Goal: Information Seeking & Learning: Learn about a topic

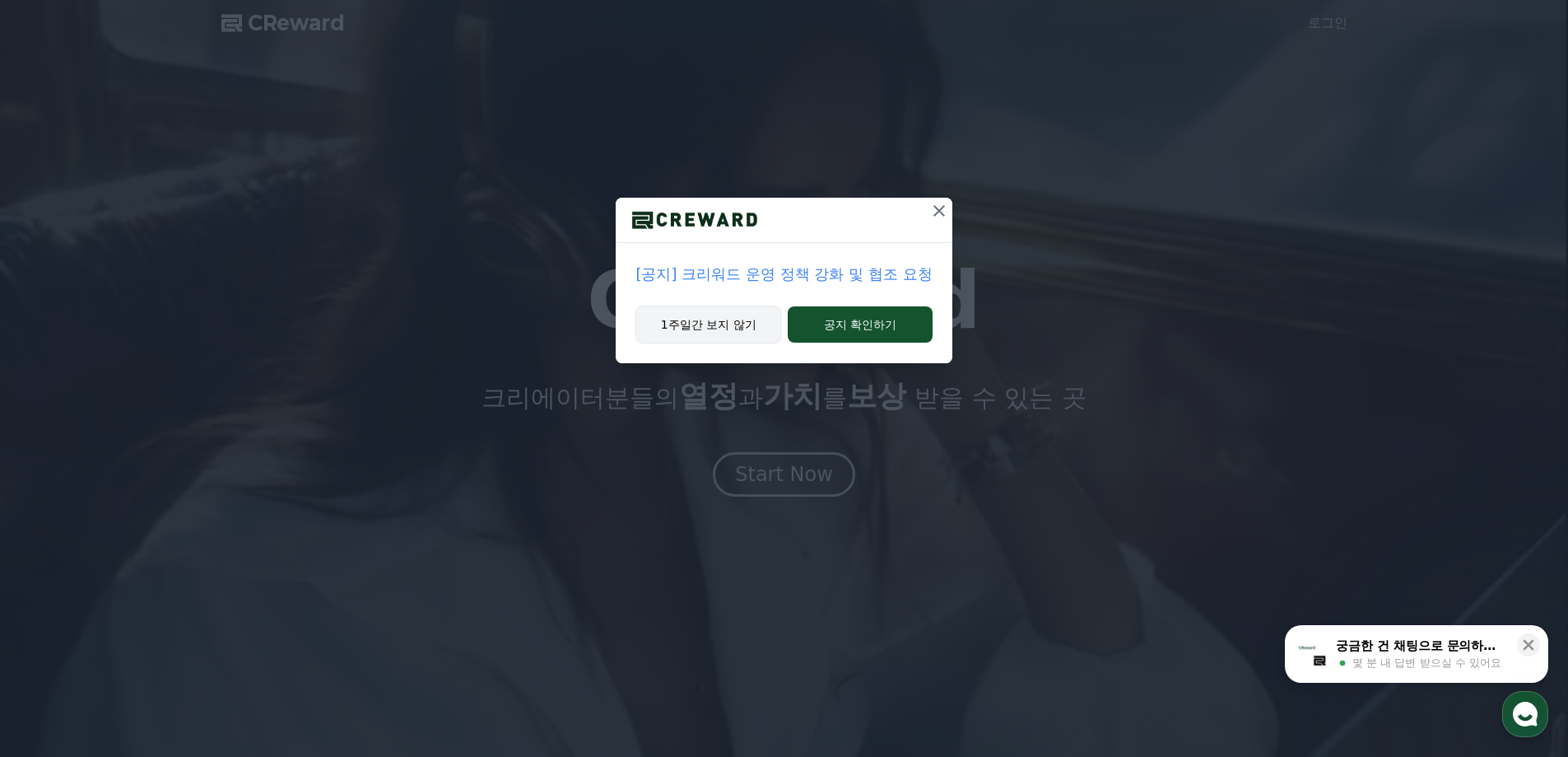
click at [667, 327] on button "1주일간 보지 않기" at bounding box center [708, 324] width 145 height 38
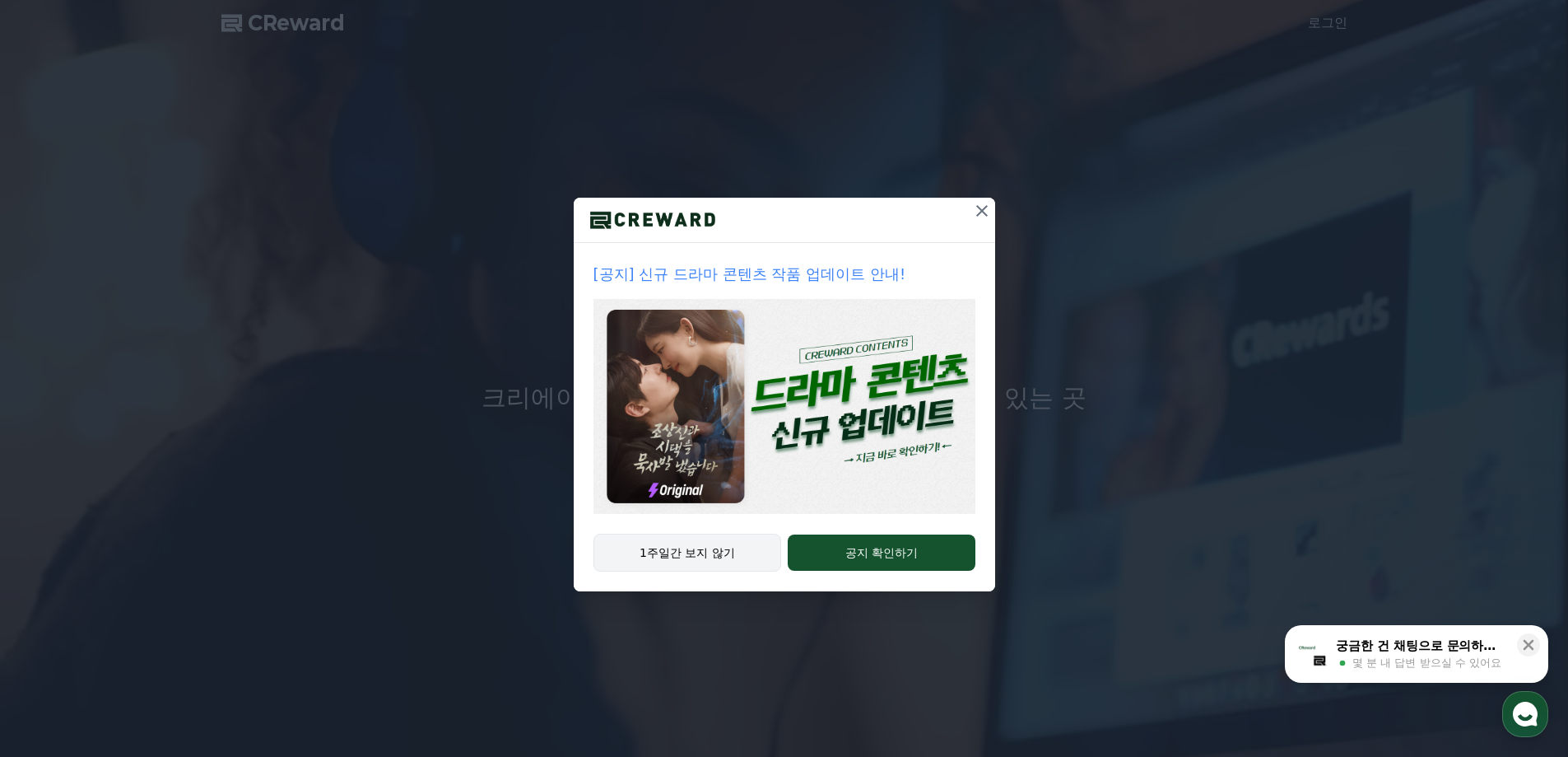
click at [703, 550] on button "1주일간 보지 않기" at bounding box center [687, 552] width 189 height 38
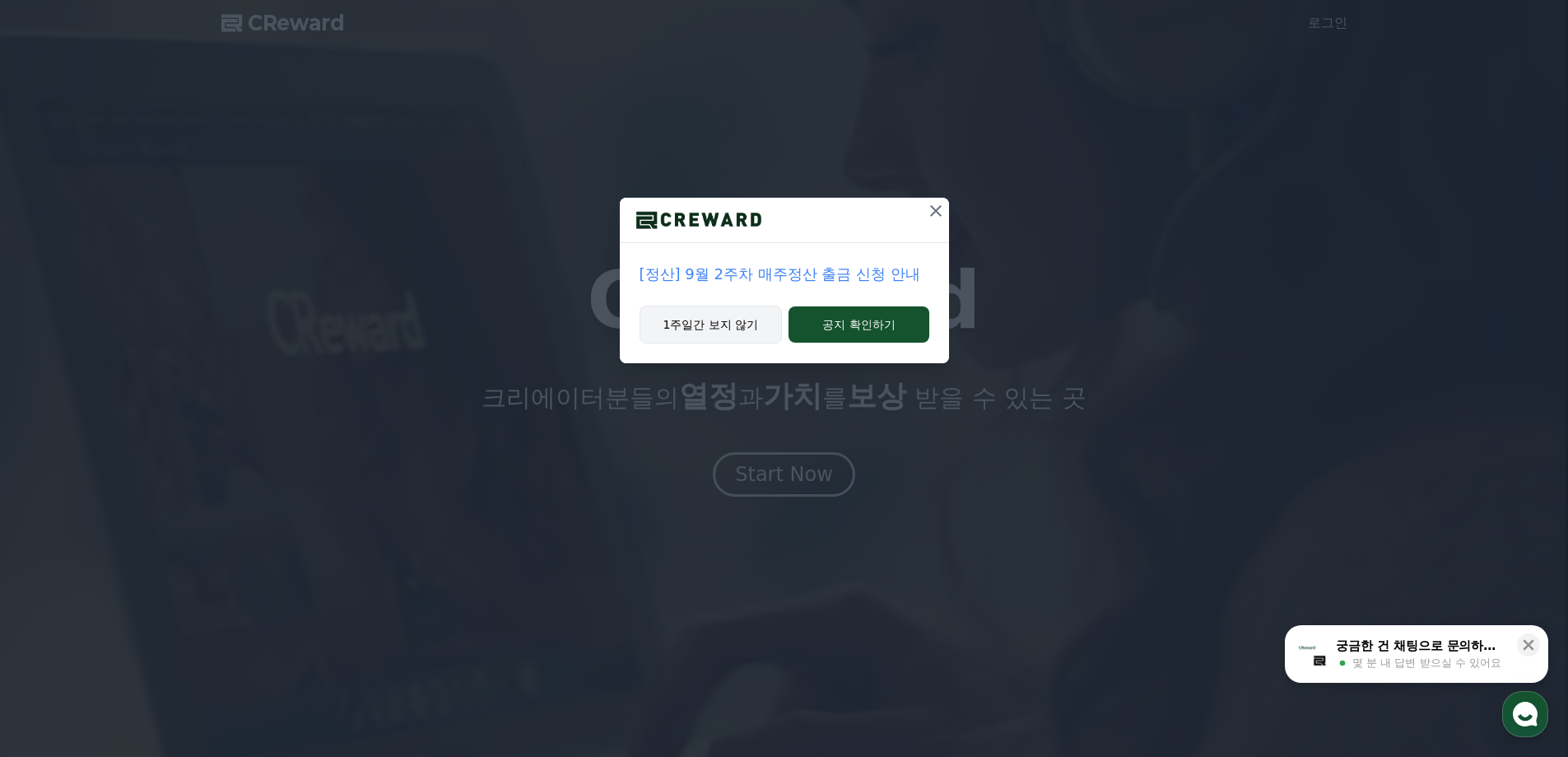
click at [742, 337] on button "1주일간 보지 않기" at bounding box center [710, 324] width 143 height 38
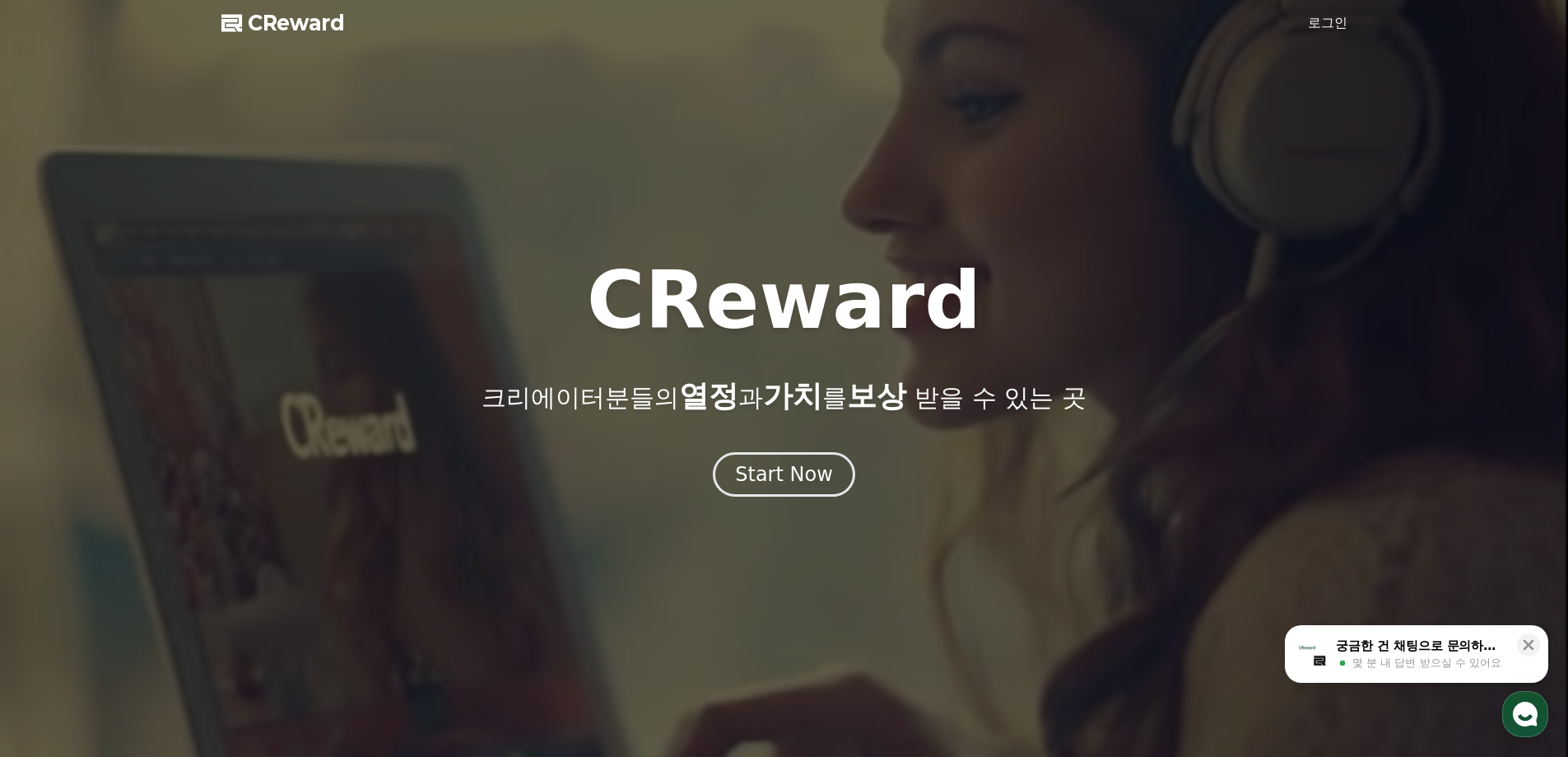
click at [1342, 19] on link "로그인" at bounding box center [1327, 22] width 40 height 19
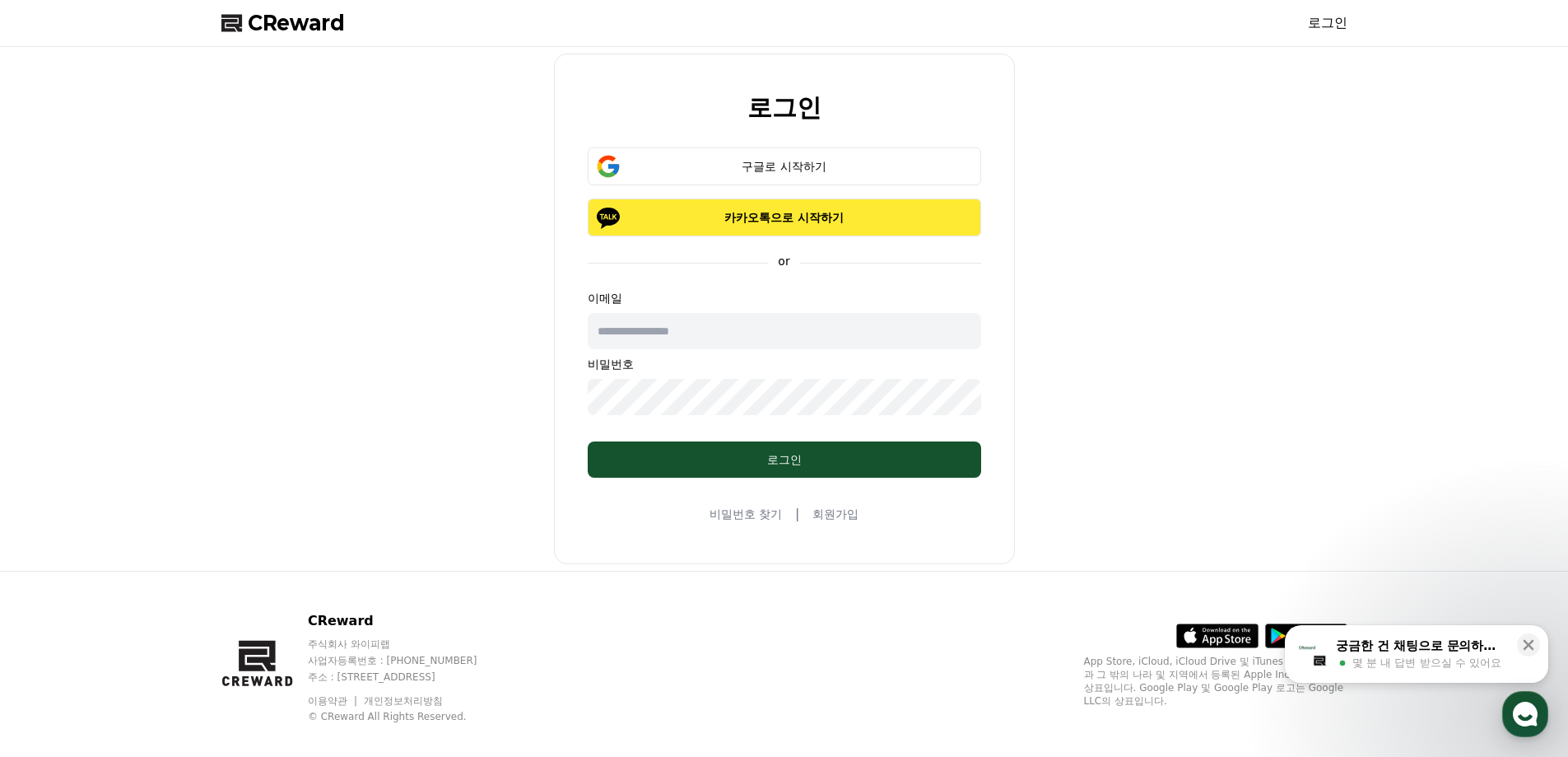
click at [764, 216] on p "카카오톡으로 시작하기" at bounding box center [784, 217] width 346 height 17
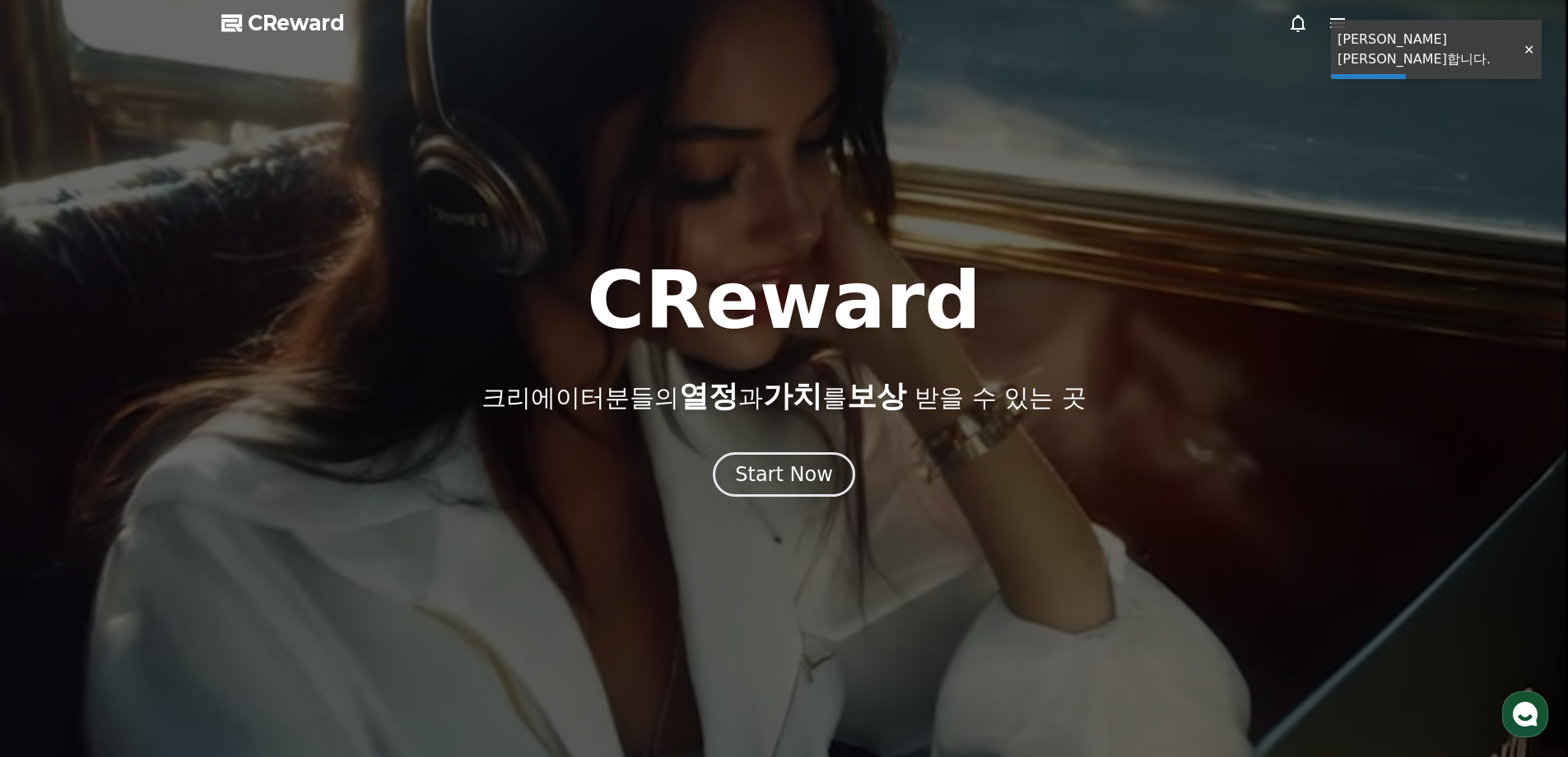
click at [1524, 42] on div at bounding box center [1528, 49] width 26 height 16
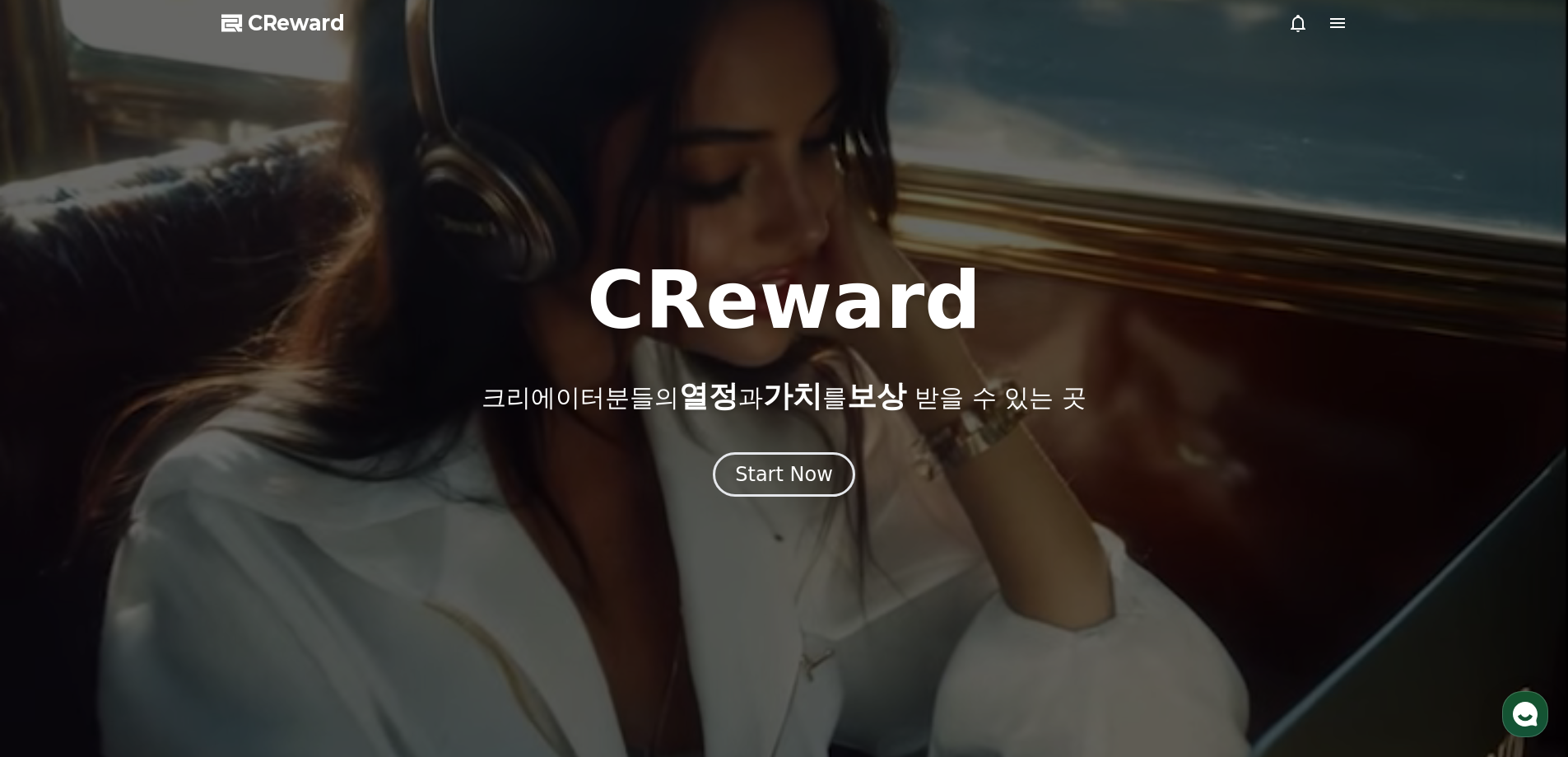
click at [1339, 29] on icon at bounding box center [1337, 22] width 19 height 19
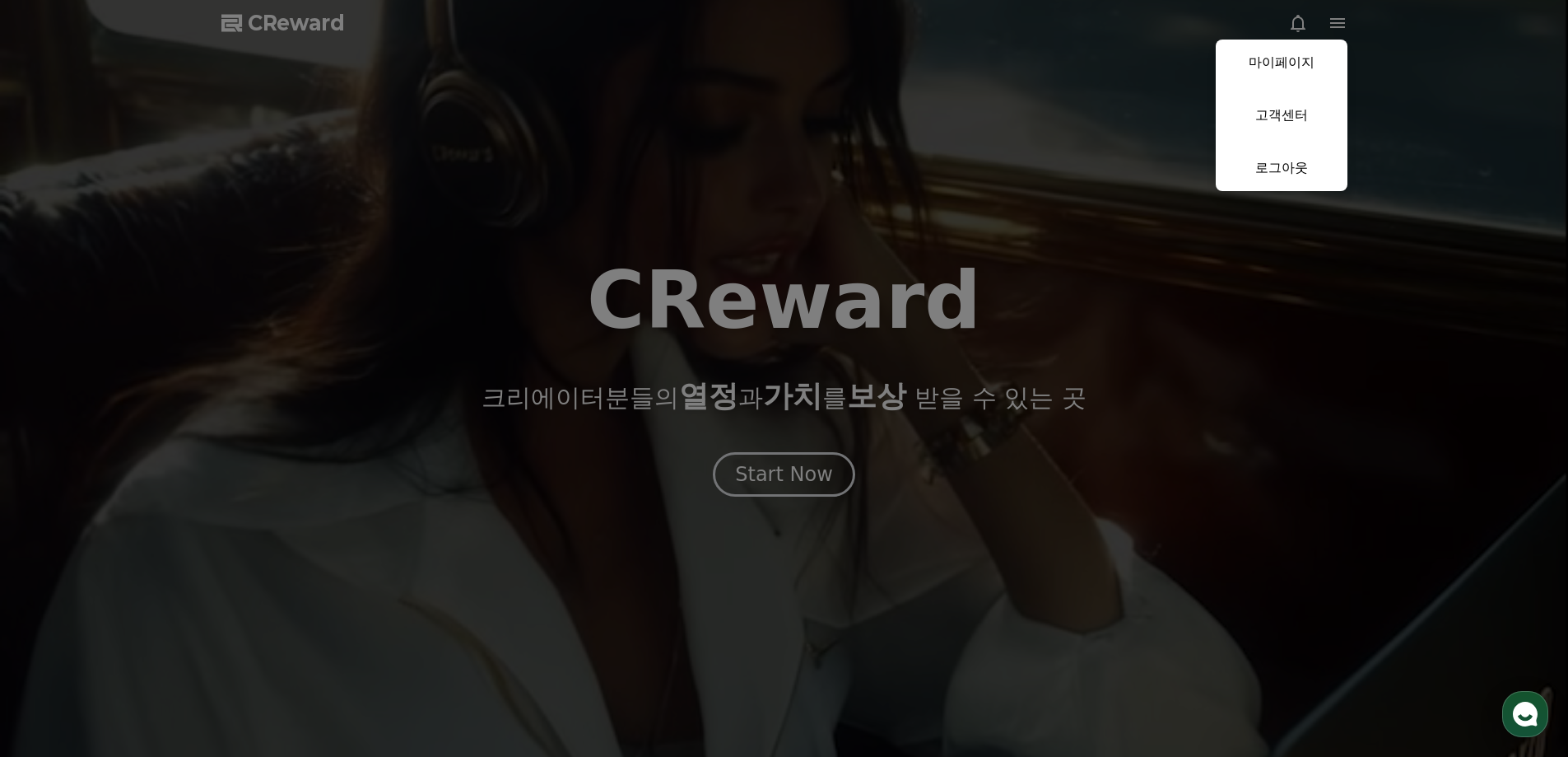
click at [1362, 42] on button "close" at bounding box center [784, 378] width 1568 height 757
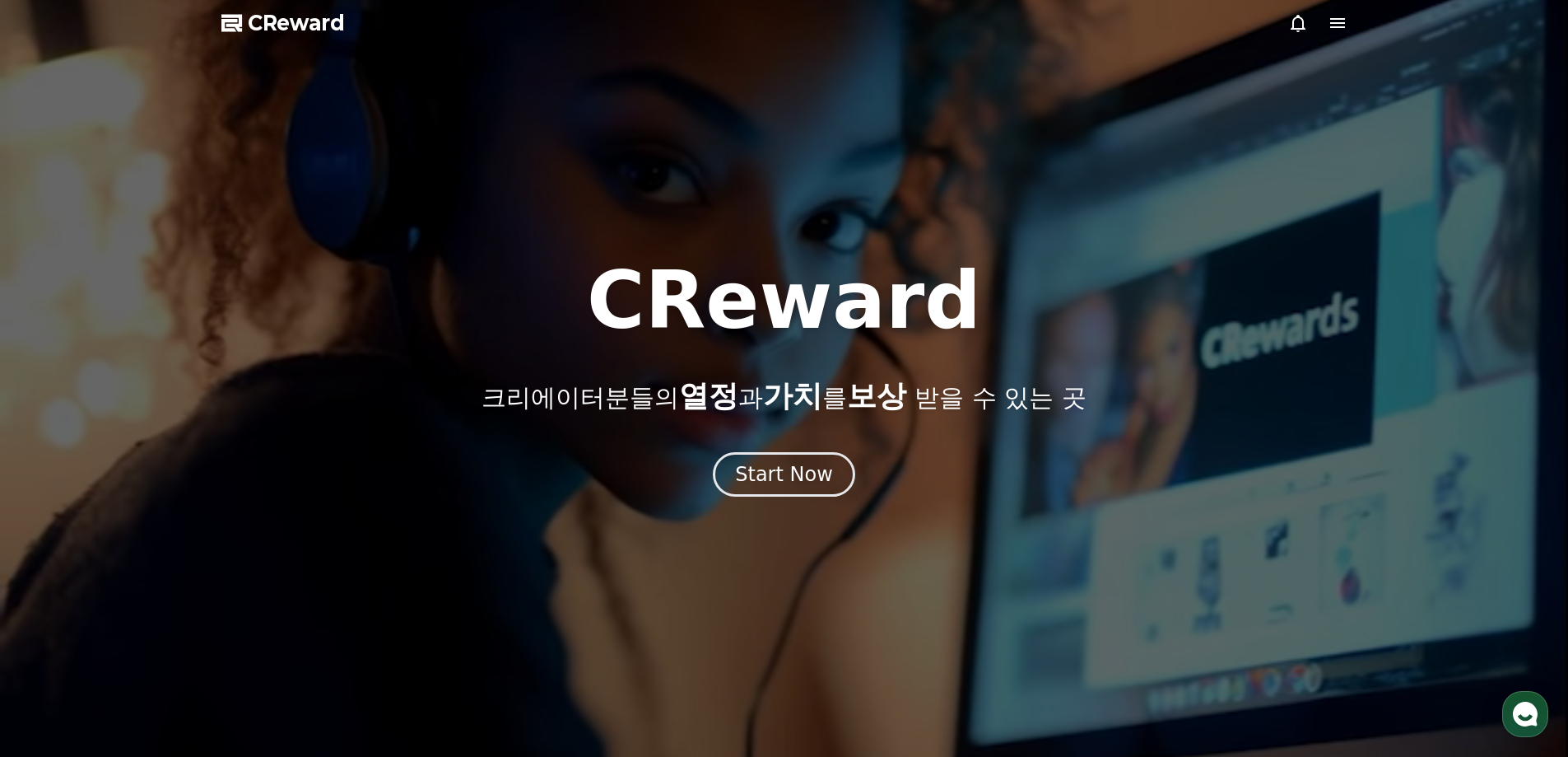
click at [1349, 36] on div at bounding box center [784, 378] width 1568 height 757
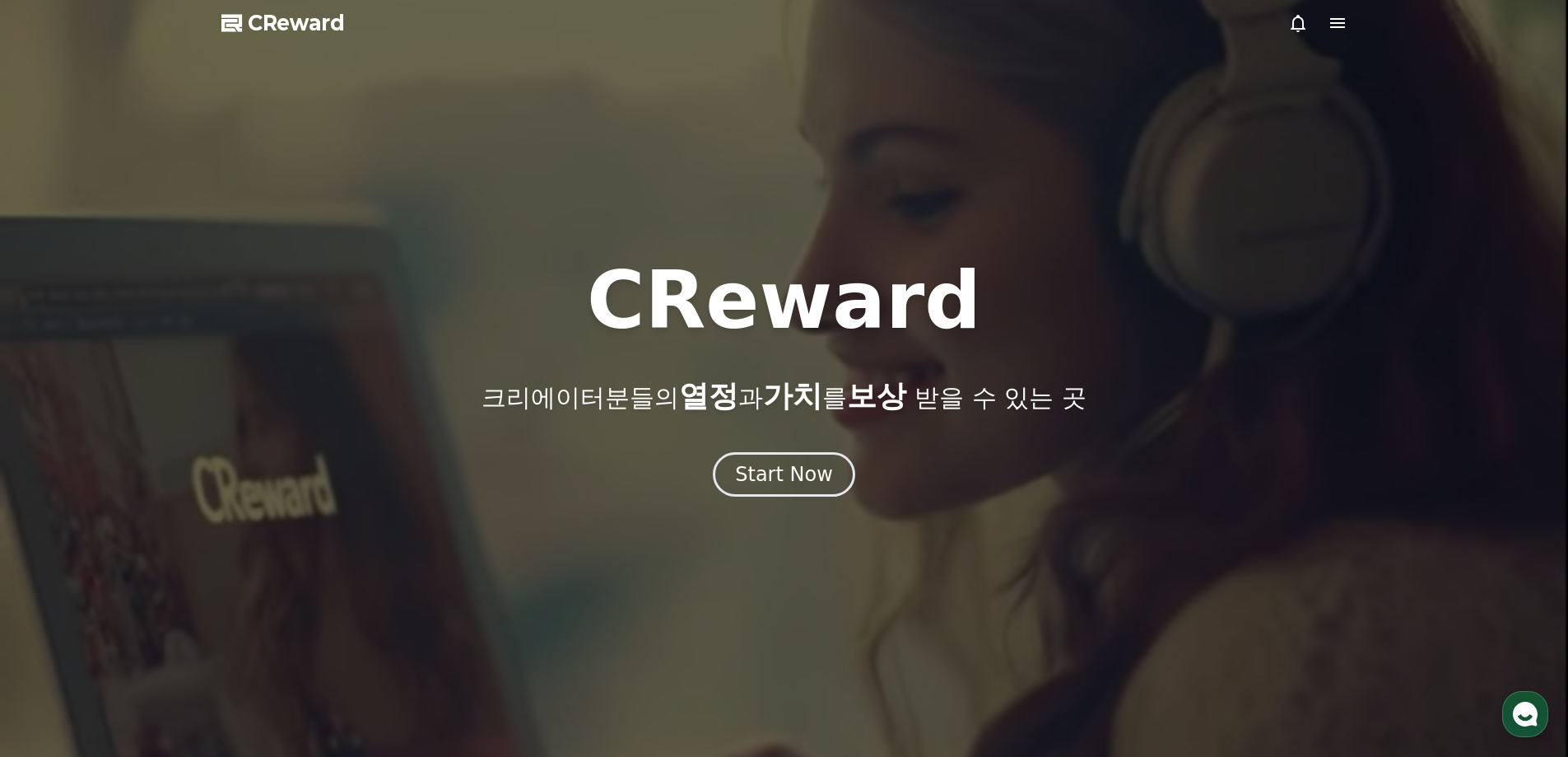
click at [1343, 33] on div at bounding box center [784, 378] width 1568 height 757
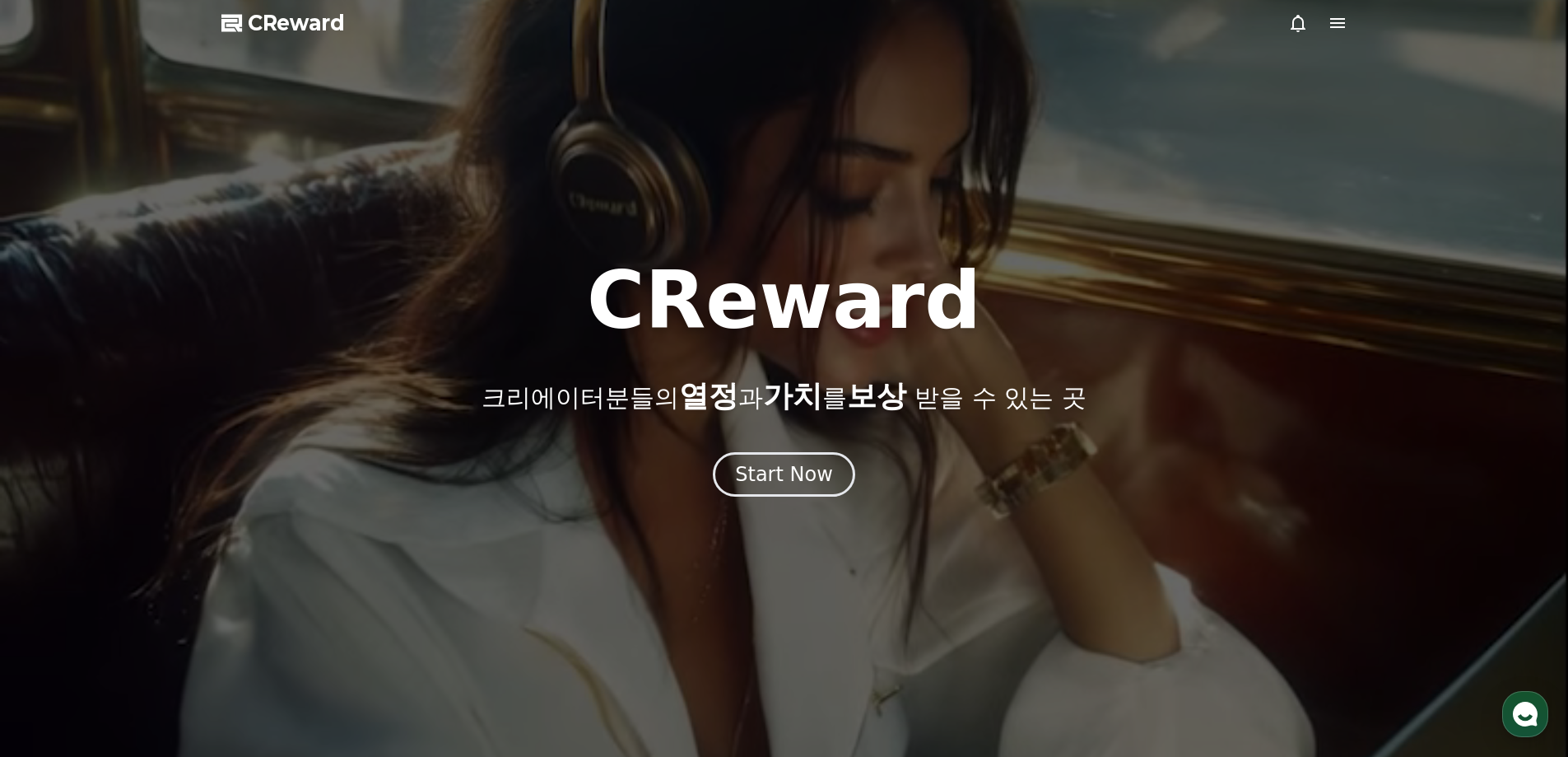
click at [1342, 28] on icon at bounding box center [1338, 23] width 15 height 10
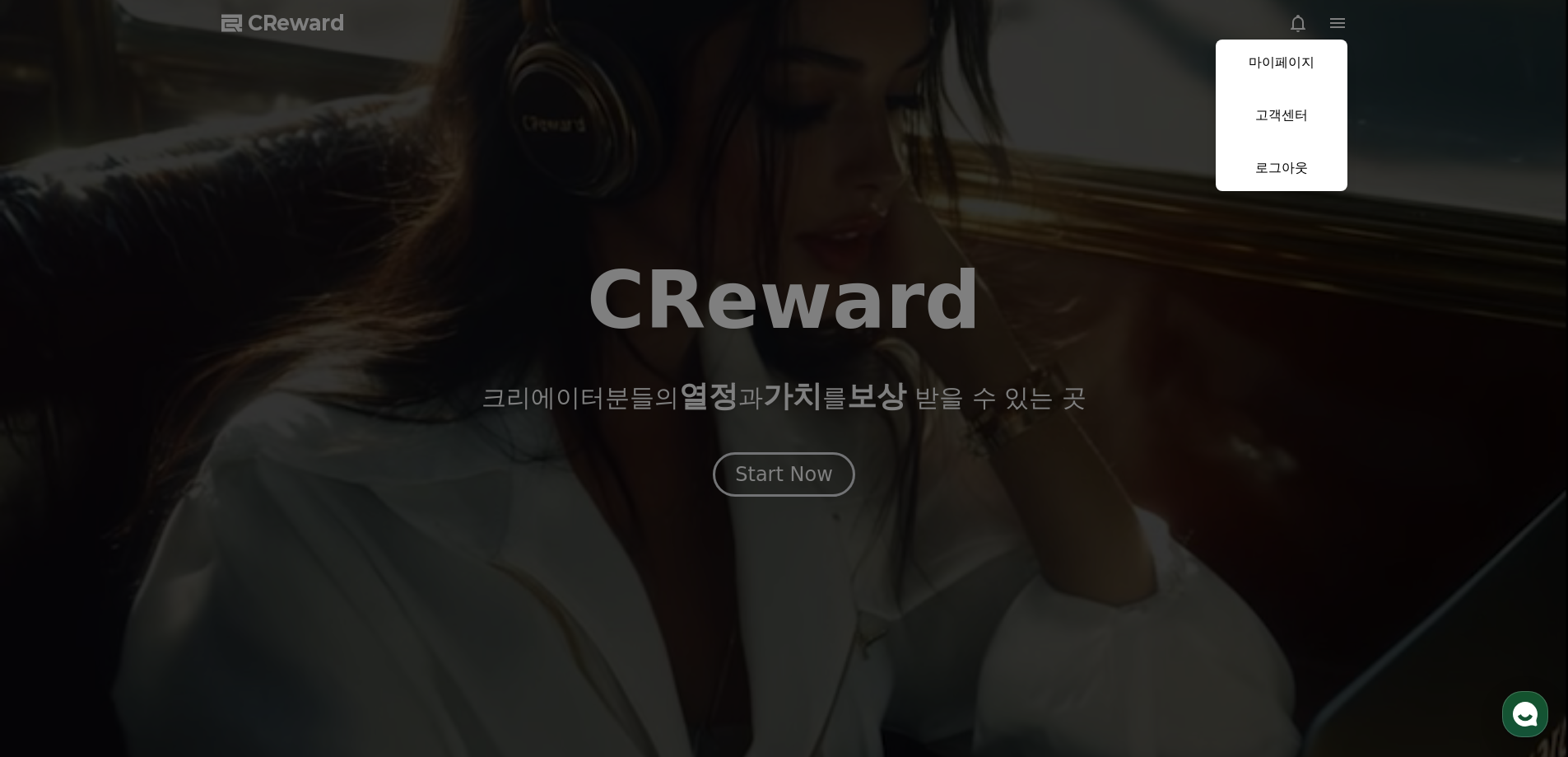
click at [1294, 73] on link "마이페이지" at bounding box center [1281, 63] width 131 height 46
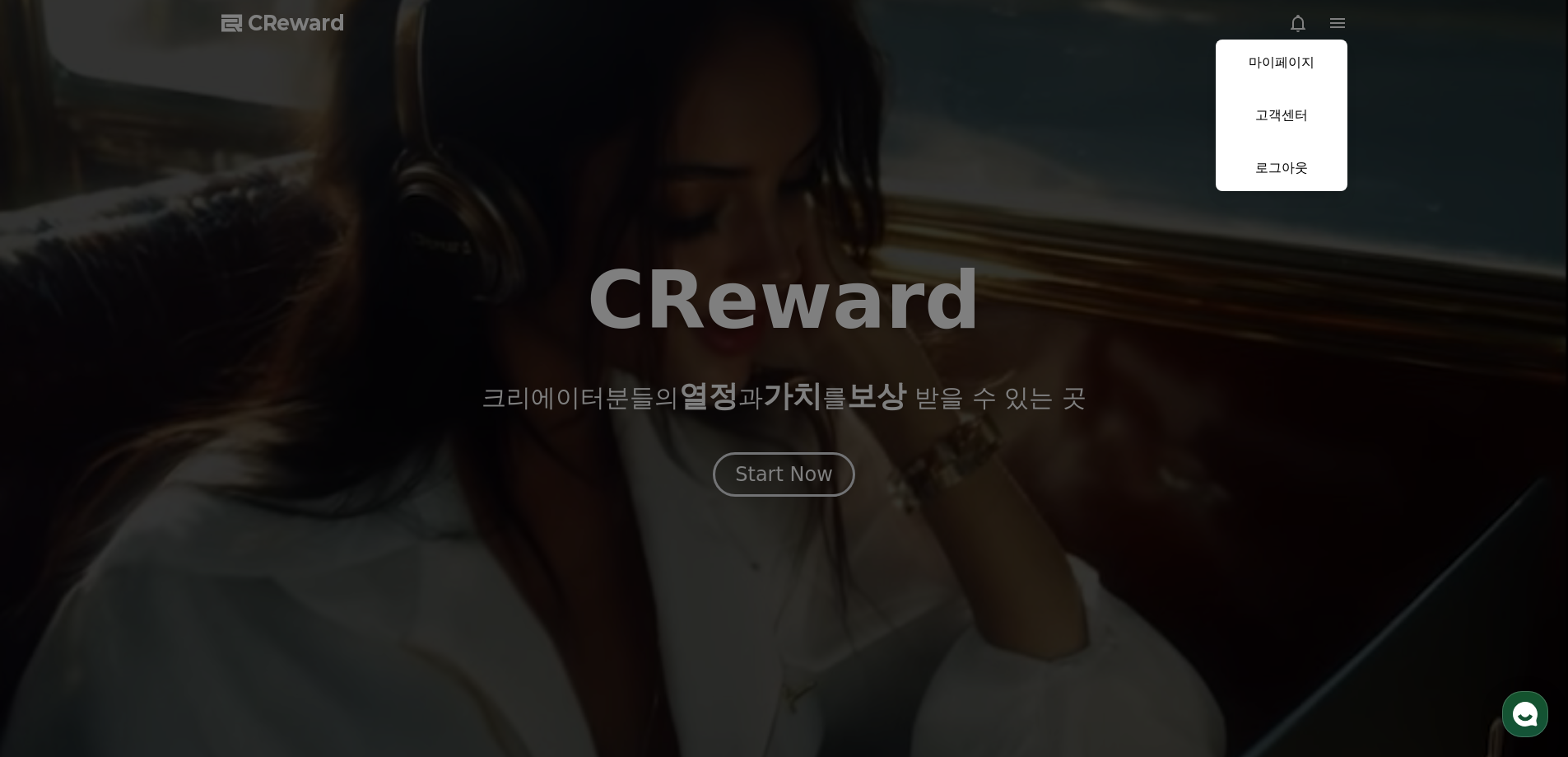
select select "**********"
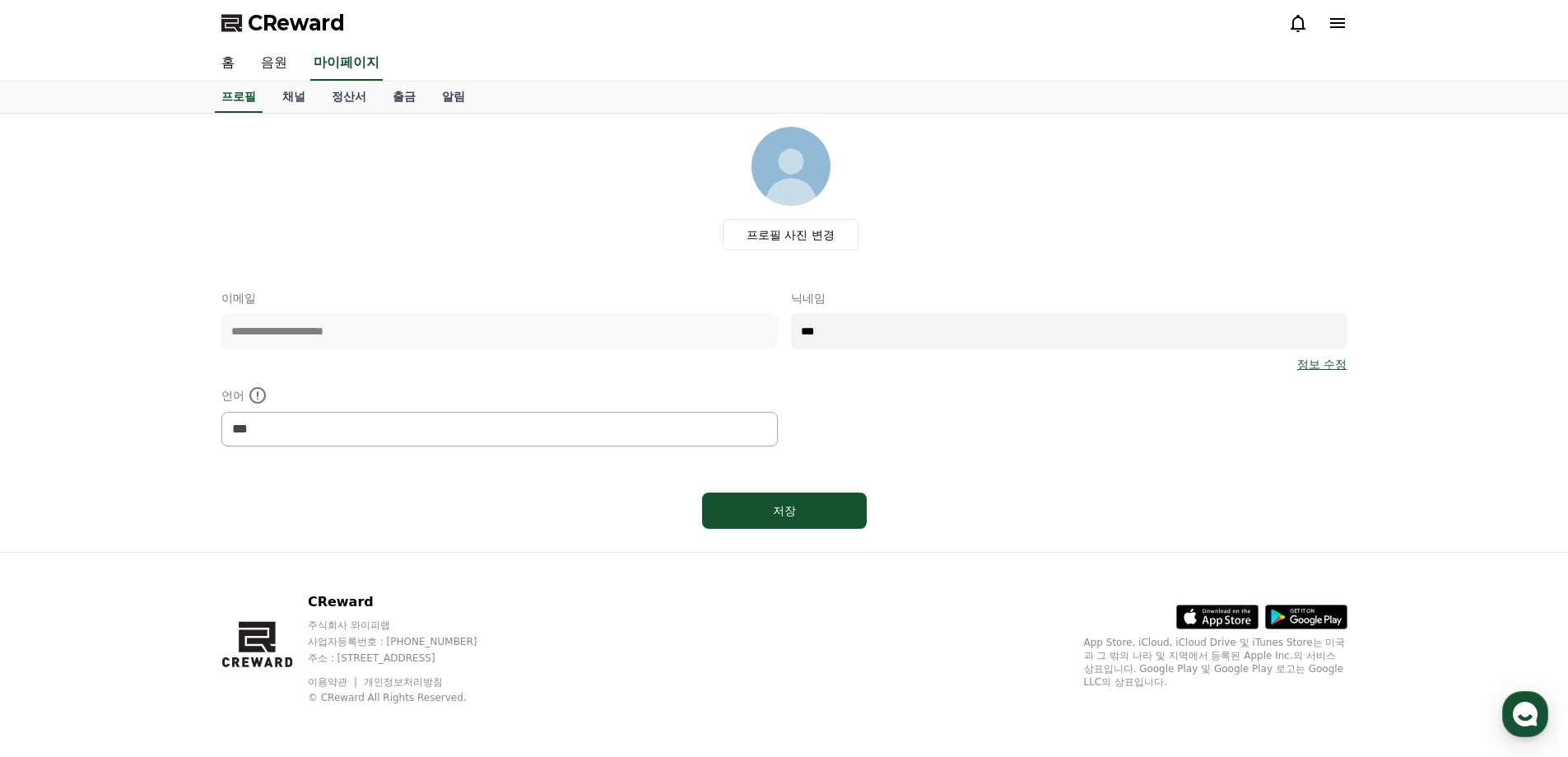
click at [278, 68] on link "음원" at bounding box center [274, 63] width 53 height 34
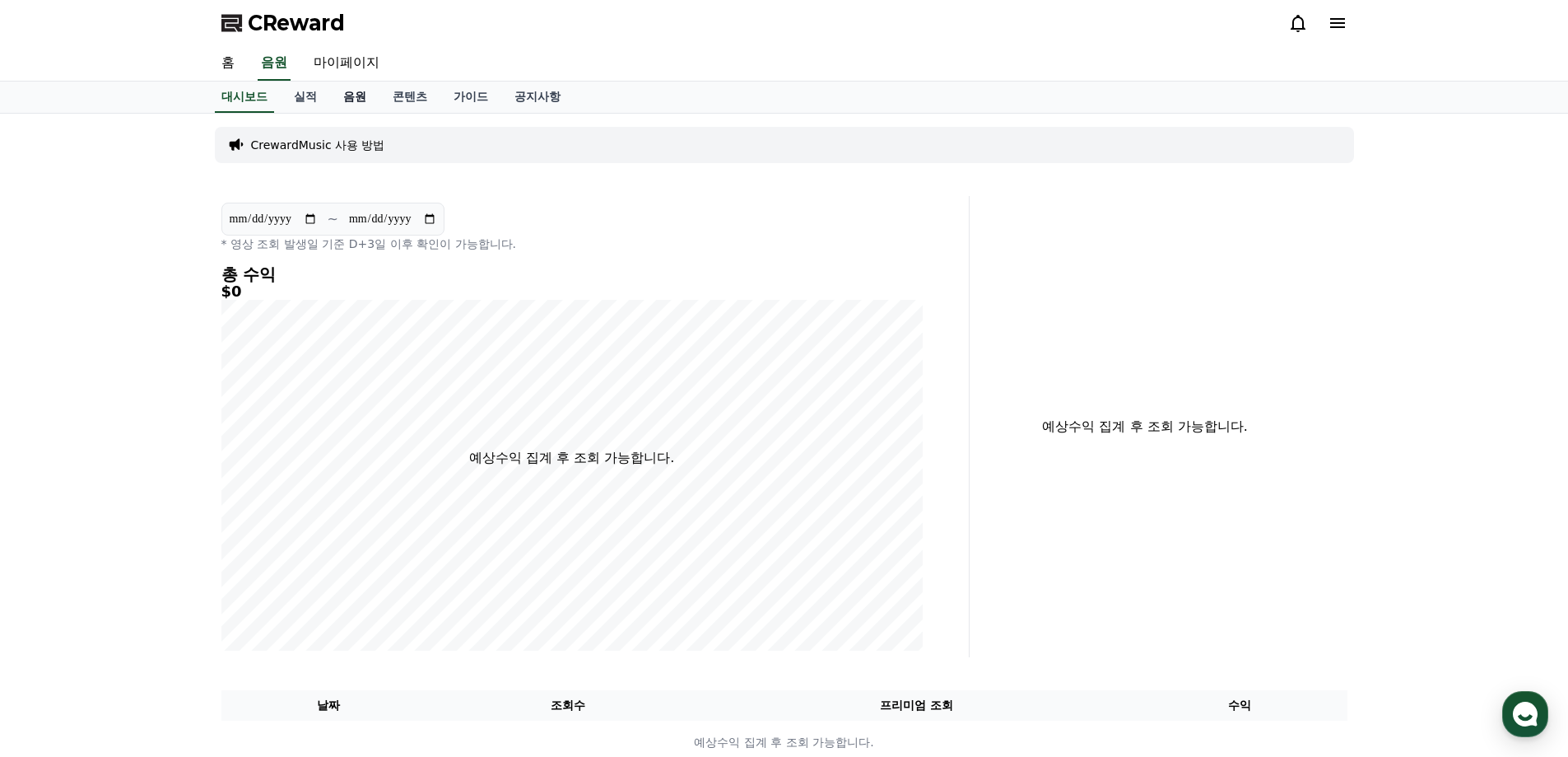
click at [358, 93] on link "음원" at bounding box center [354, 97] width 49 height 31
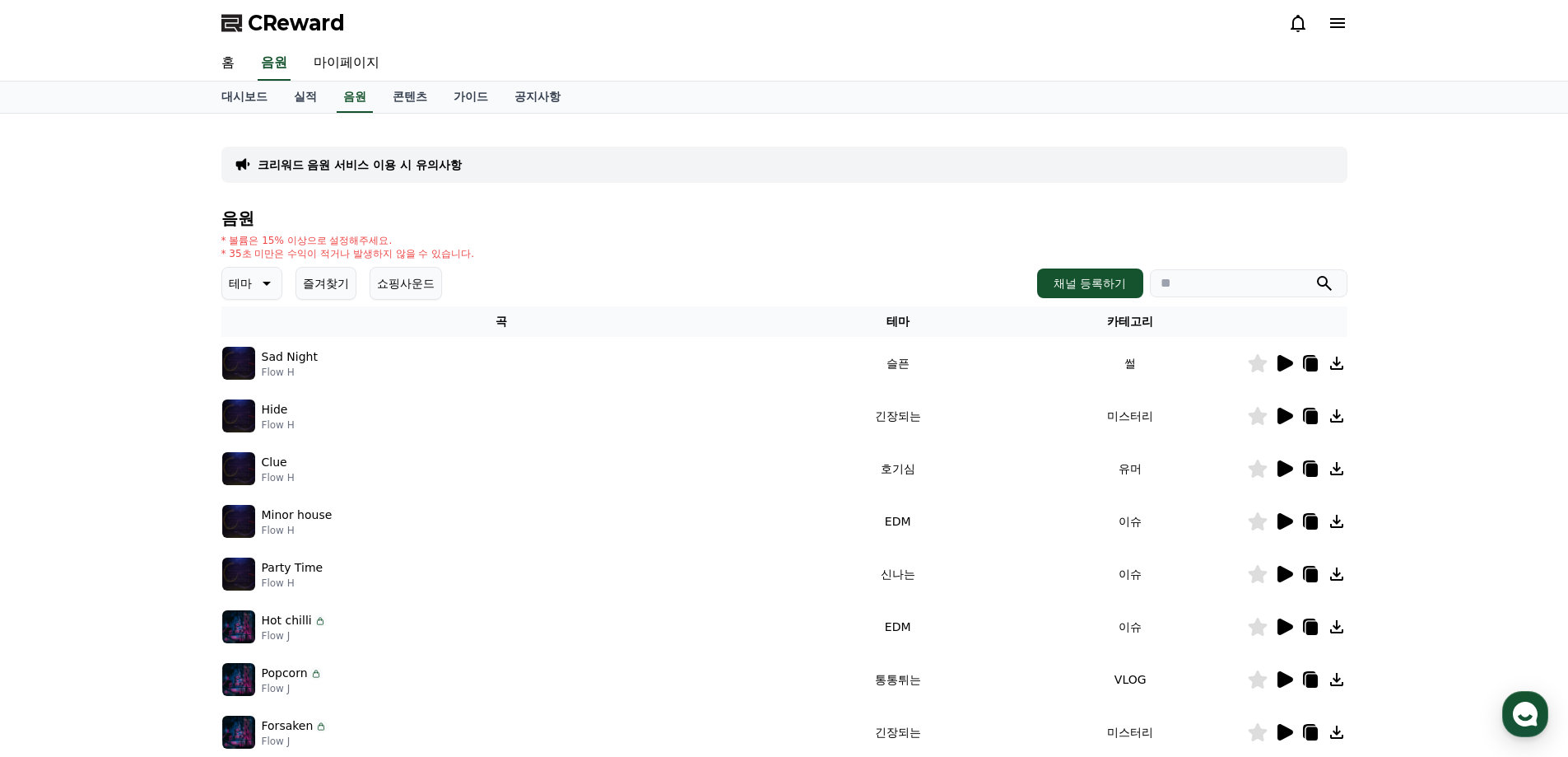
click at [278, 280] on button "테마" at bounding box center [252, 283] width 61 height 33
click at [273, 378] on button "분위기있는" at bounding box center [259, 386] width 71 height 36
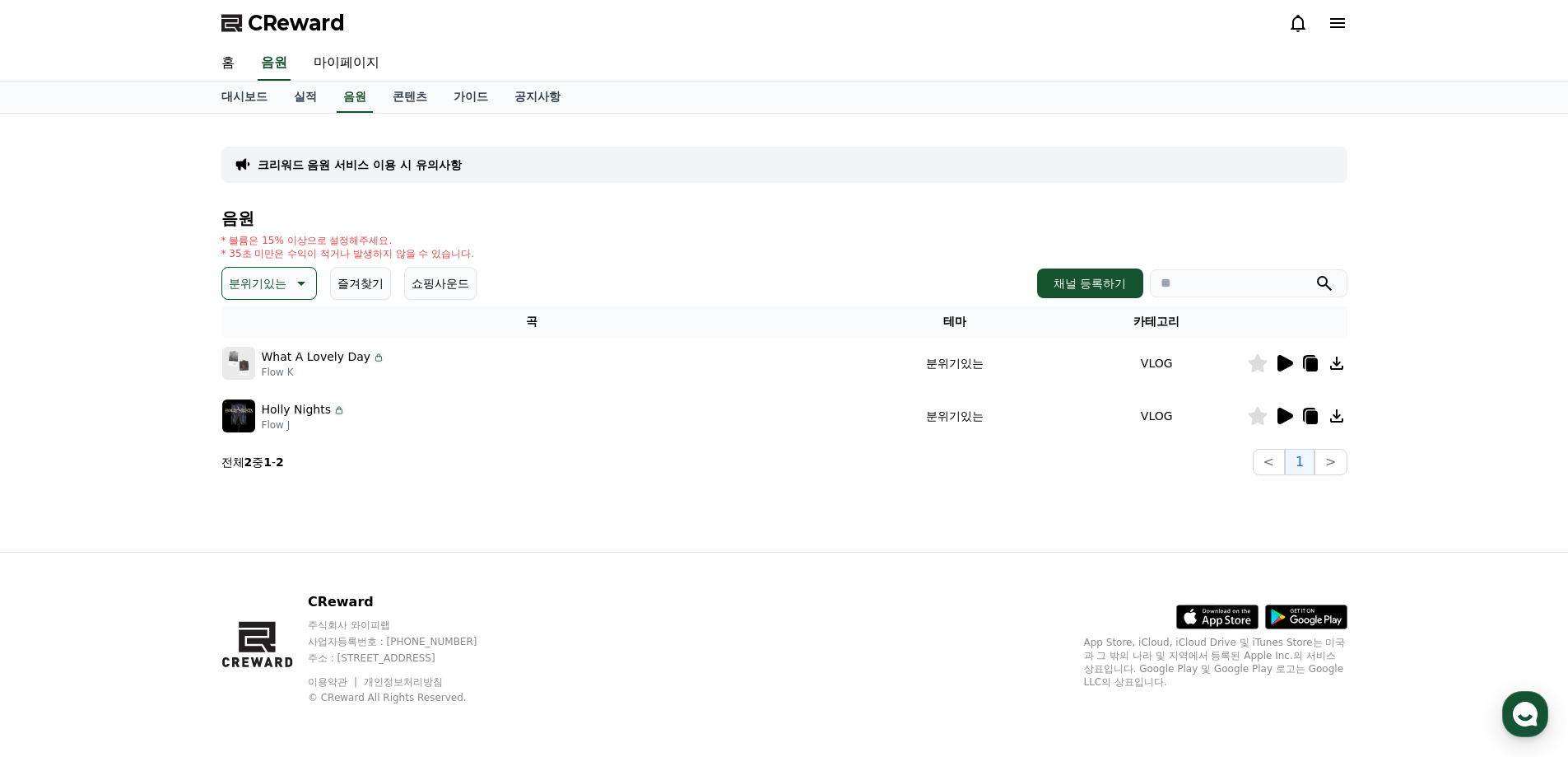
click at [1286, 362] on icon at bounding box center [1285, 363] width 16 height 17
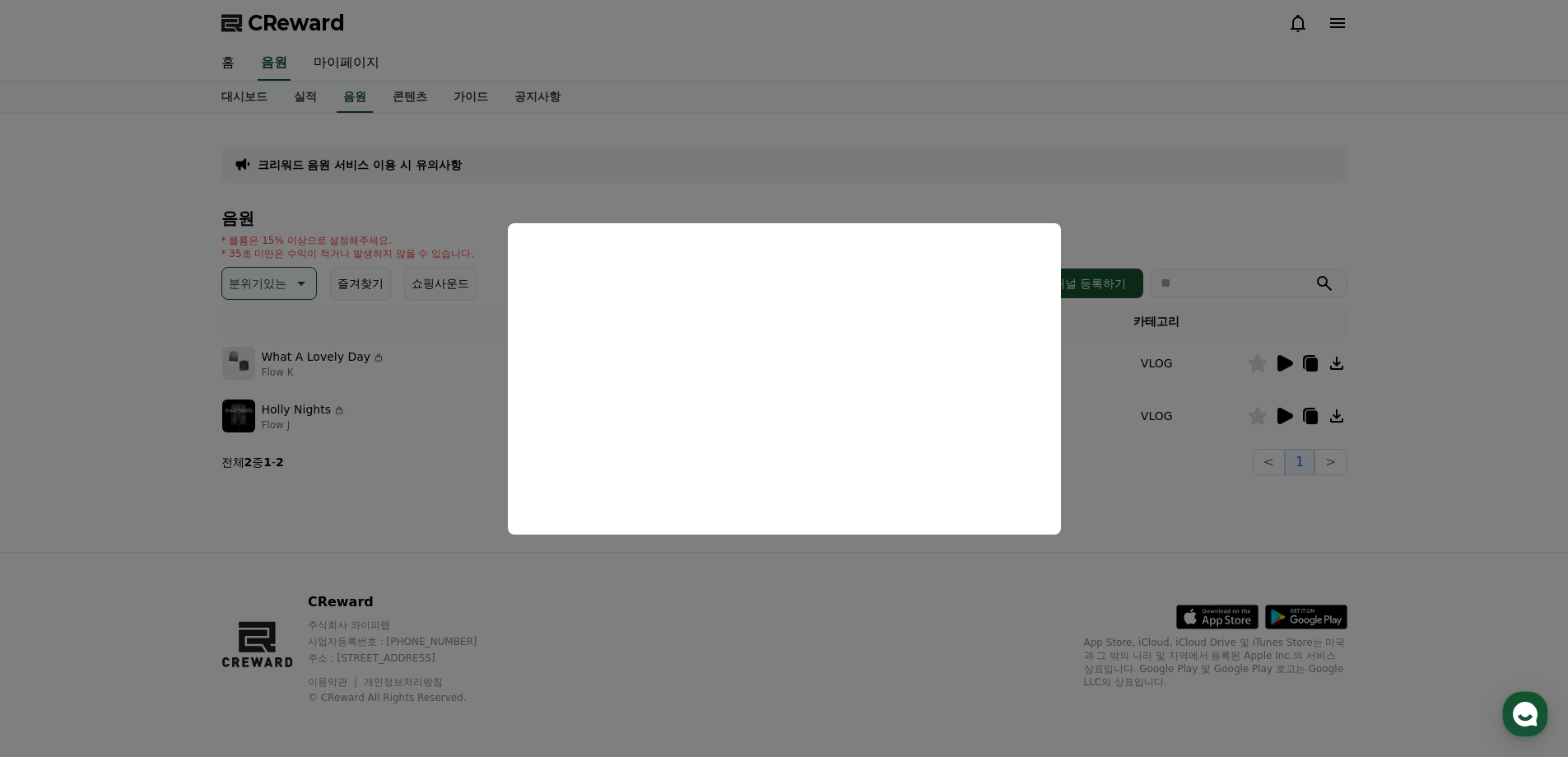
click at [967, 646] on button "close modal" at bounding box center [784, 378] width 1568 height 757
click at [969, 646] on div "CReward 주식회사 와이피랩 사업자등록번호 : 655-81-03655 주소 : 경기도 김포시 양촌읍 양곡로 495, 3층 305-비이16호…" at bounding box center [784, 654] width 1152 height 205
click at [969, 645] on div "CReward 주식회사 와이피랩 사업자등록번호 : 655-81-03655 주소 : 경기도 김포시 양촌읍 양곡로 495, 3층 305-비이16호…" at bounding box center [784, 654] width 1152 height 205
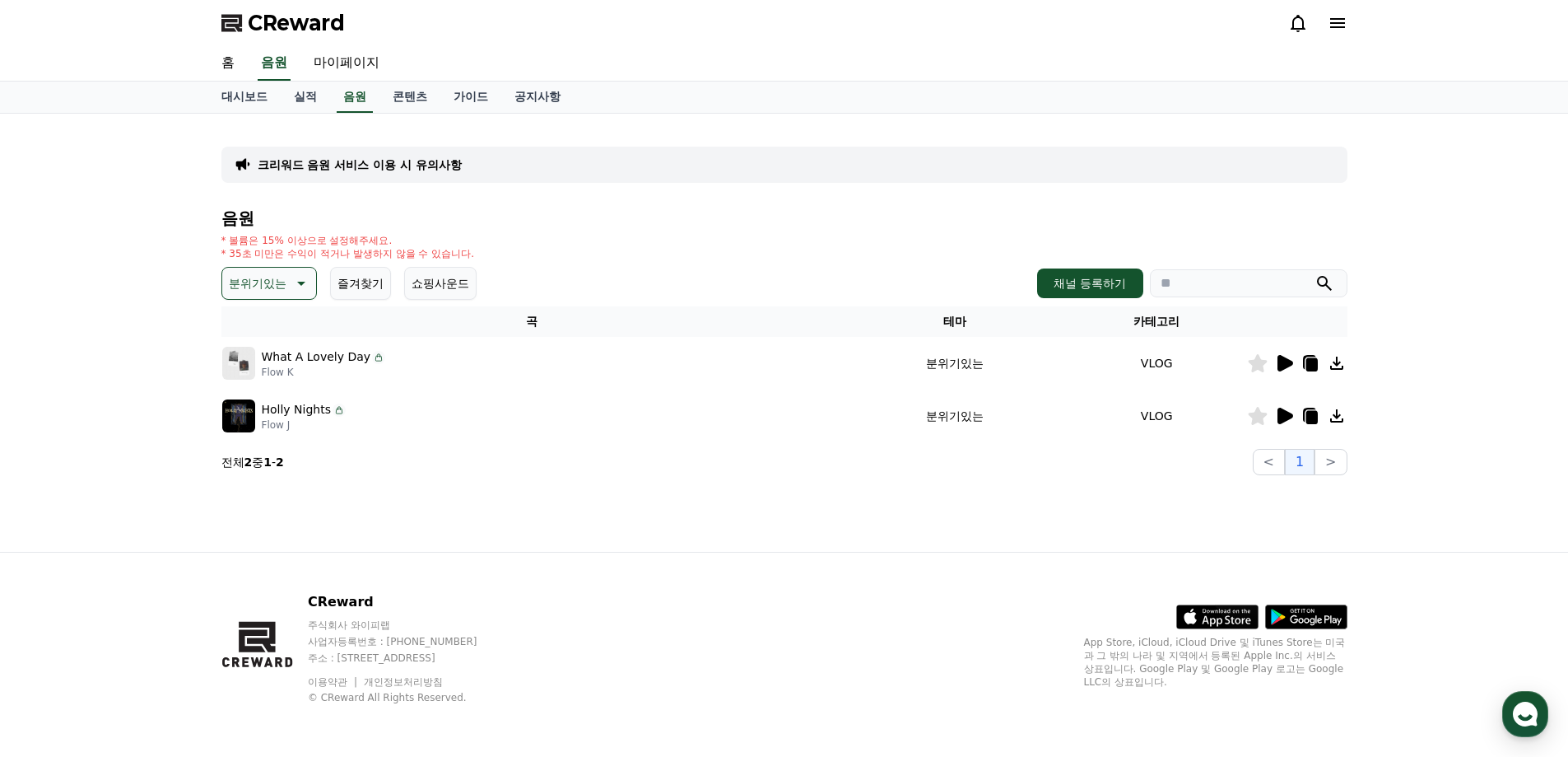
click at [1286, 416] on icon at bounding box center [1285, 416] width 16 height 17
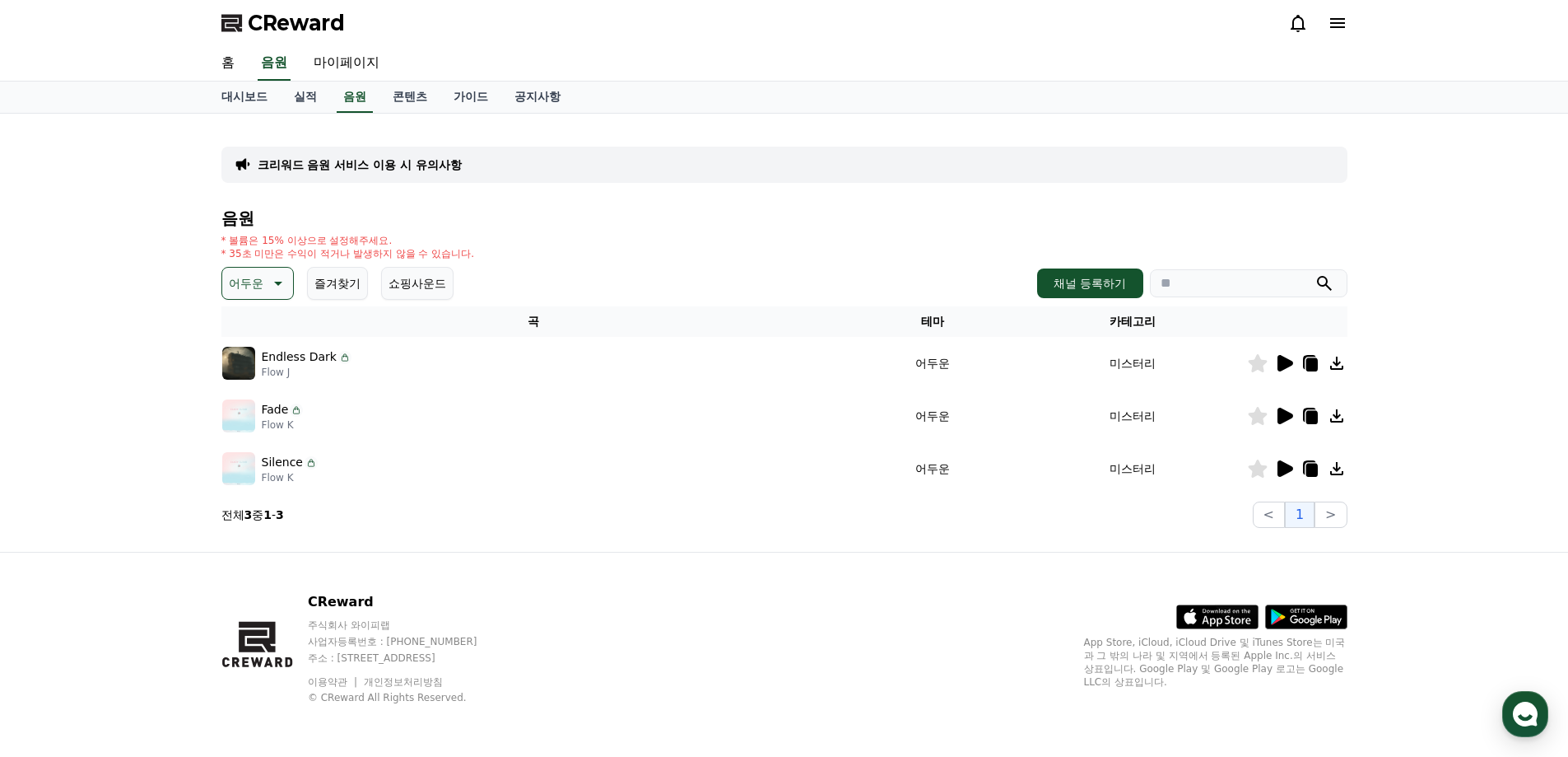
click at [1286, 362] on icon at bounding box center [1285, 363] width 16 height 17
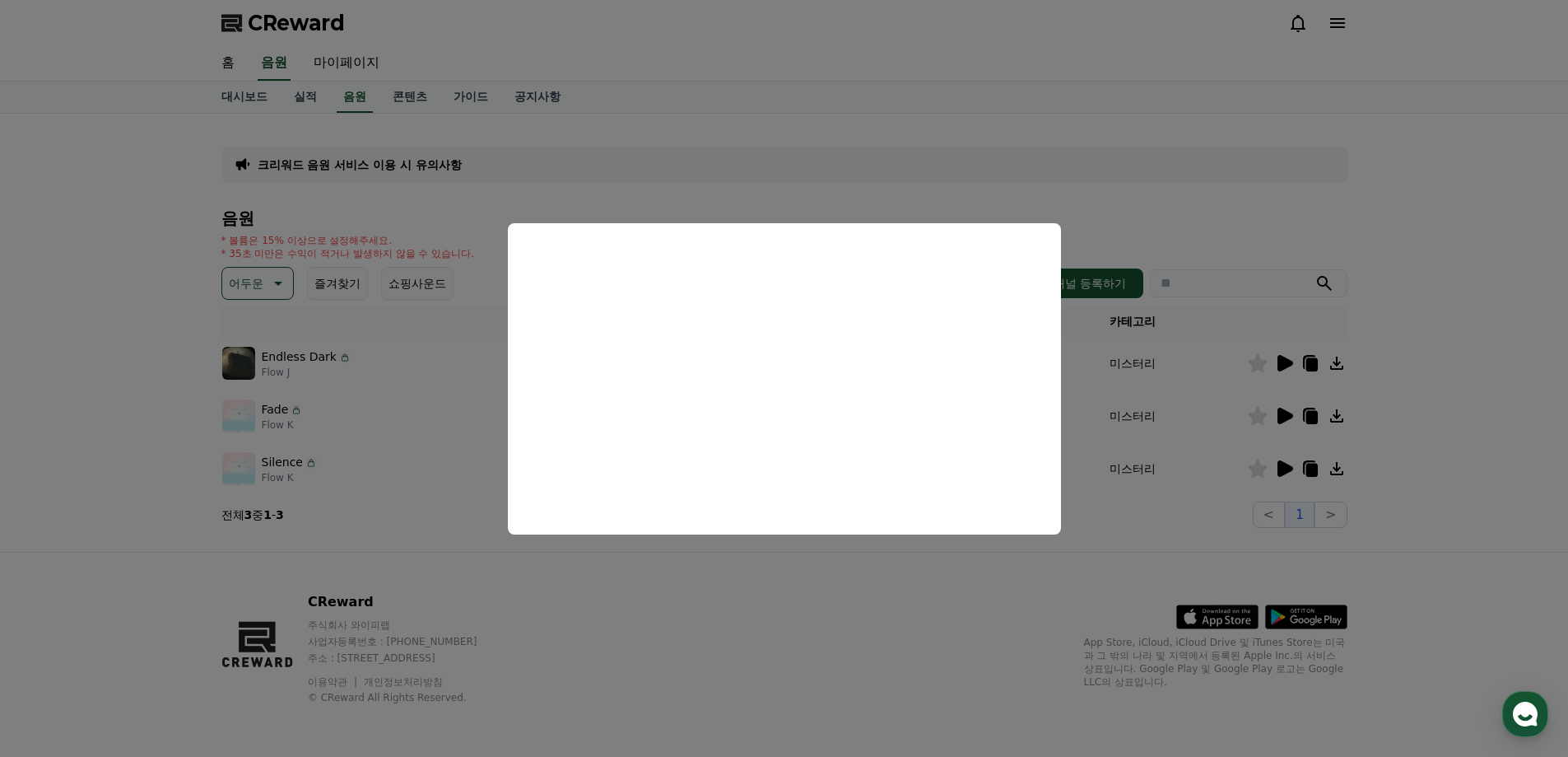
click at [805, 623] on button "close modal" at bounding box center [784, 378] width 1568 height 757
click at [805, 623] on div "CReward 주식회사 와이피랩 사업자등록번호 : 655-81-03655 주소 : 경기도 김포시 양촌읍 양곡로 495, 3층 305-비이16호…" at bounding box center [784, 654] width 1152 height 205
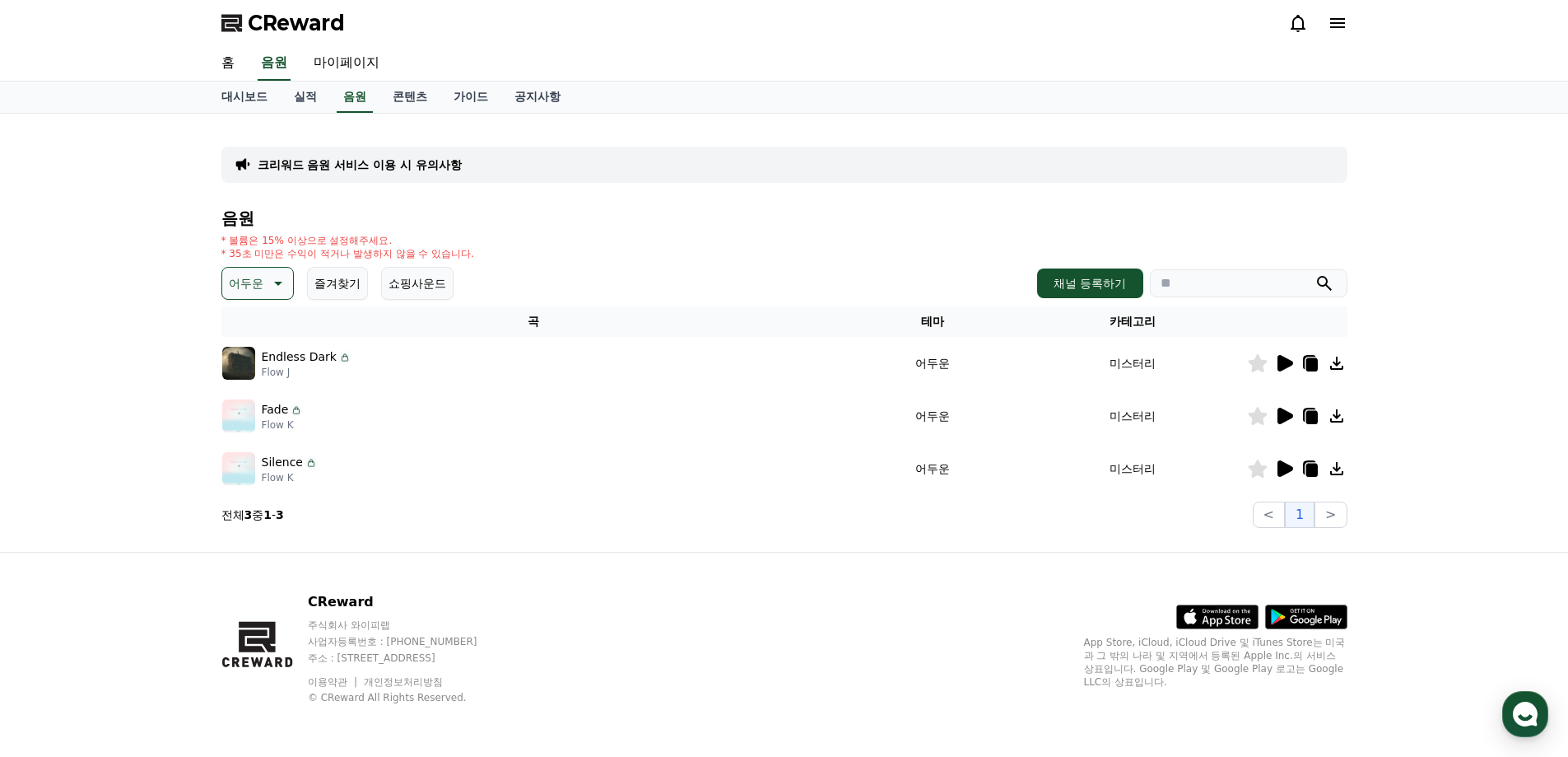
click at [805, 623] on div "CReward 주식회사 와이피랩 사업자등록번호 : 655-81-03655 주소 : 경기도 김포시 양촌읍 양곡로 495, 3층 305-비이16호…" at bounding box center [784, 654] width 1152 height 205
click at [1283, 416] on icon at bounding box center [1285, 416] width 16 height 17
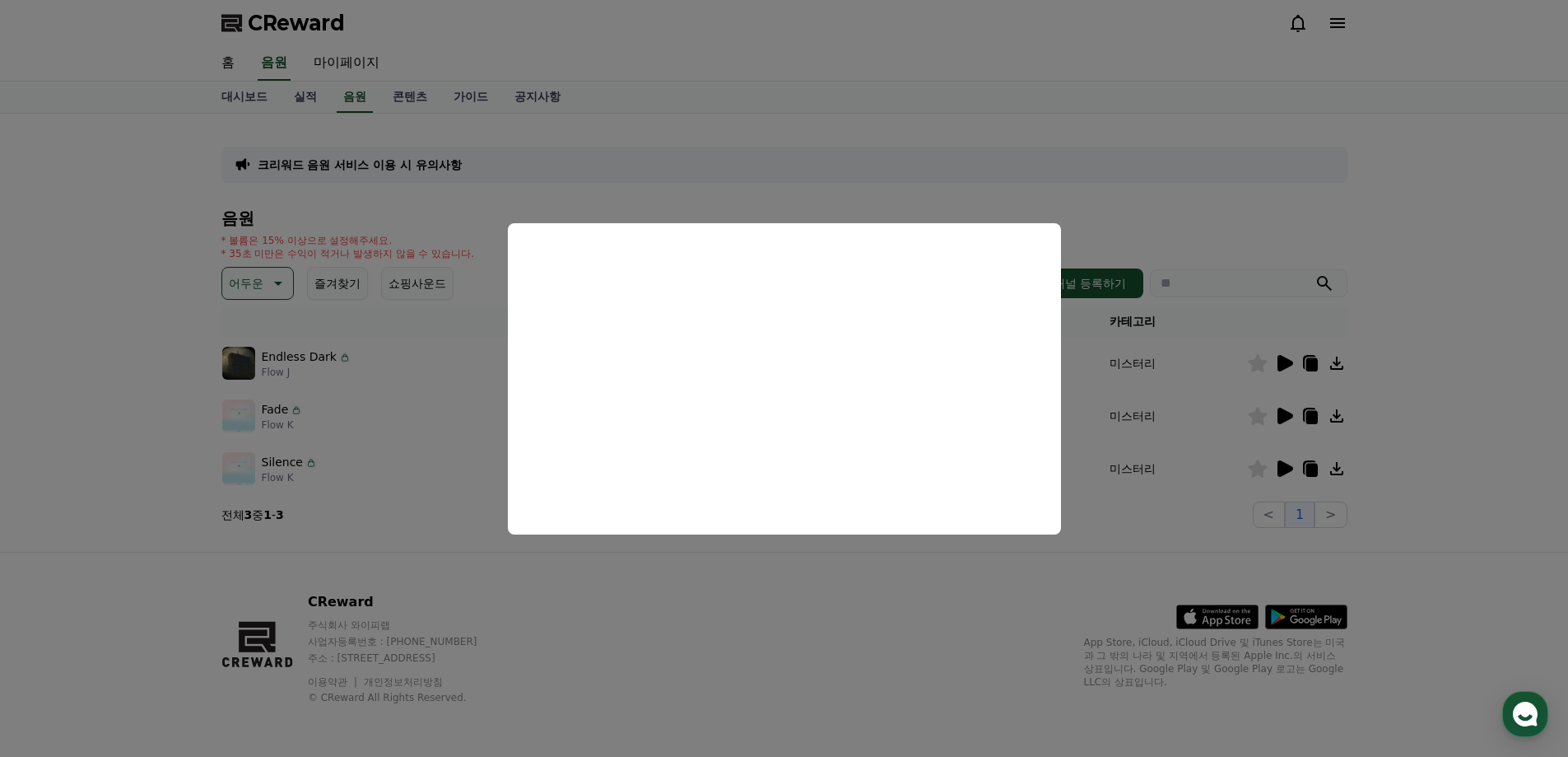
click at [1149, 490] on button "close modal" at bounding box center [784, 378] width 1568 height 757
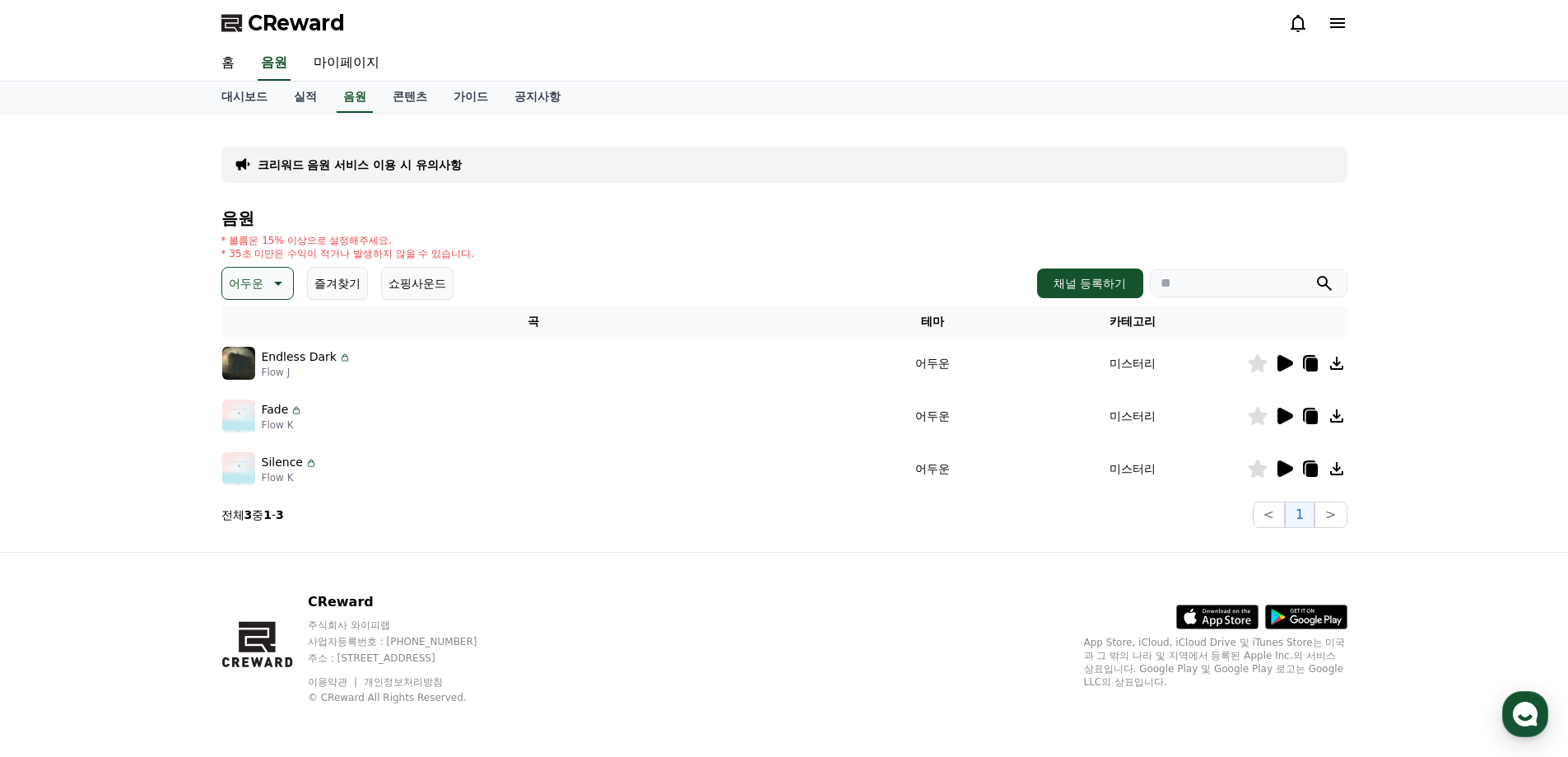
click at [1288, 466] on icon at bounding box center [1285, 468] width 16 height 17
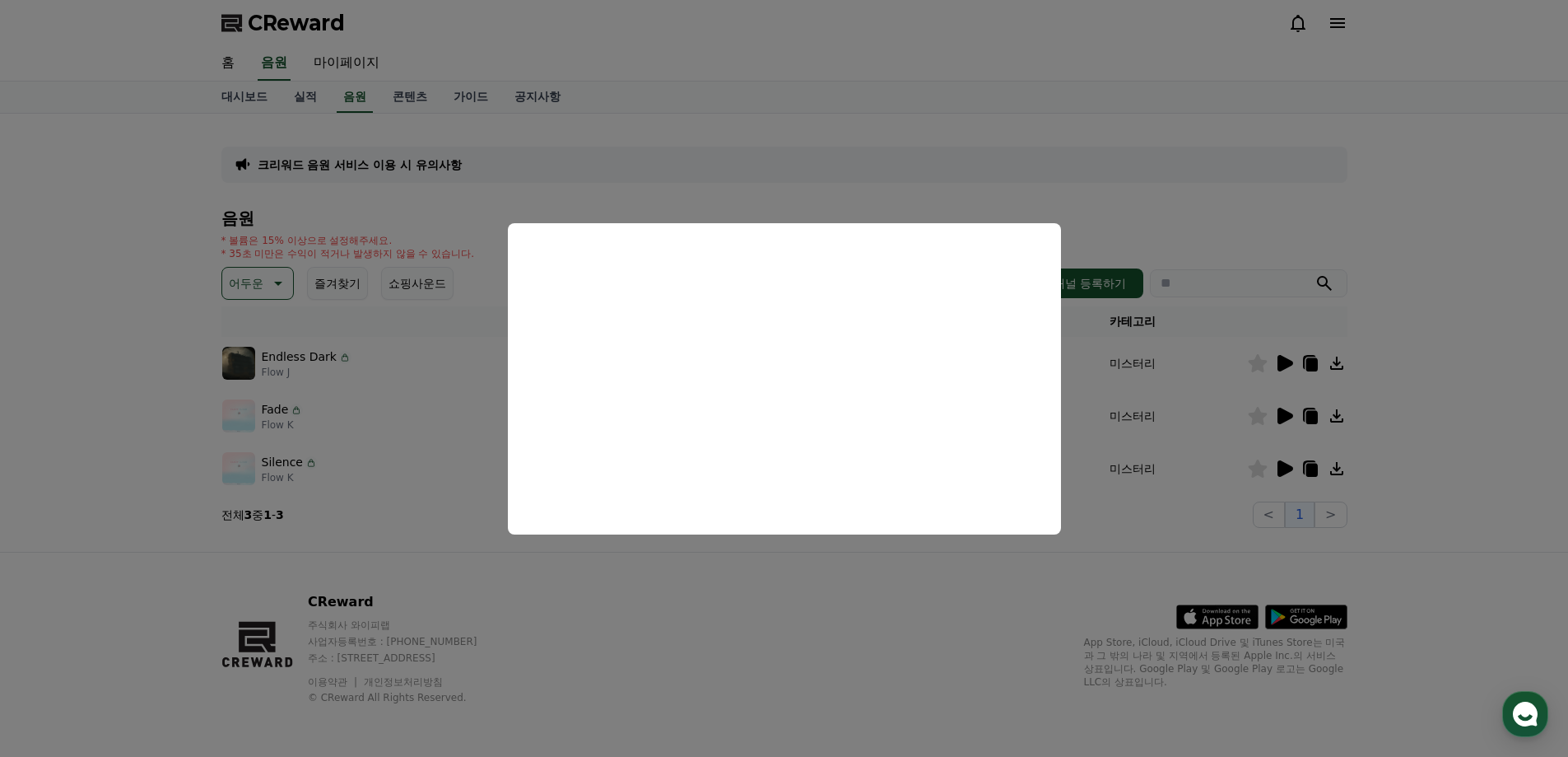
click at [809, 575] on button "close modal" at bounding box center [784, 378] width 1568 height 757
click at [809, 575] on div "CReward 주식회사 와이피랩 사업자등록번호 : 655-81-03655 주소 : 경기도 김포시 양촌읍 양곡로 495, 3층 305-비이16호…" at bounding box center [784, 654] width 1152 height 205
click at [811, 575] on div "CReward 주식회사 와이피랩 사업자등록번호 : 655-81-03655 주소 : 경기도 김포시 양촌읍 양곡로 495, 3층 305-비이16호…" at bounding box center [784, 654] width 1152 height 205
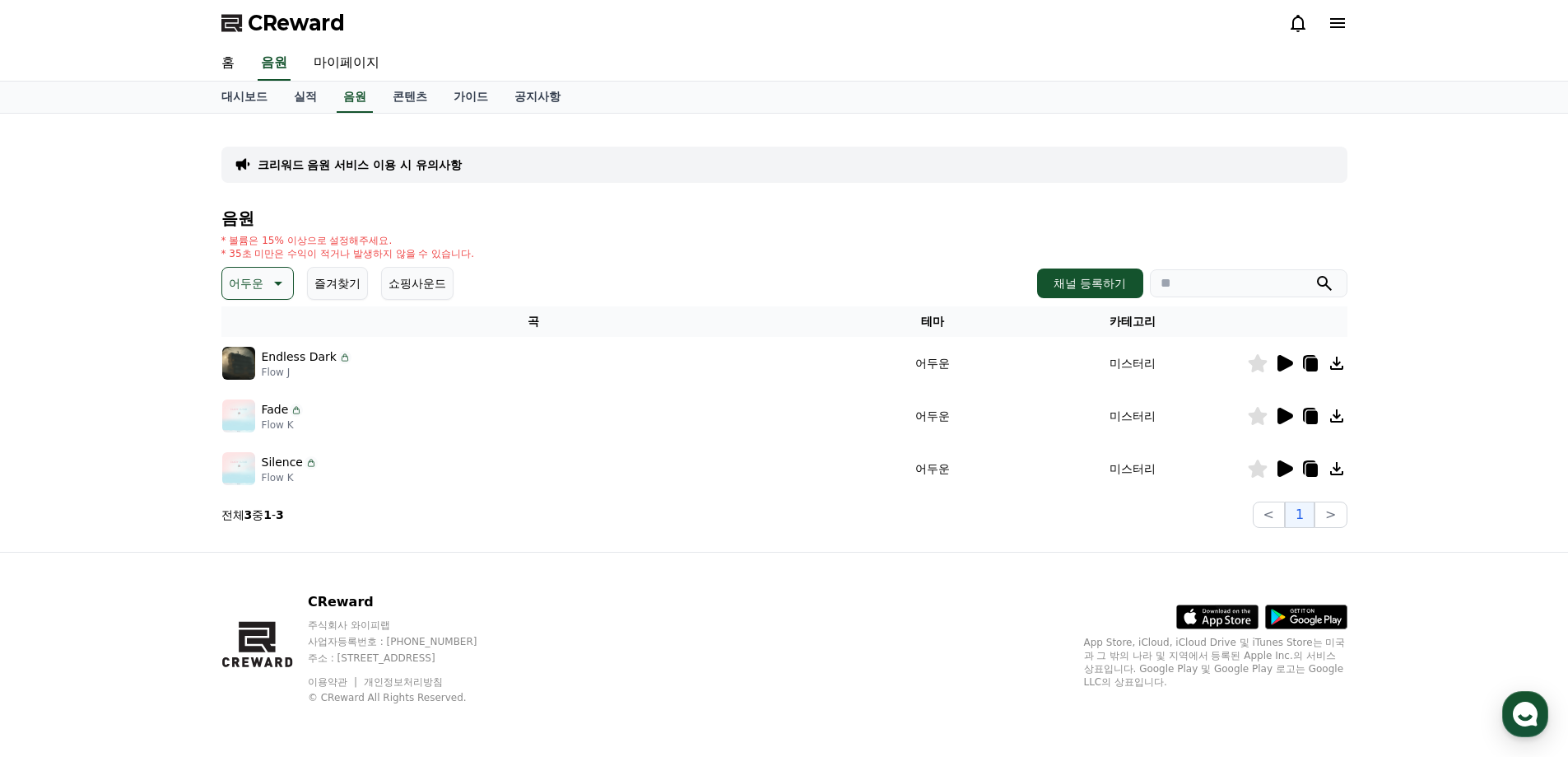
click at [250, 288] on p "어두운" at bounding box center [245, 283] width 34 height 23
click at [242, 379] on button "반전" at bounding box center [241, 379] width 36 height 36
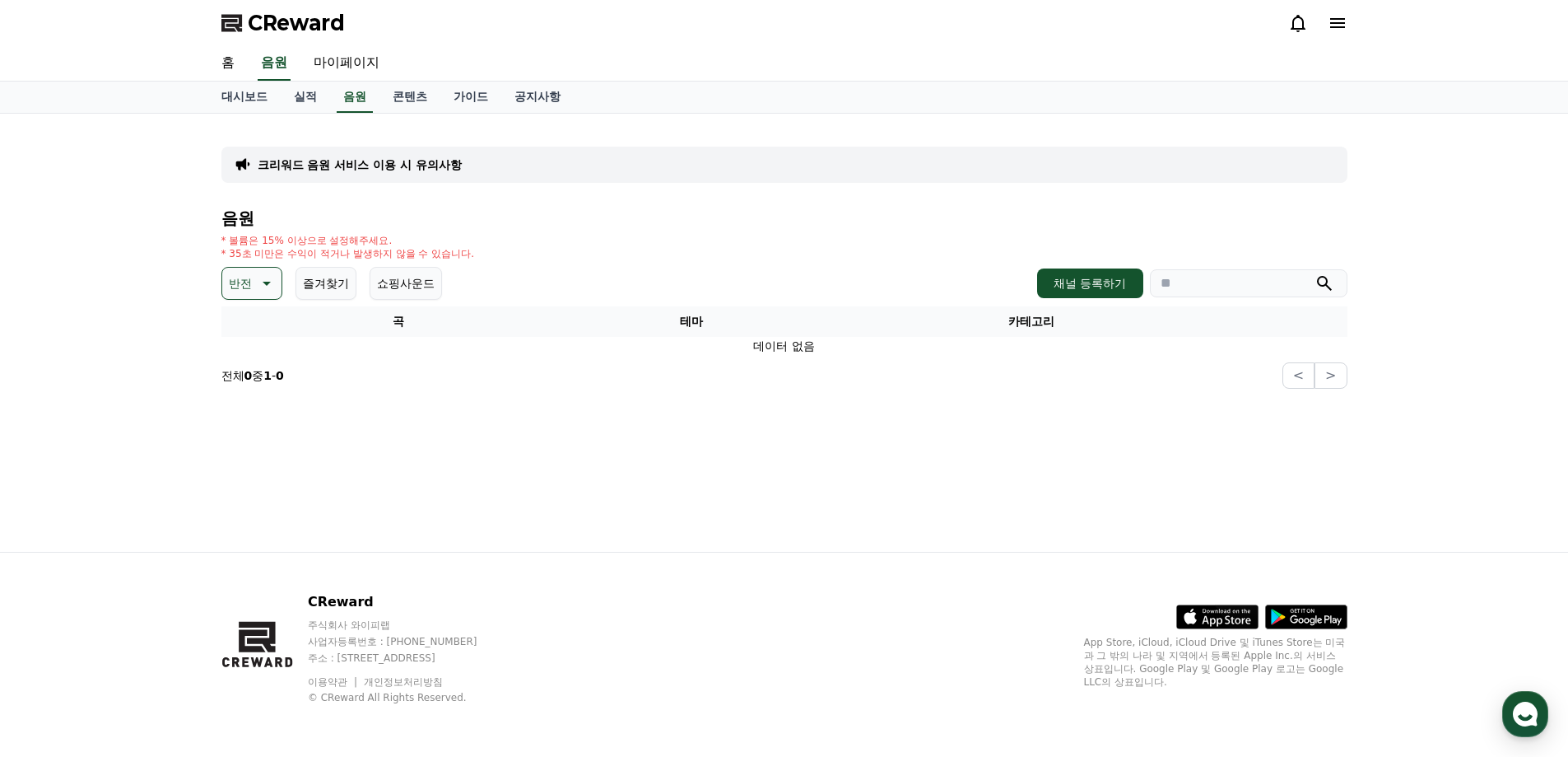
click at [244, 283] on p "반전" at bounding box center [240, 283] width 23 height 23
click at [249, 413] on button "웅장한" at bounding box center [248, 422] width 48 height 36
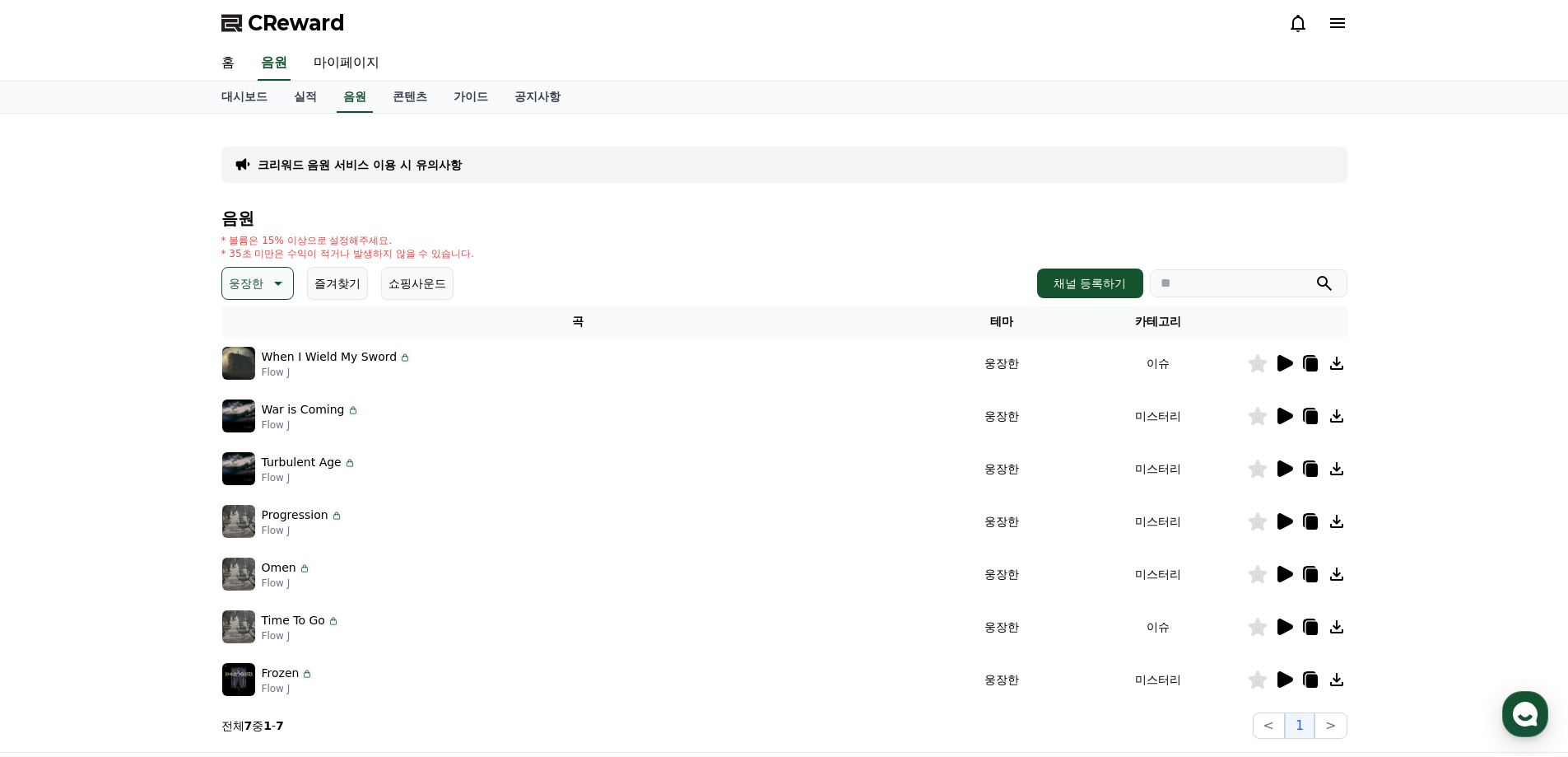
click at [1284, 471] on icon at bounding box center [1285, 468] width 16 height 17
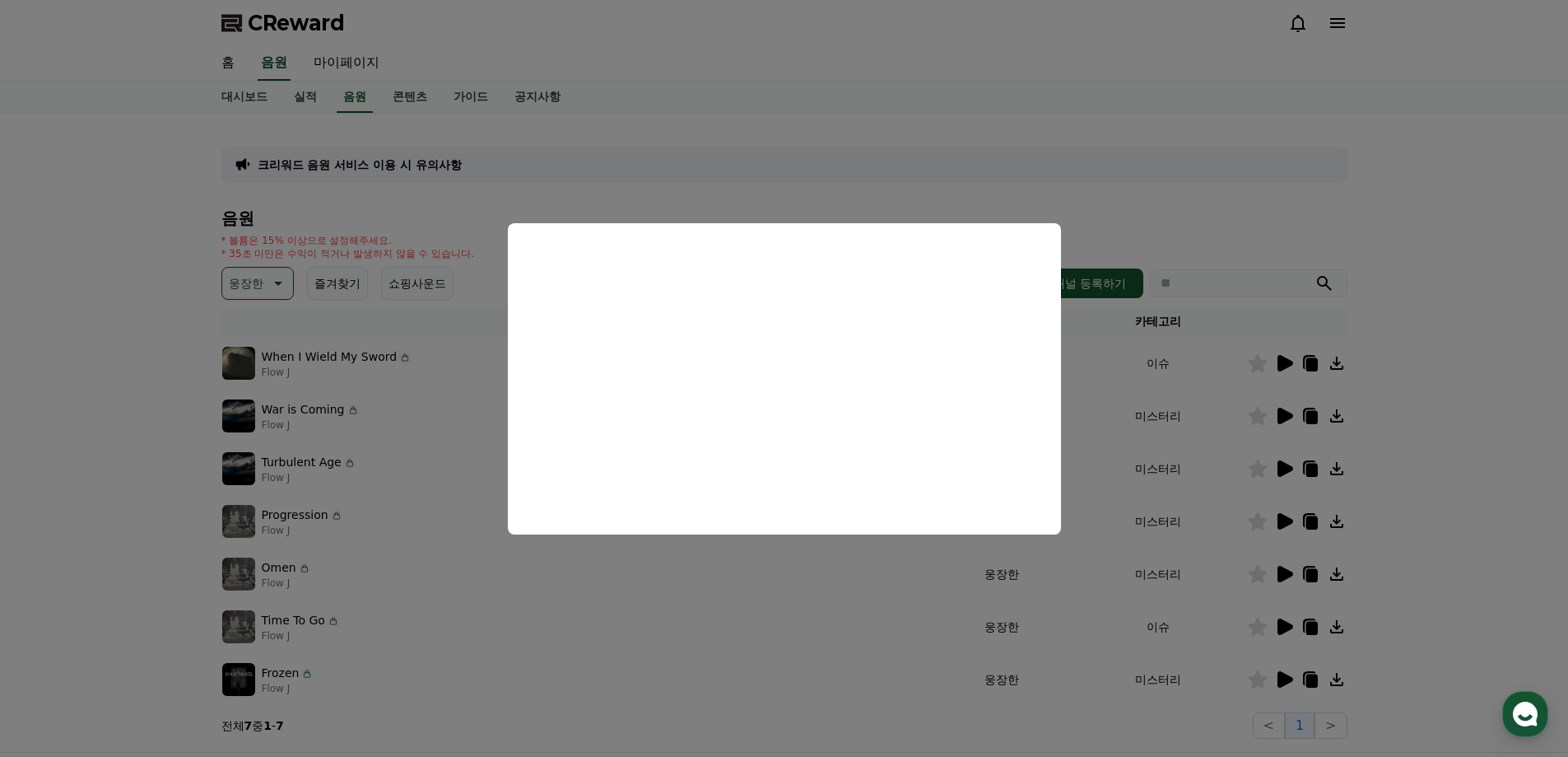
click at [709, 636] on button "close modal" at bounding box center [784, 378] width 1568 height 757
click at [709, 630] on div "Time To Go Flow J" at bounding box center [577, 627] width 711 height 33
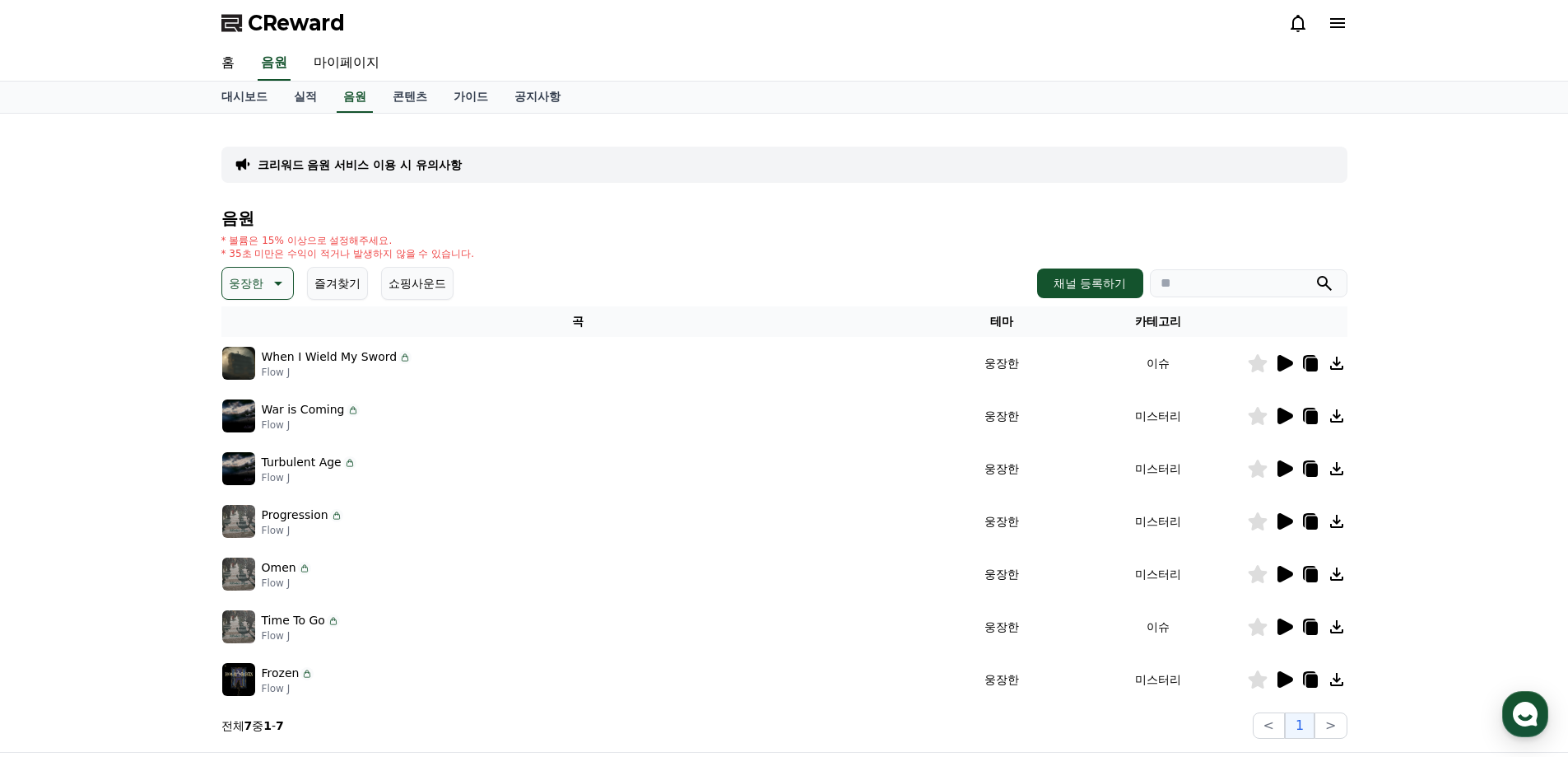
click at [1290, 521] on icon at bounding box center [1285, 521] width 16 height 17
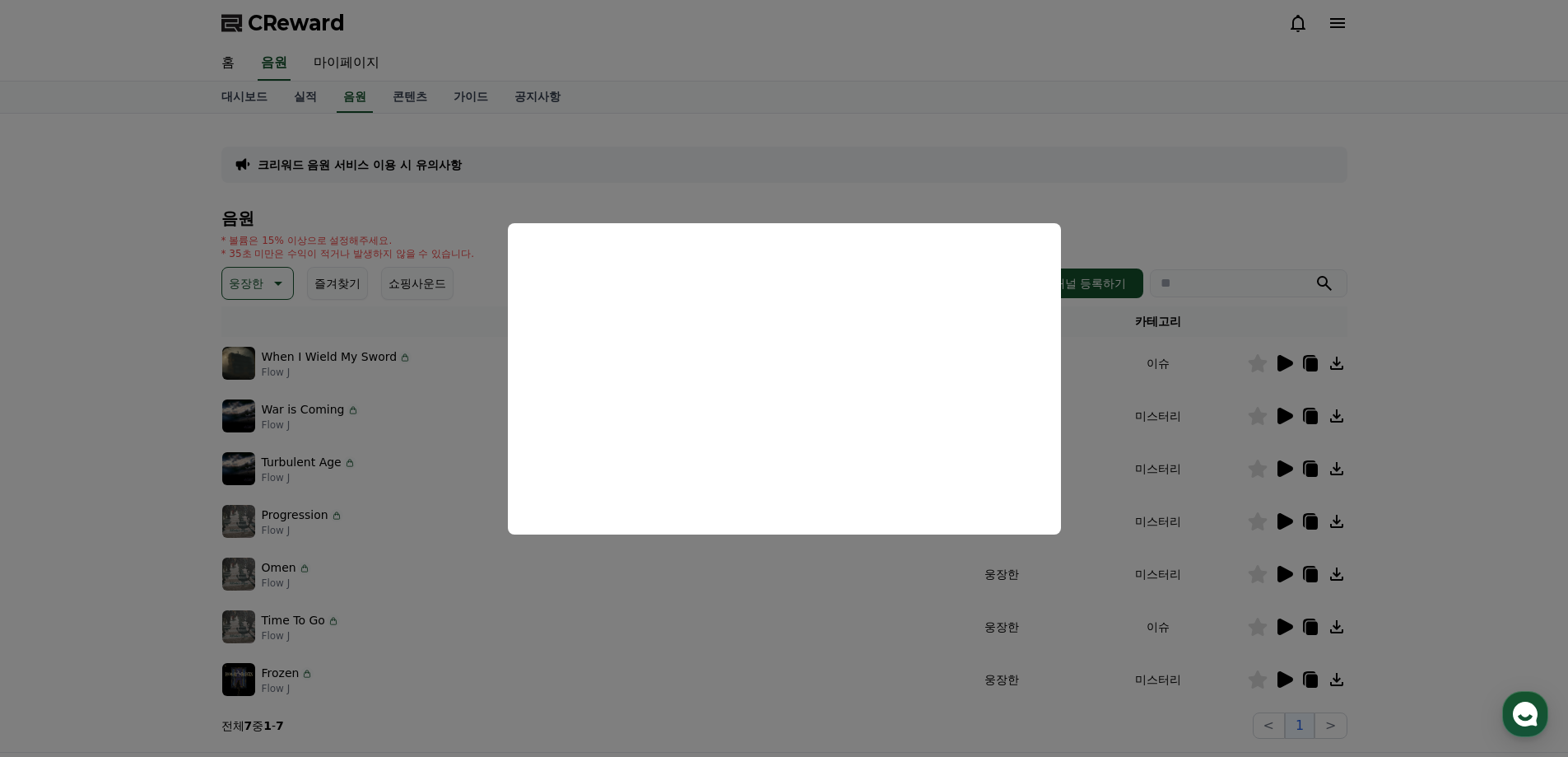
click at [747, 594] on button "close modal" at bounding box center [784, 378] width 1568 height 757
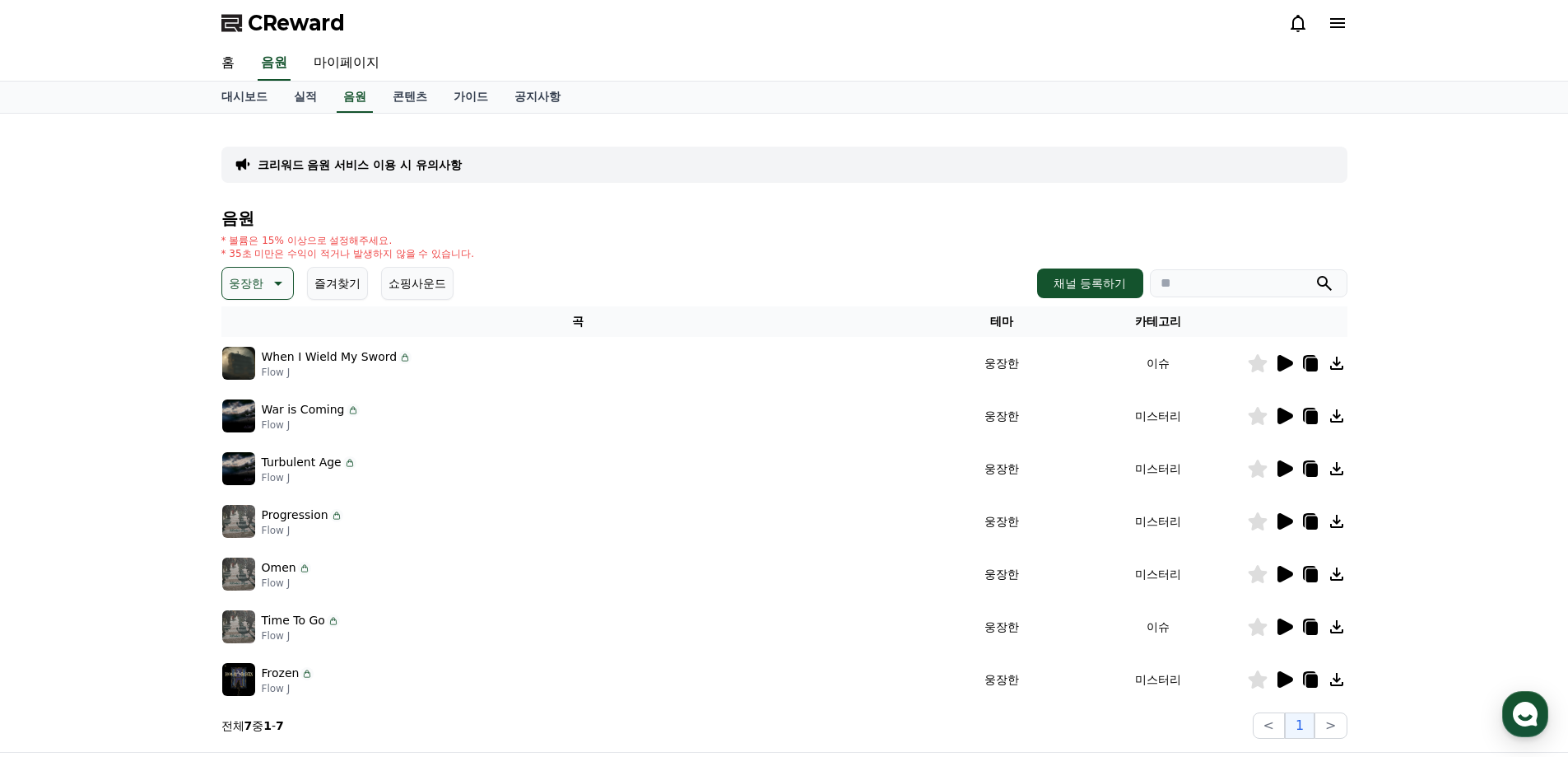
click at [1285, 571] on icon at bounding box center [1285, 574] width 16 height 17
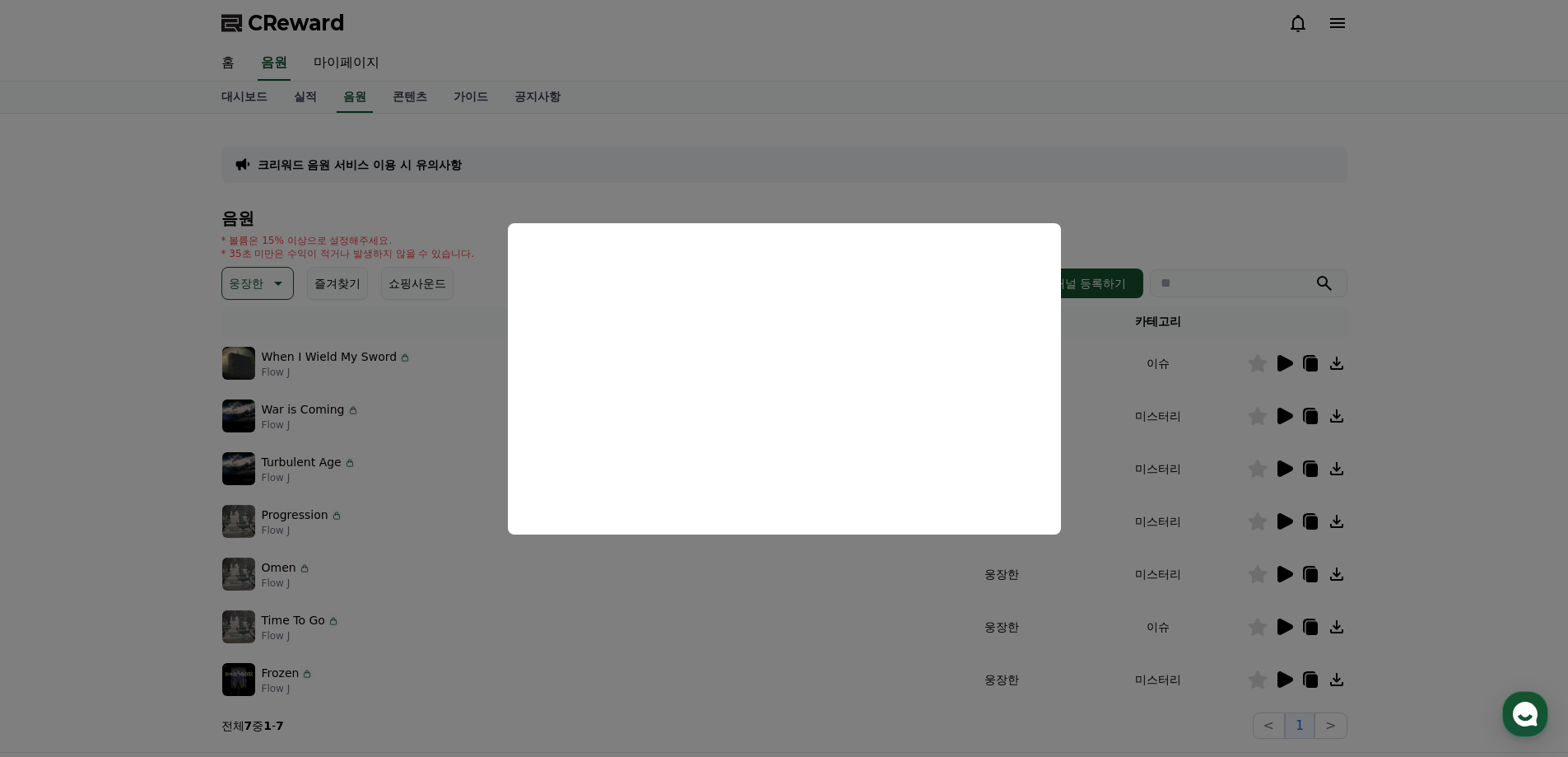
click at [599, 632] on button "close modal" at bounding box center [784, 378] width 1568 height 757
click at [599, 632] on div "Time To Go Flow J" at bounding box center [577, 627] width 711 height 33
drag, startPoint x: 599, startPoint y: 632, endPoint x: 1237, endPoint y: 680, distance: 639.8
click at [602, 631] on div "Time To Go Flow J" at bounding box center [577, 627] width 711 height 33
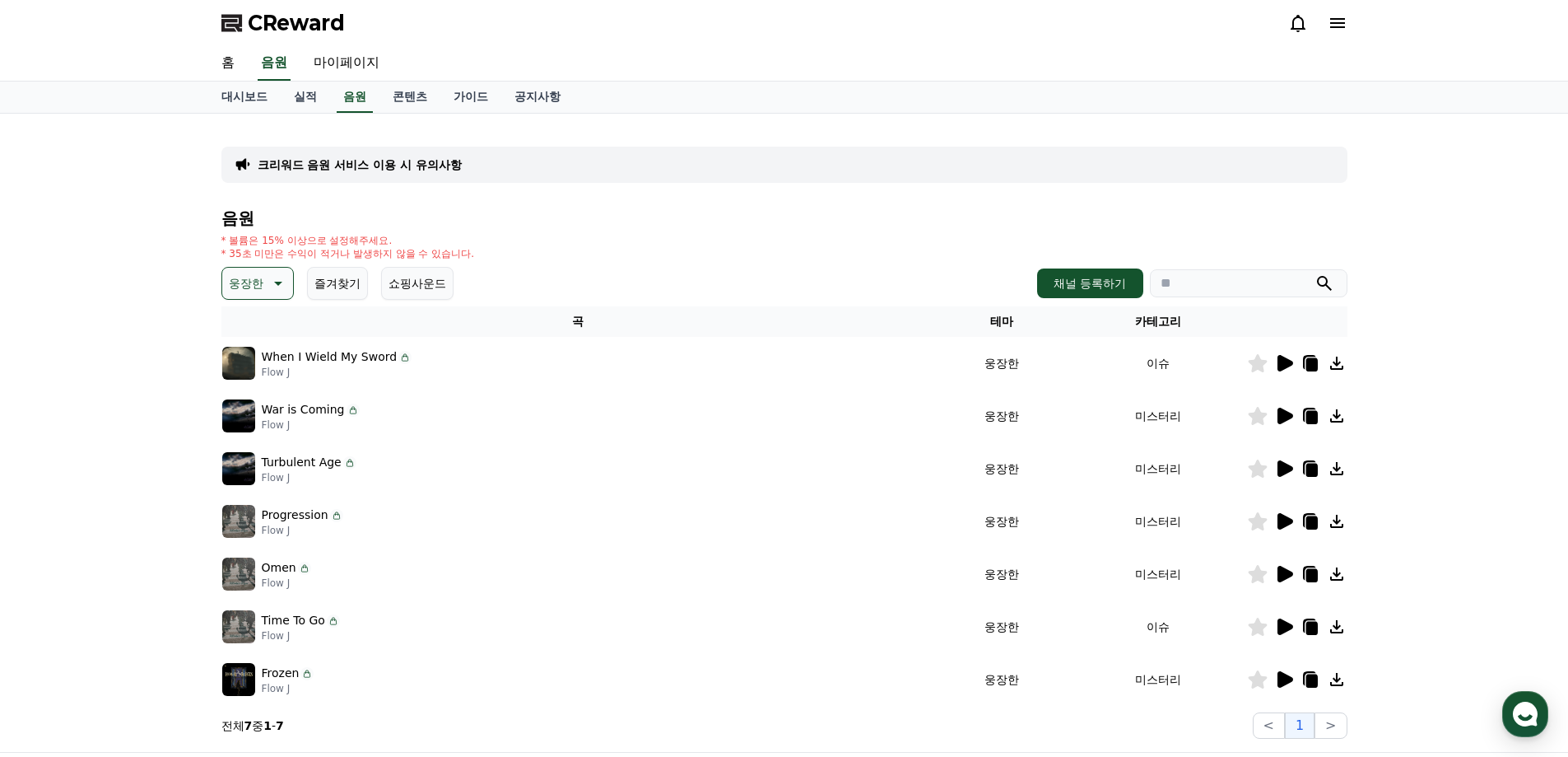
click at [1295, 630] on div at bounding box center [1297, 626] width 99 height 19
click at [1288, 627] on icon at bounding box center [1285, 627] width 16 height 17
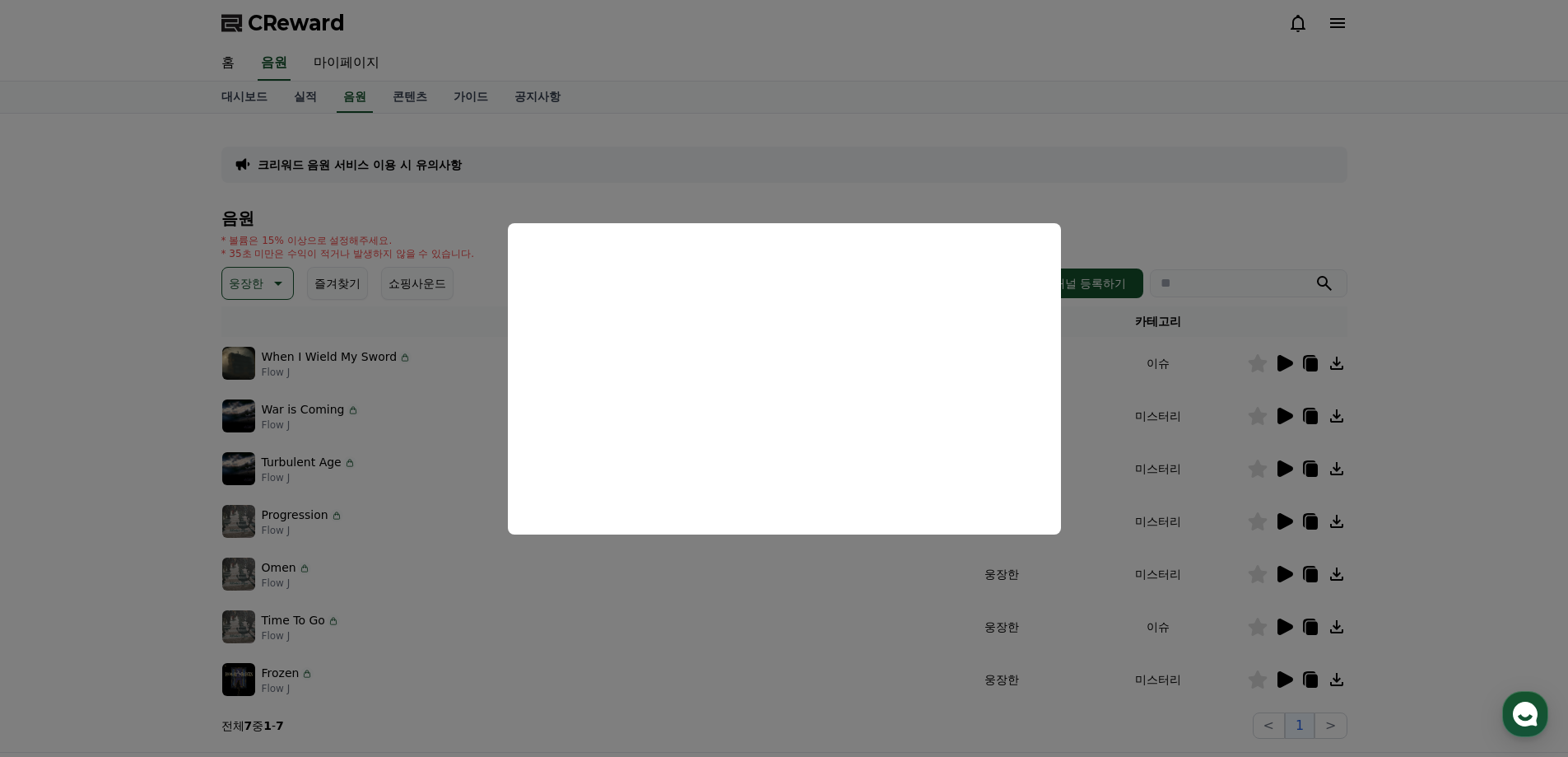
click at [619, 640] on button "close modal" at bounding box center [784, 378] width 1568 height 757
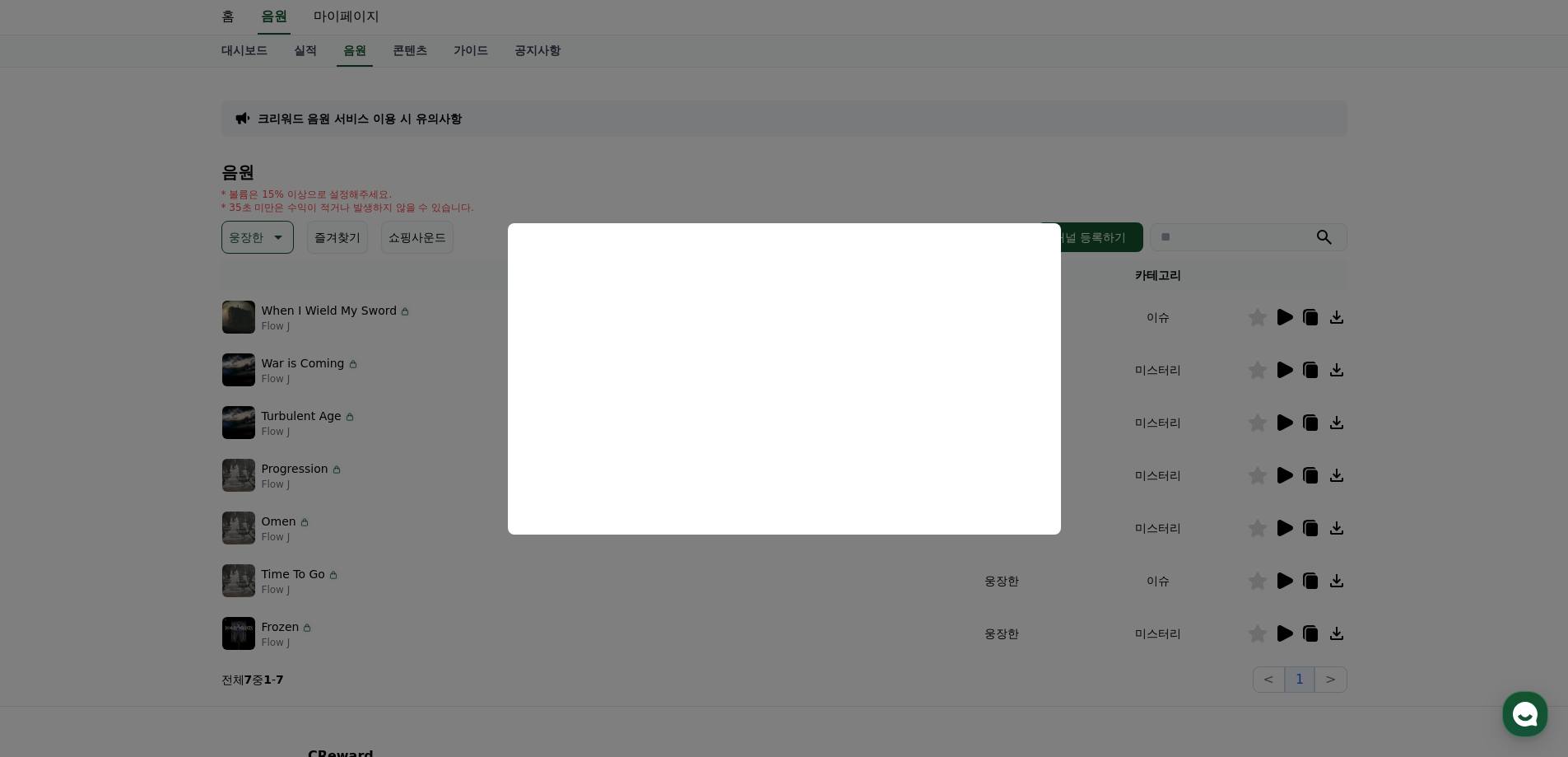
scroll to position [82, 0]
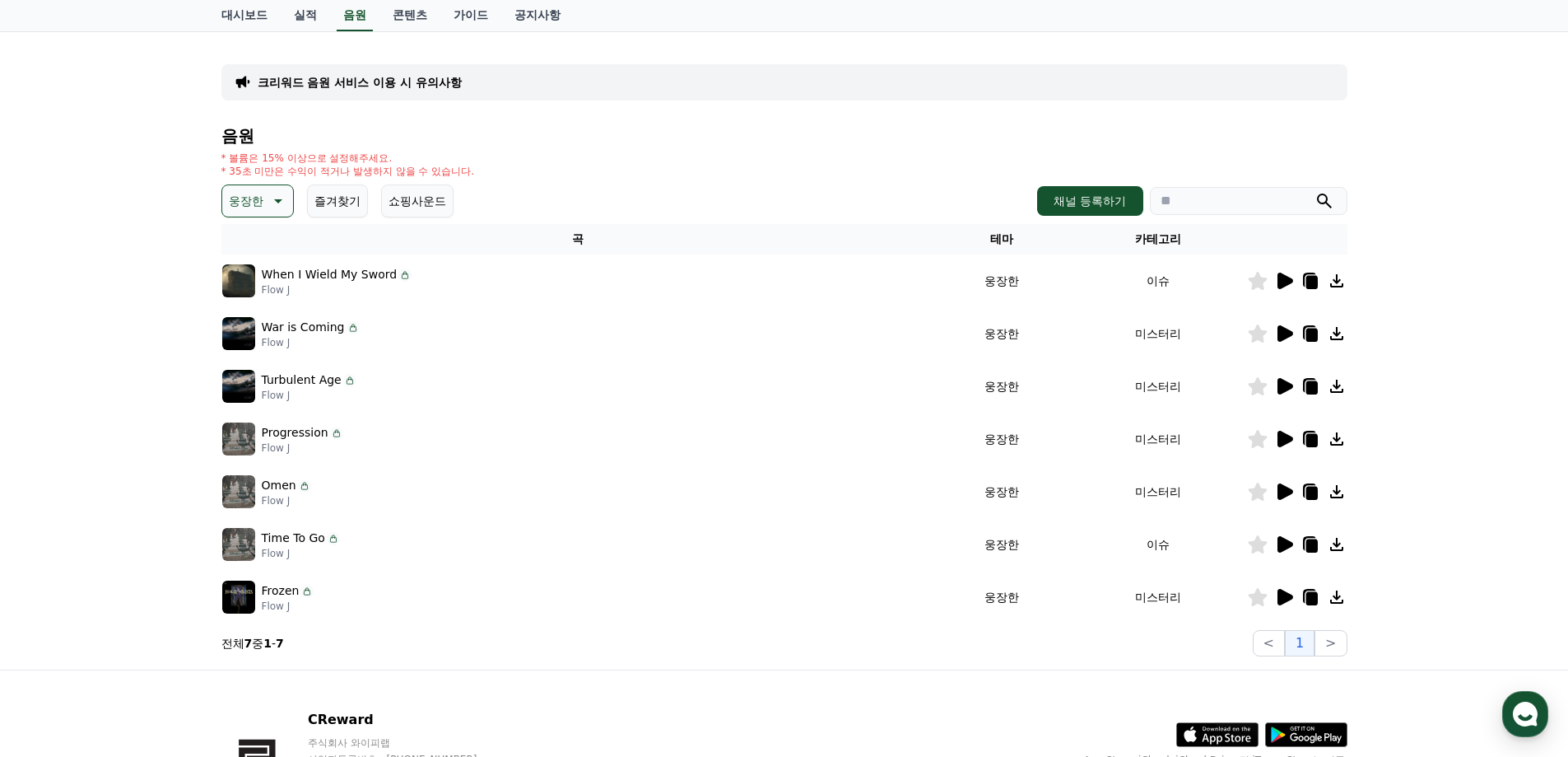
click at [1285, 593] on icon at bounding box center [1285, 597] width 16 height 17
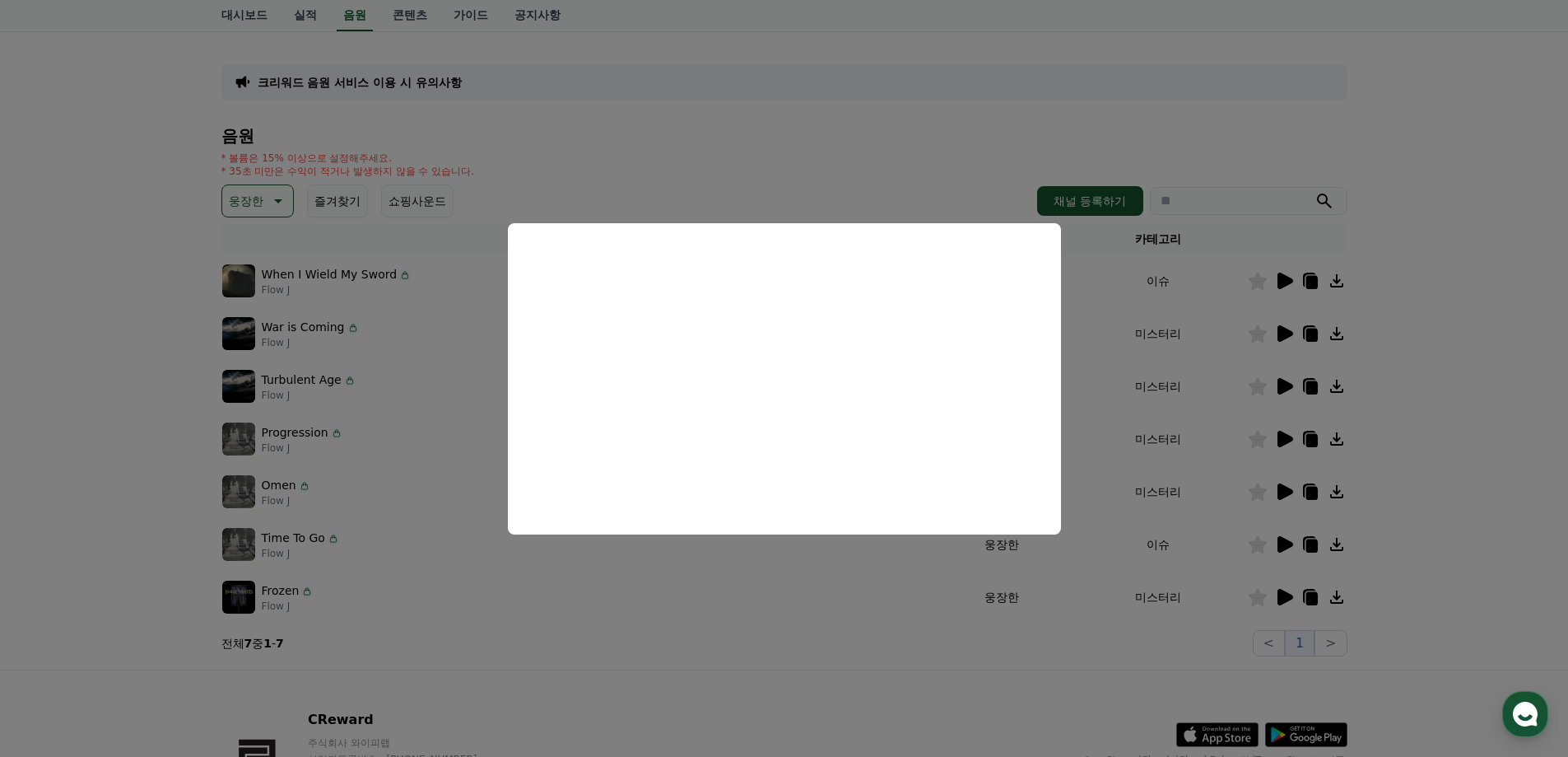
click at [884, 559] on button "close modal" at bounding box center [784, 378] width 1568 height 757
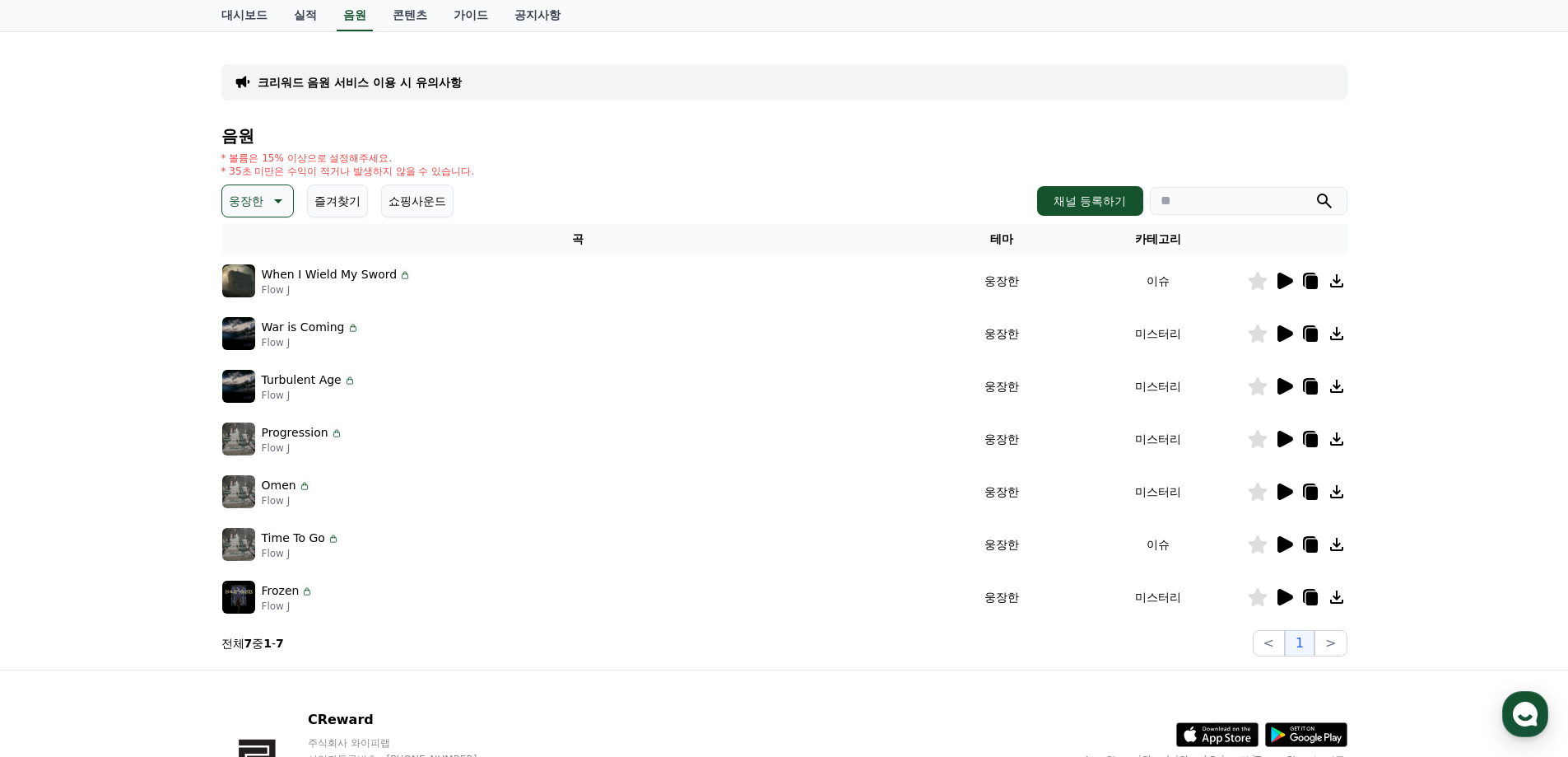
click at [258, 199] on p "웅장한" at bounding box center [245, 201] width 34 height 23
click at [235, 341] on button "슬픈" at bounding box center [241, 350] width 36 height 36
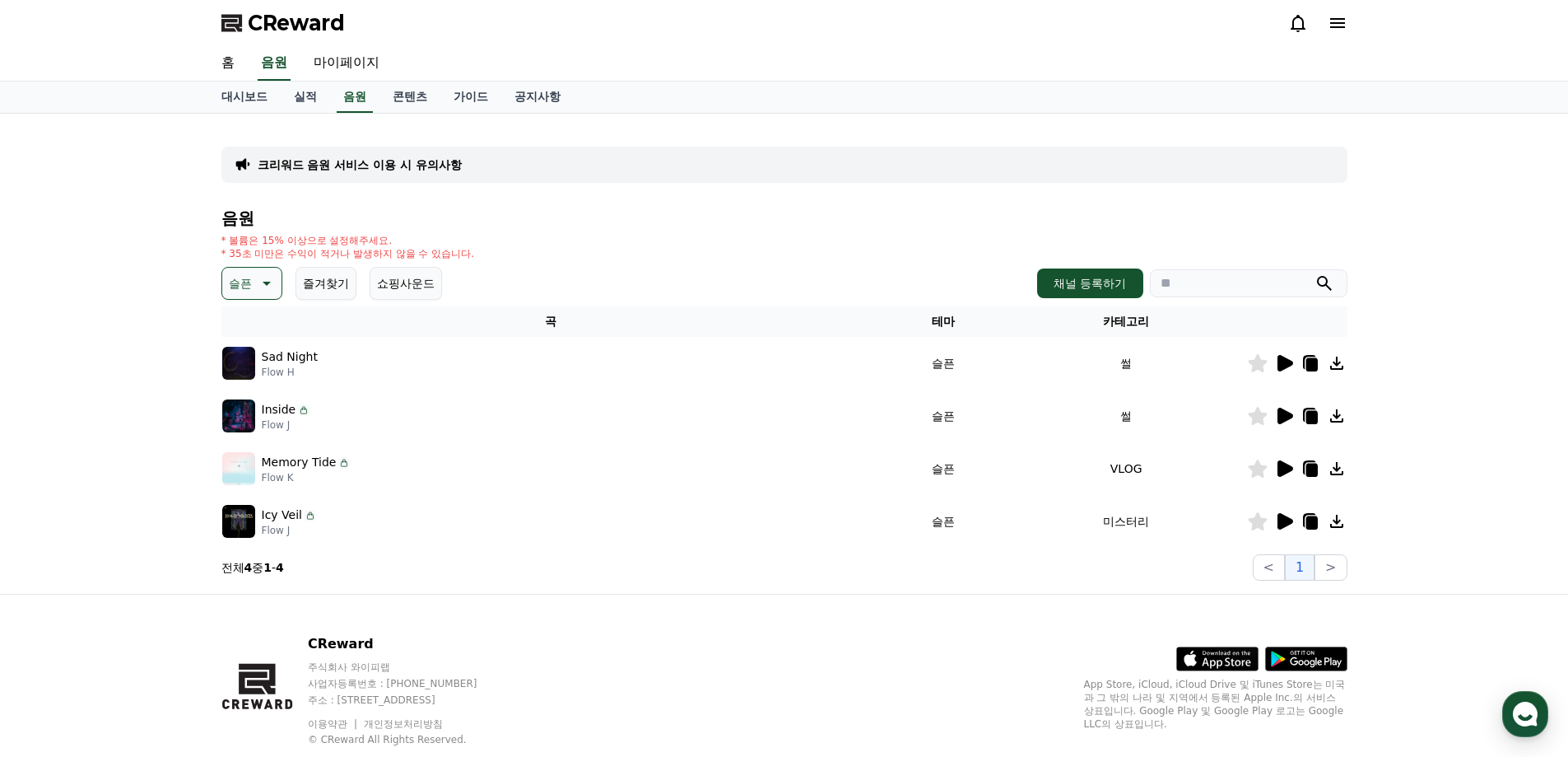
click at [1286, 359] on icon at bounding box center [1285, 363] width 16 height 17
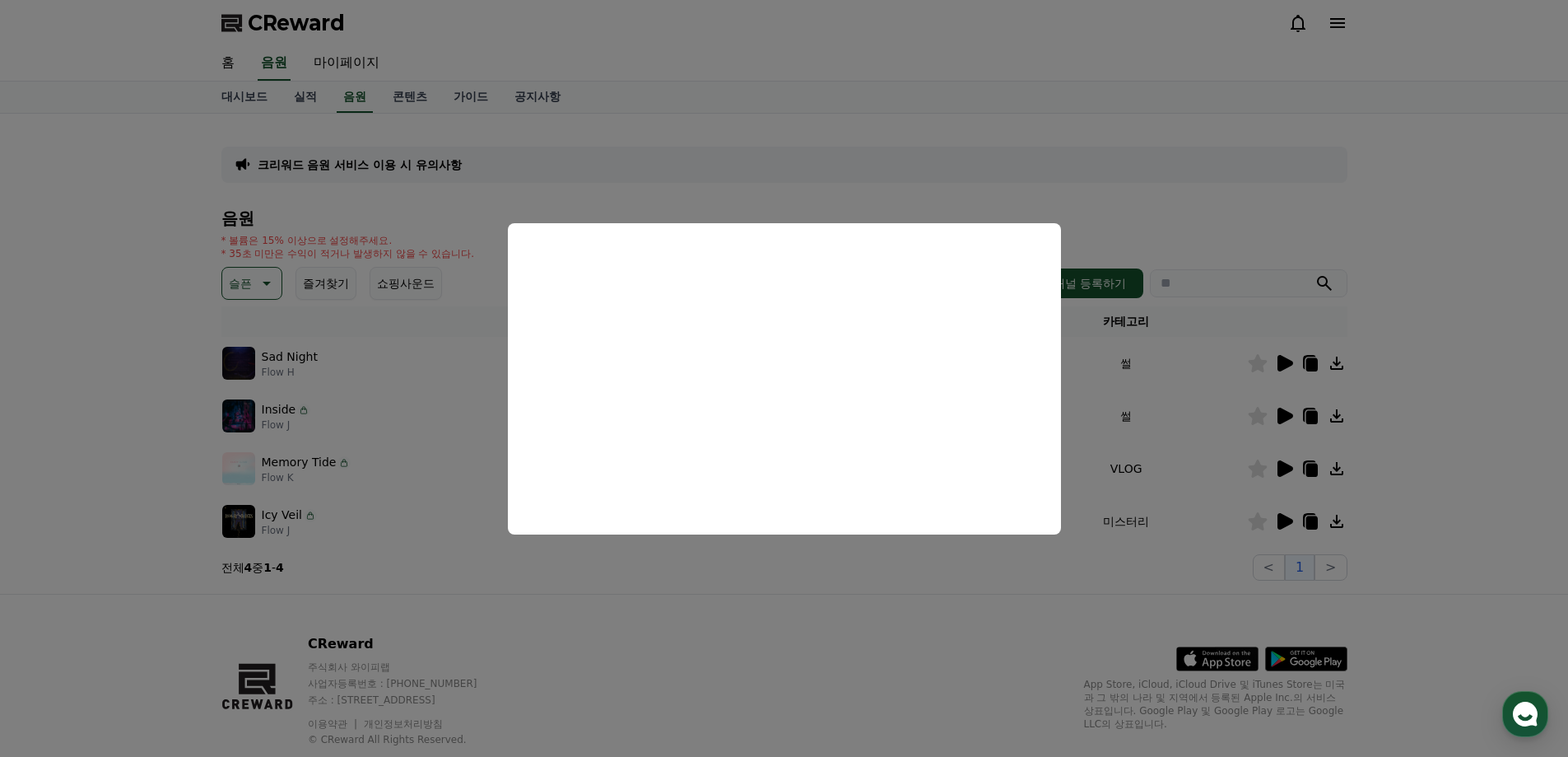
click at [1167, 475] on button "close modal" at bounding box center [784, 378] width 1568 height 757
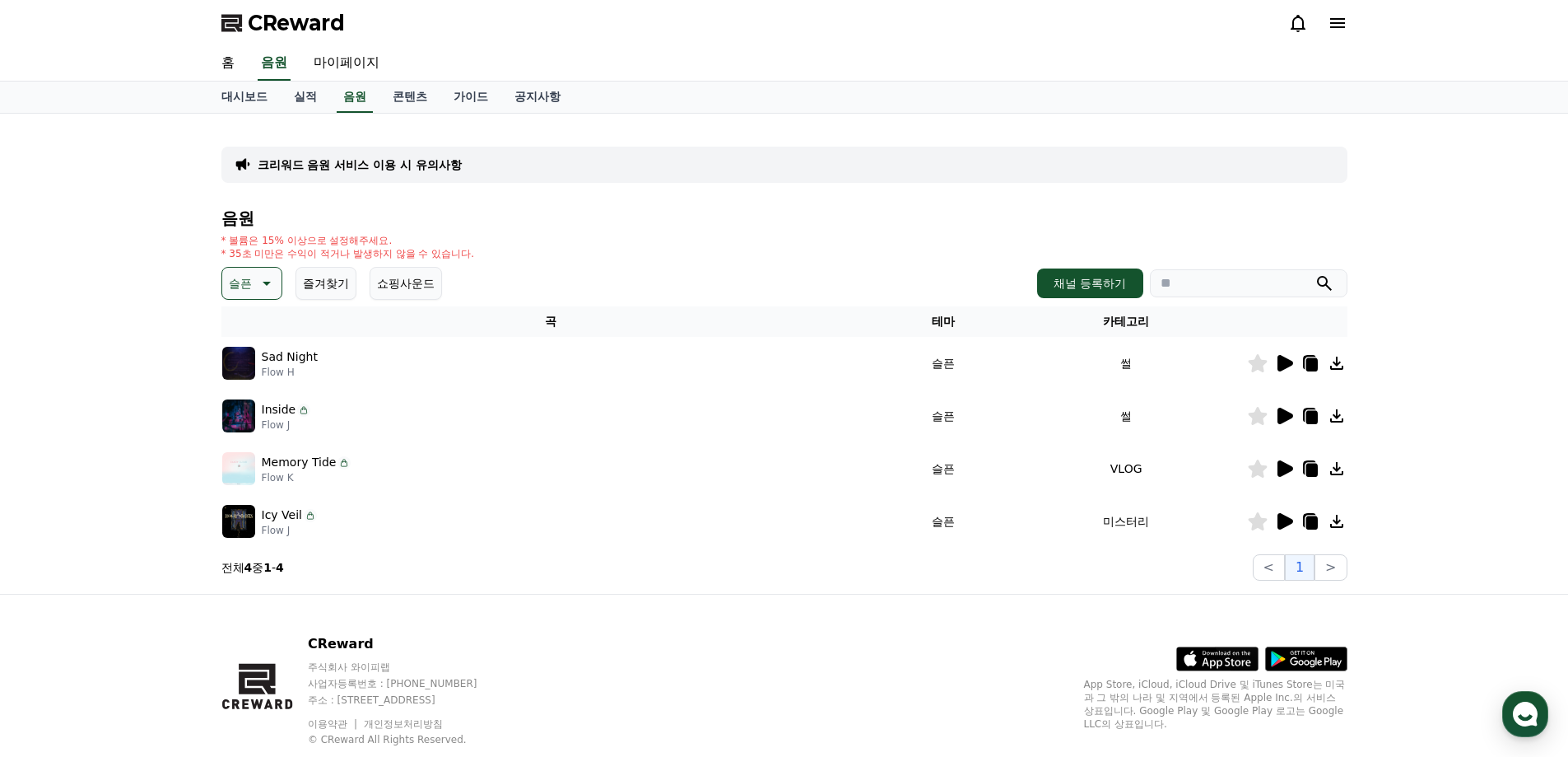
click at [1287, 411] on icon at bounding box center [1283, 416] width 19 height 19
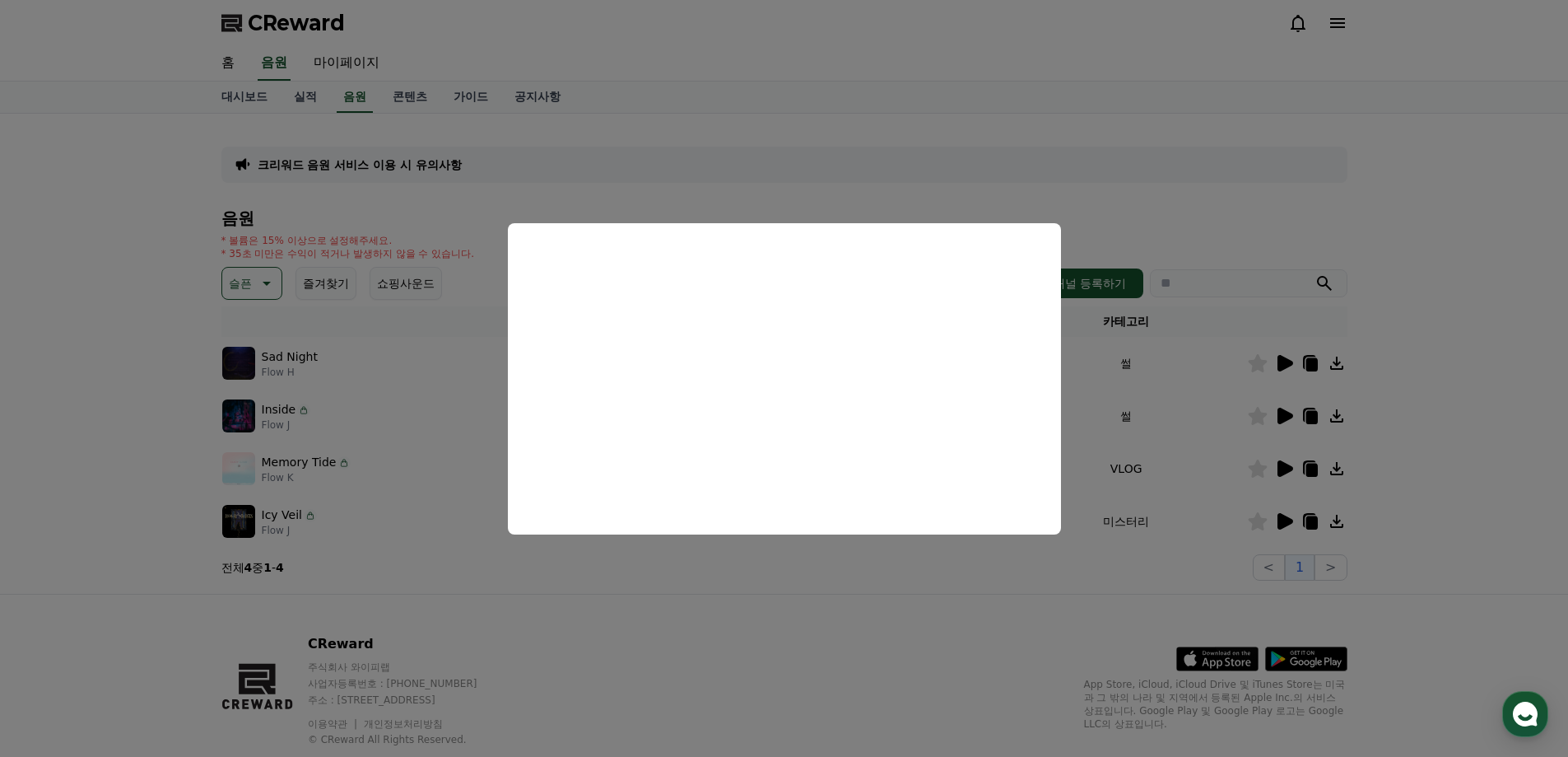
drag, startPoint x: 1034, startPoint y: 611, endPoint x: 1056, endPoint y: 603, distance: 23.4
click at [1033, 610] on button "close modal" at bounding box center [784, 378] width 1568 height 757
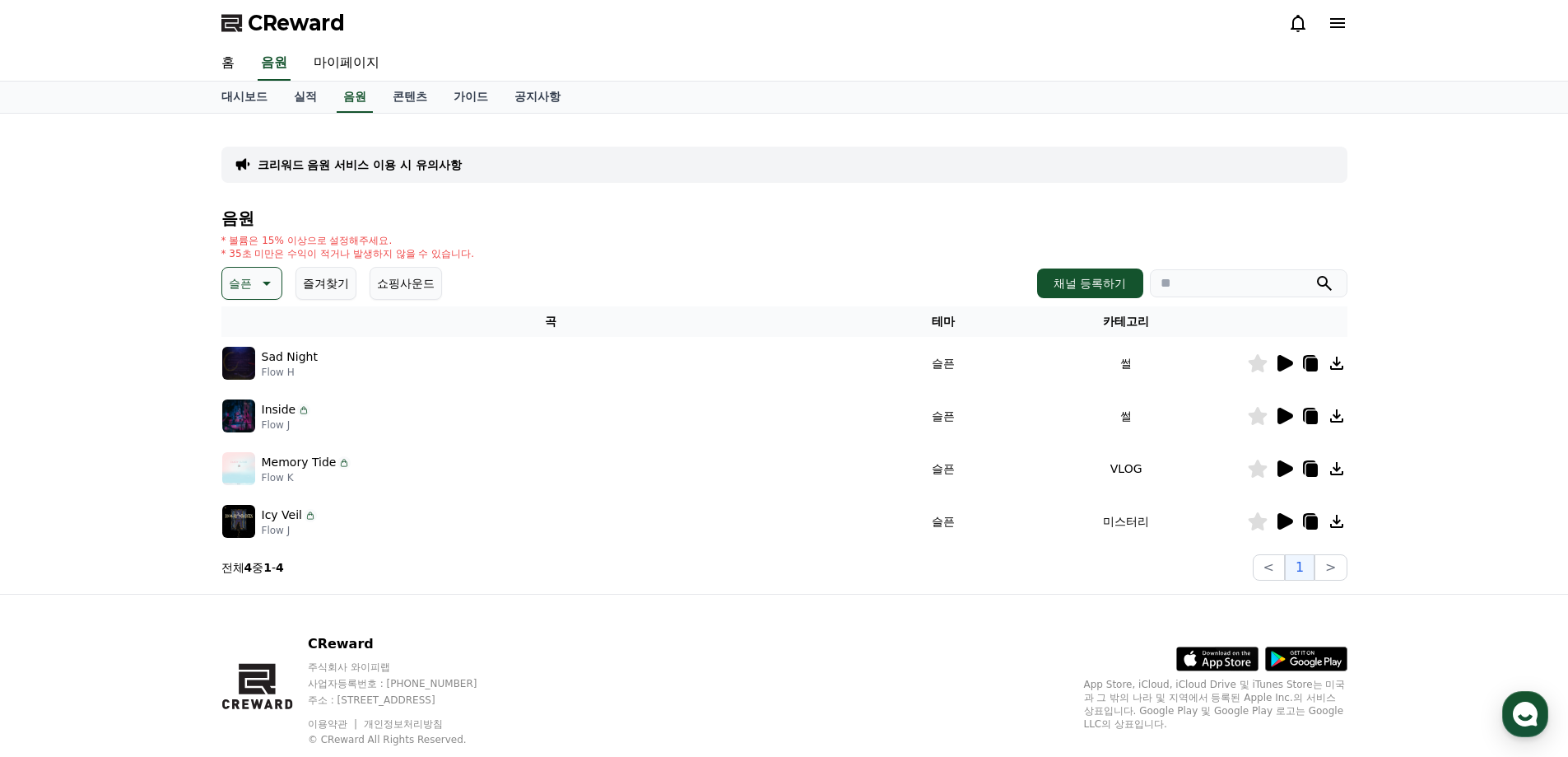
click at [1287, 466] on icon at bounding box center [1285, 468] width 16 height 17
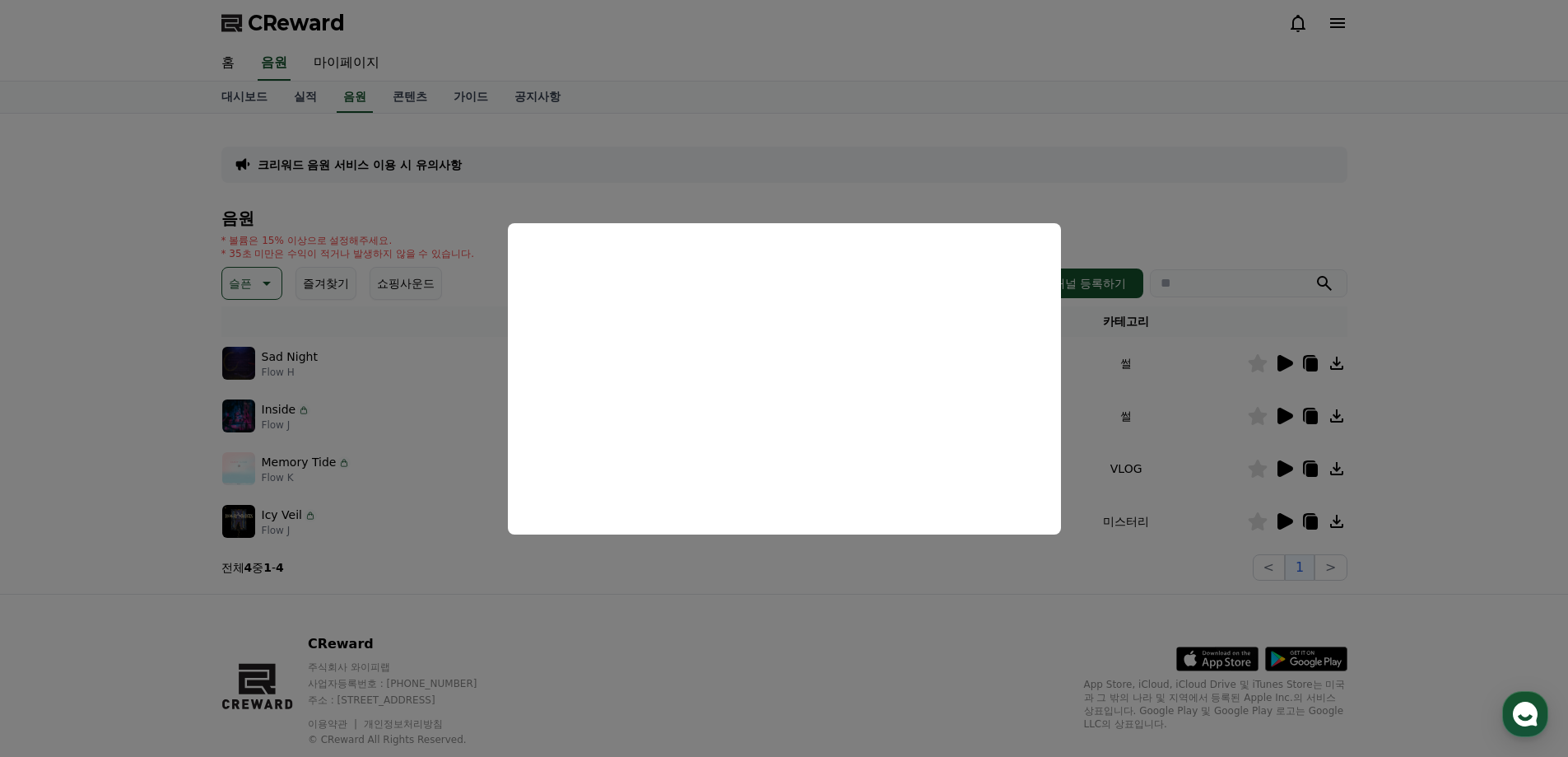
click at [1216, 533] on button "close modal" at bounding box center [784, 378] width 1568 height 757
click at [1286, 510] on td at bounding box center [1297, 521] width 101 height 53
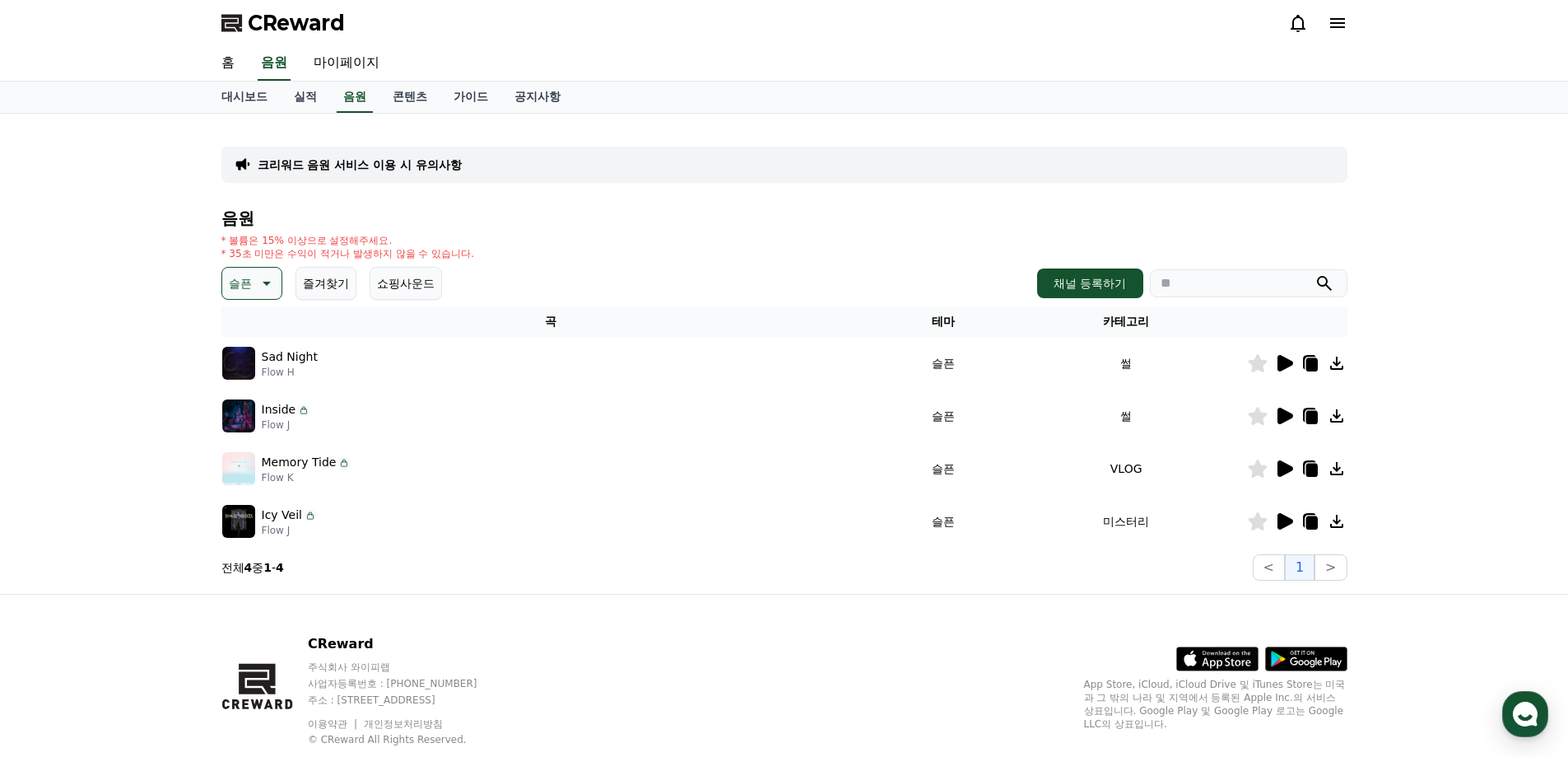
click at [1286, 521] on icon at bounding box center [1285, 521] width 16 height 17
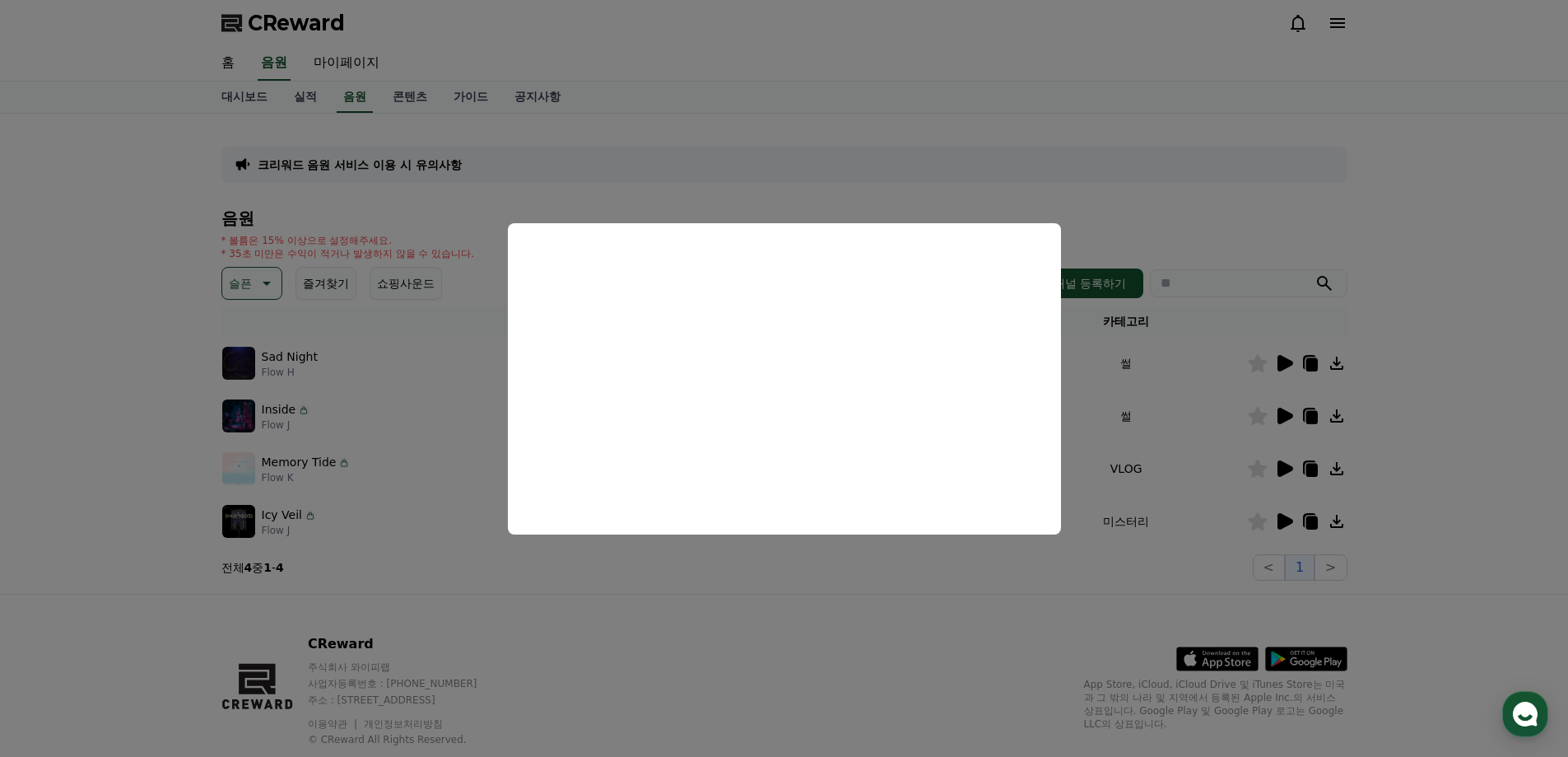
click at [847, 564] on button "close modal" at bounding box center [784, 378] width 1568 height 757
click at [847, 564] on section "전체 4 중 1 - 4 < 1 >" at bounding box center [784, 567] width 1126 height 26
drag, startPoint x: 847, startPoint y: 564, endPoint x: 277, endPoint y: 317, distance: 621.2
click at [839, 562] on section "전체 4 중 1 - 4 < 1 >" at bounding box center [784, 567] width 1126 height 26
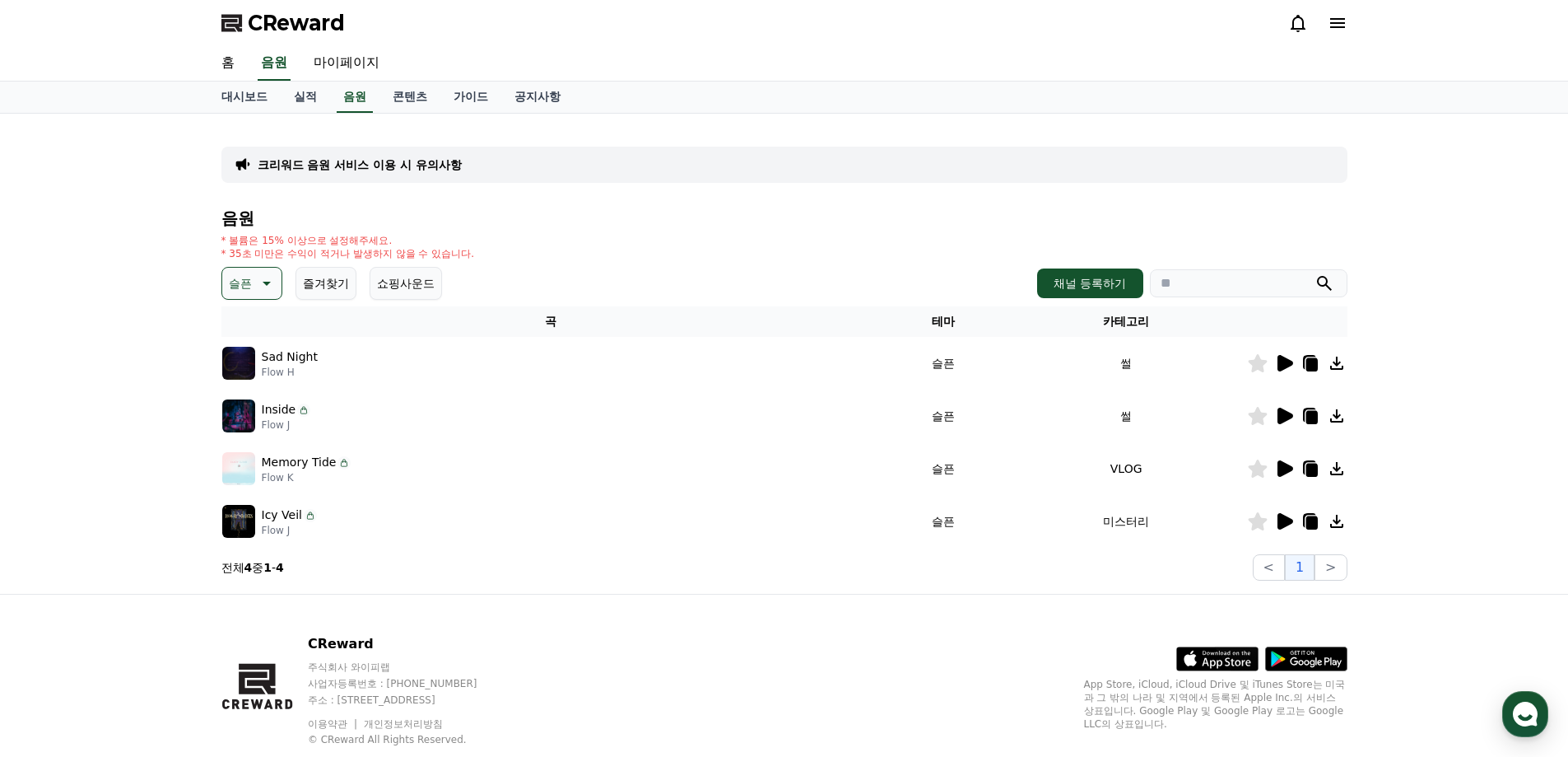
click at [238, 290] on p "슬픈" at bounding box center [240, 283] width 23 height 23
click at [265, 386] on button "잔잔한" at bounding box center [248, 392] width 48 height 36
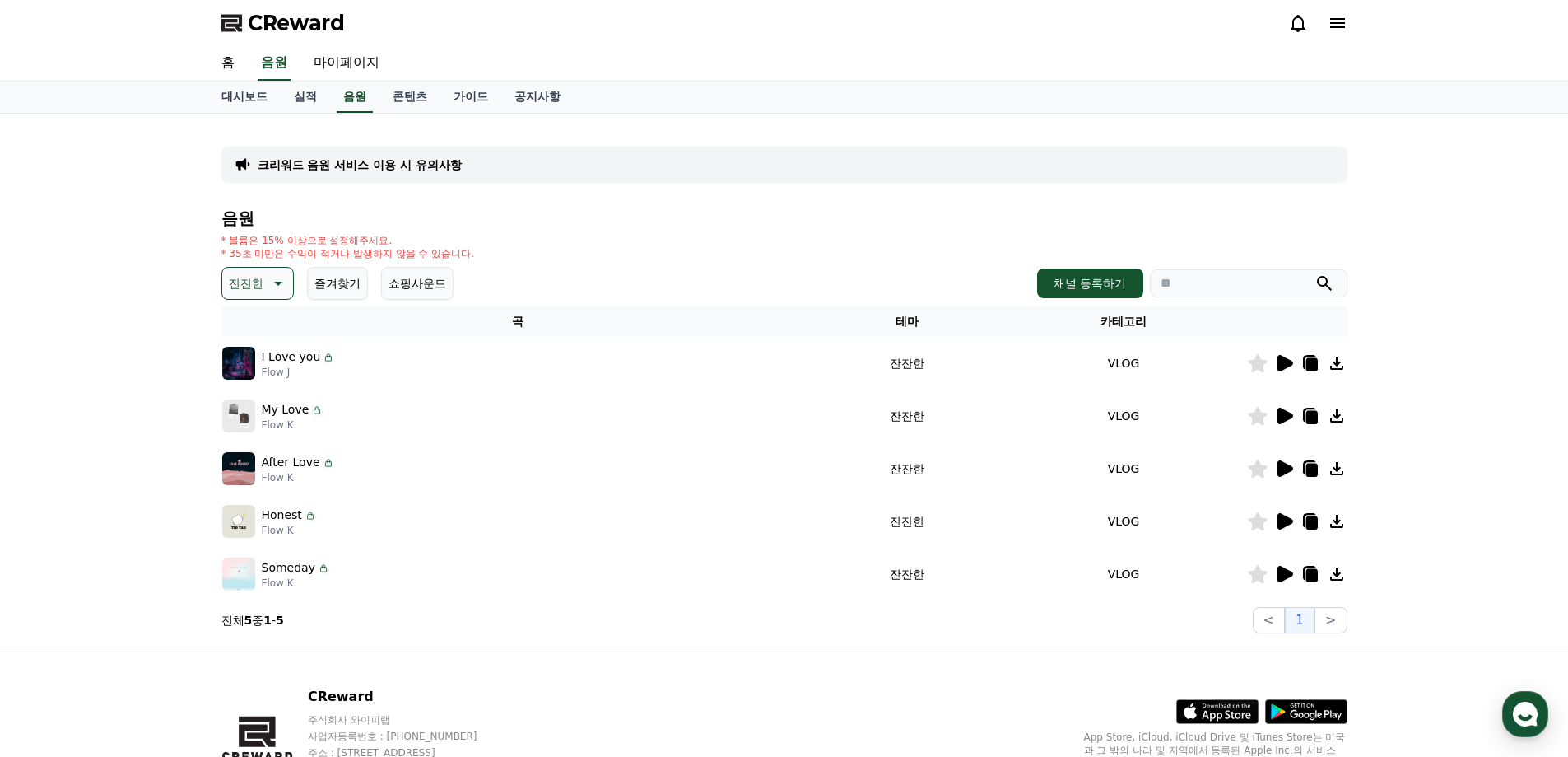
click at [1272, 360] on div at bounding box center [1297, 363] width 99 height 19
click at [1285, 365] on icon at bounding box center [1285, 363] width 16 height 17
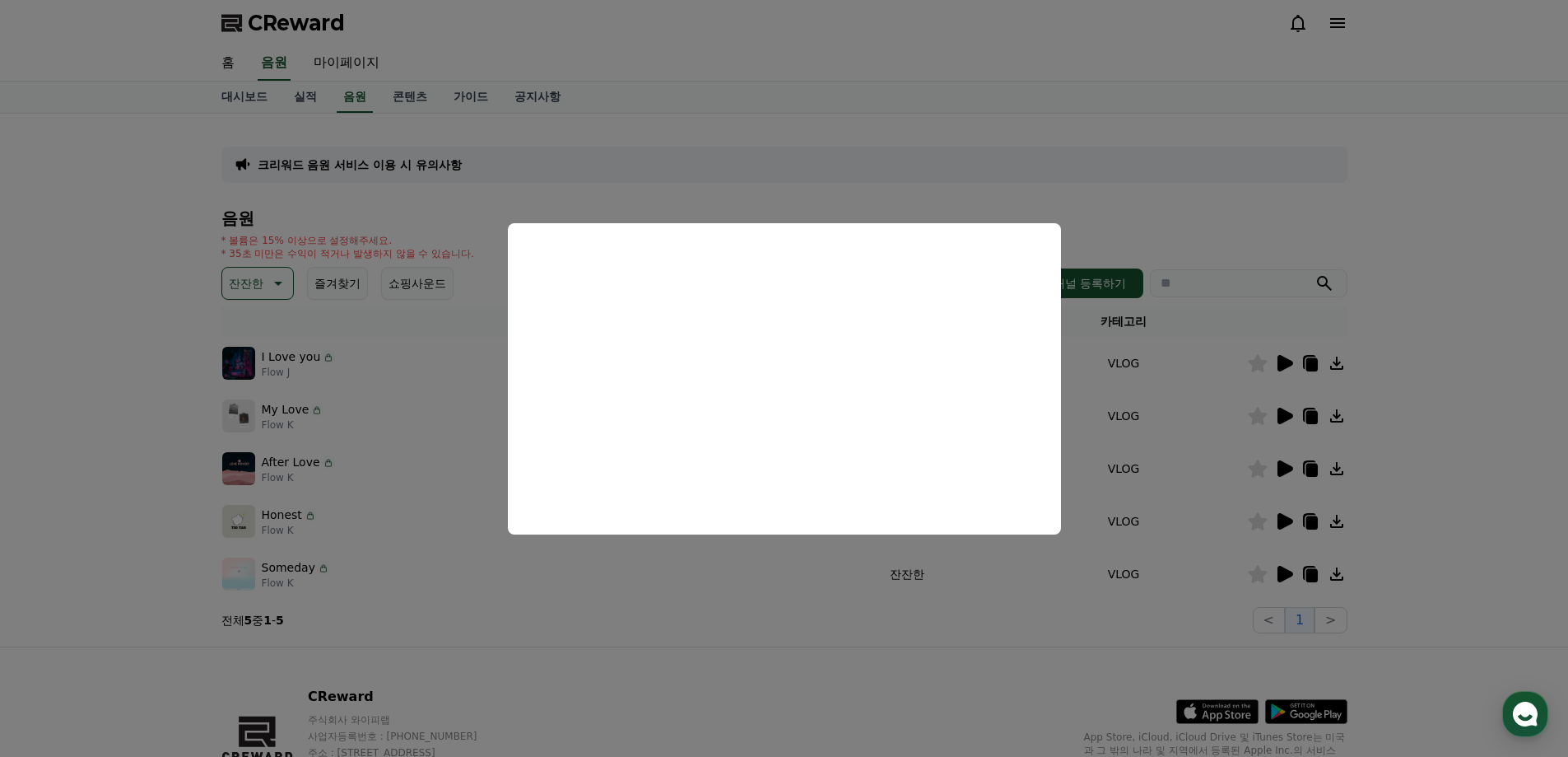
click at [937, 614] on button "close modal" at bounding box center [784, 378] width 1568 height 757
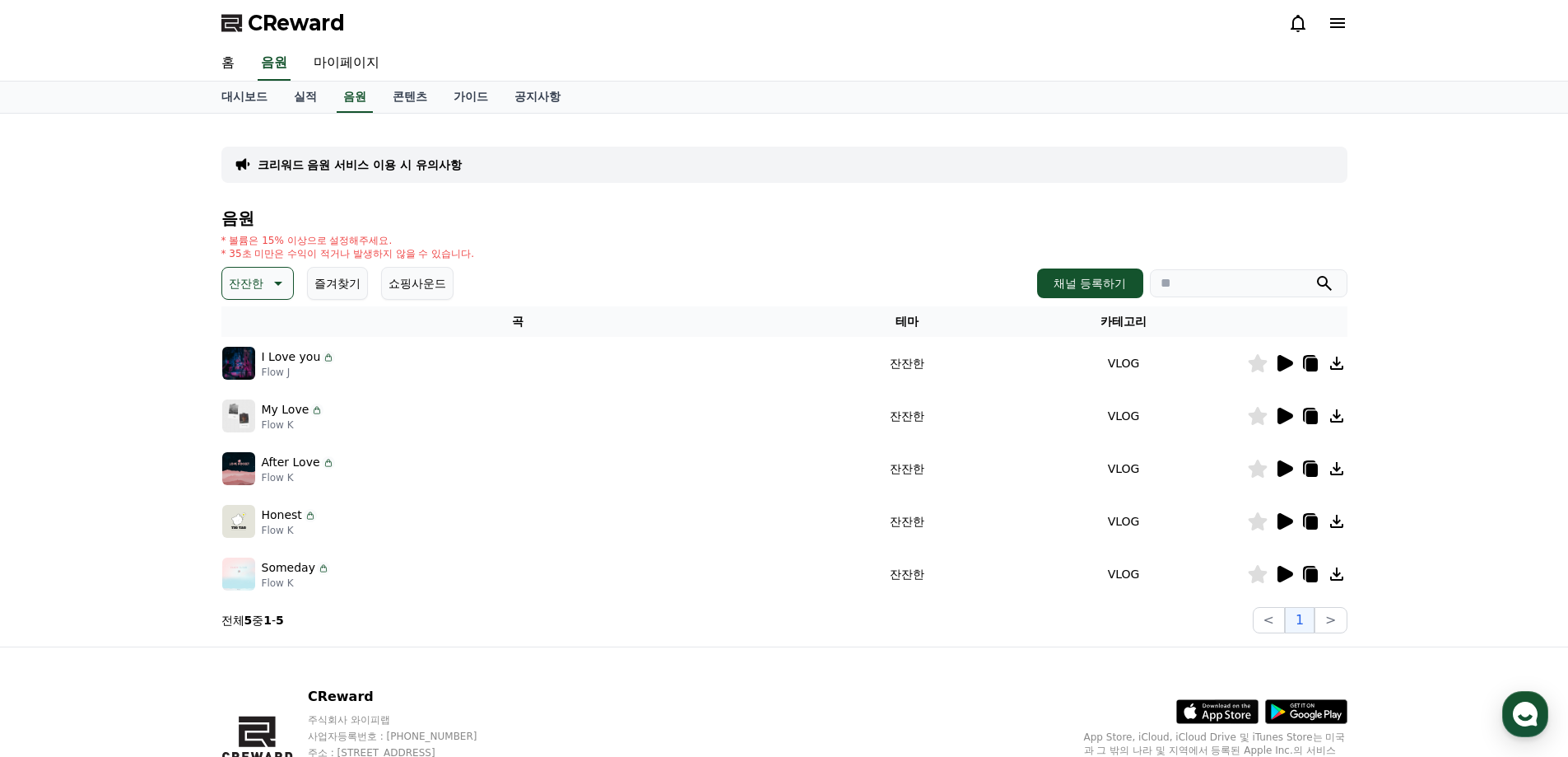
drag, startPoint x: 1283, startPoint y: 402, endPoint x: 1290, endPoint y: 410, distance: 10.6
click at [1285, 404] on td at bounding box center [1297, 416] width 101 height 53
click at [1290, 410] on icon at bounding box center [1283, 416] width 19 height 19
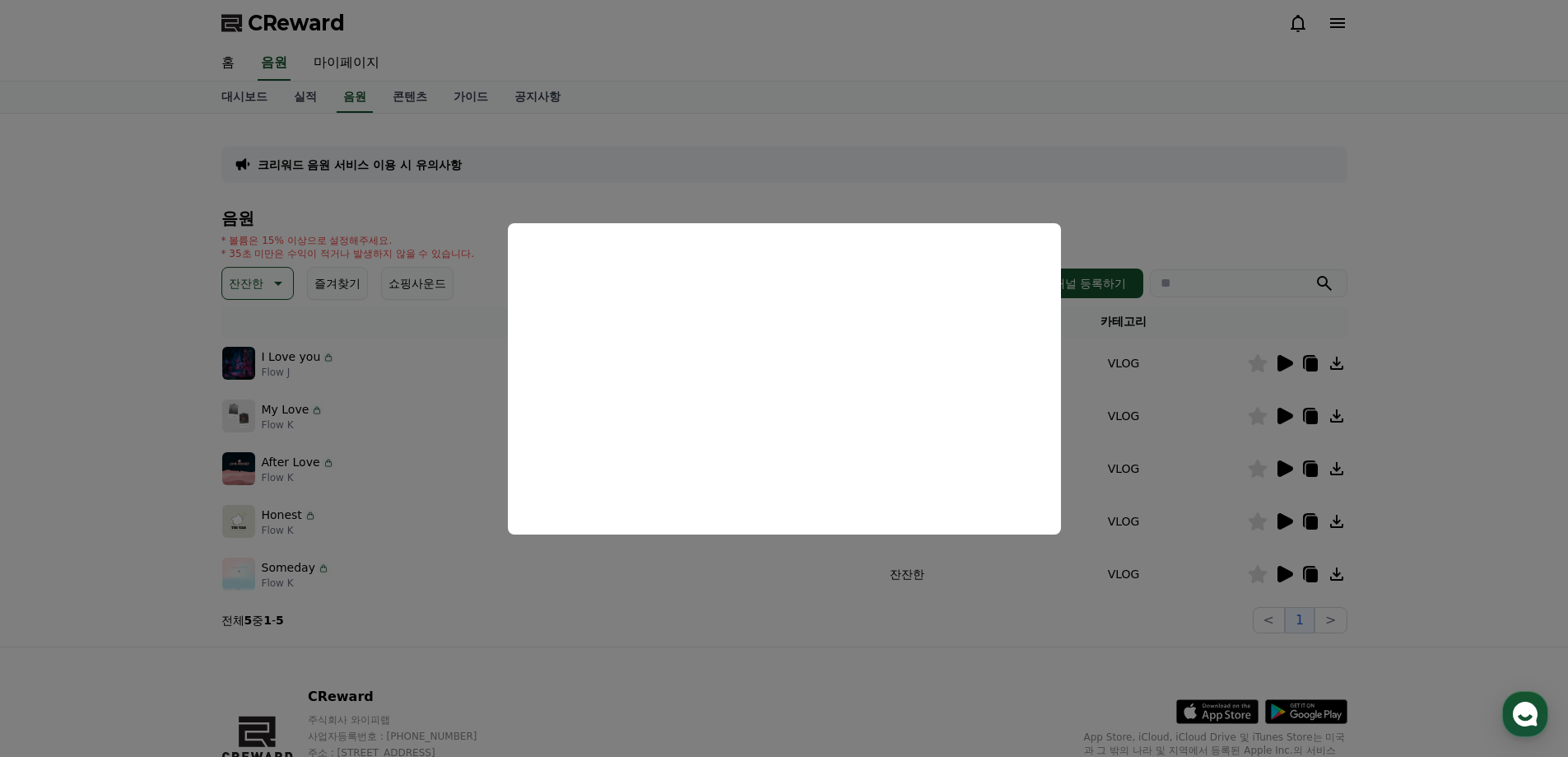
click at [1241, 457] on button "close modal" at bounding box center [784, 378] width 1568 height 757
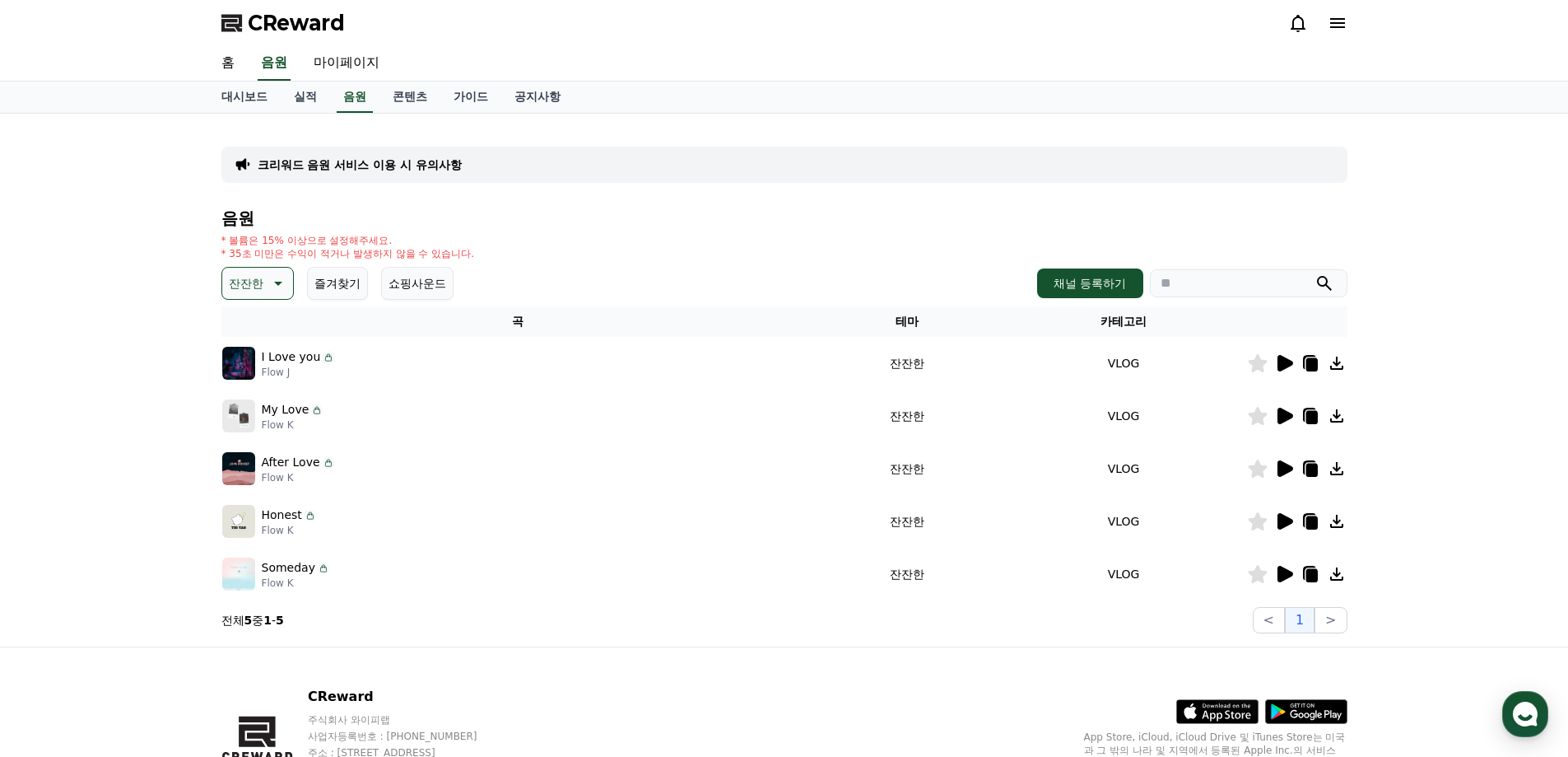
click at [1286, 464] on icon at bounding box center [1285, 468] width 16 height 17
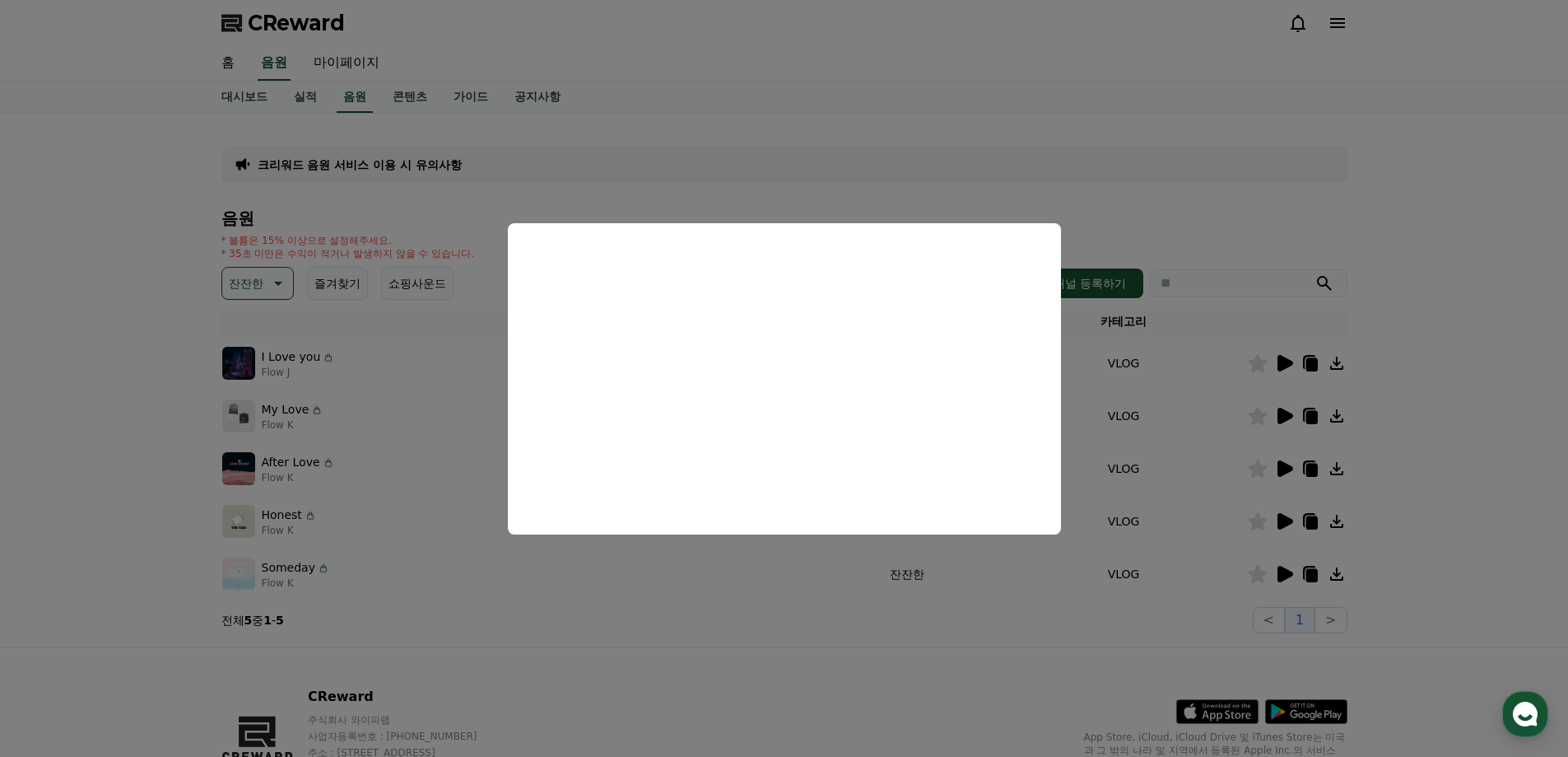
click at [1070, 608] on button "close modal" at bounding box center [784, 378] width 1568 height 757
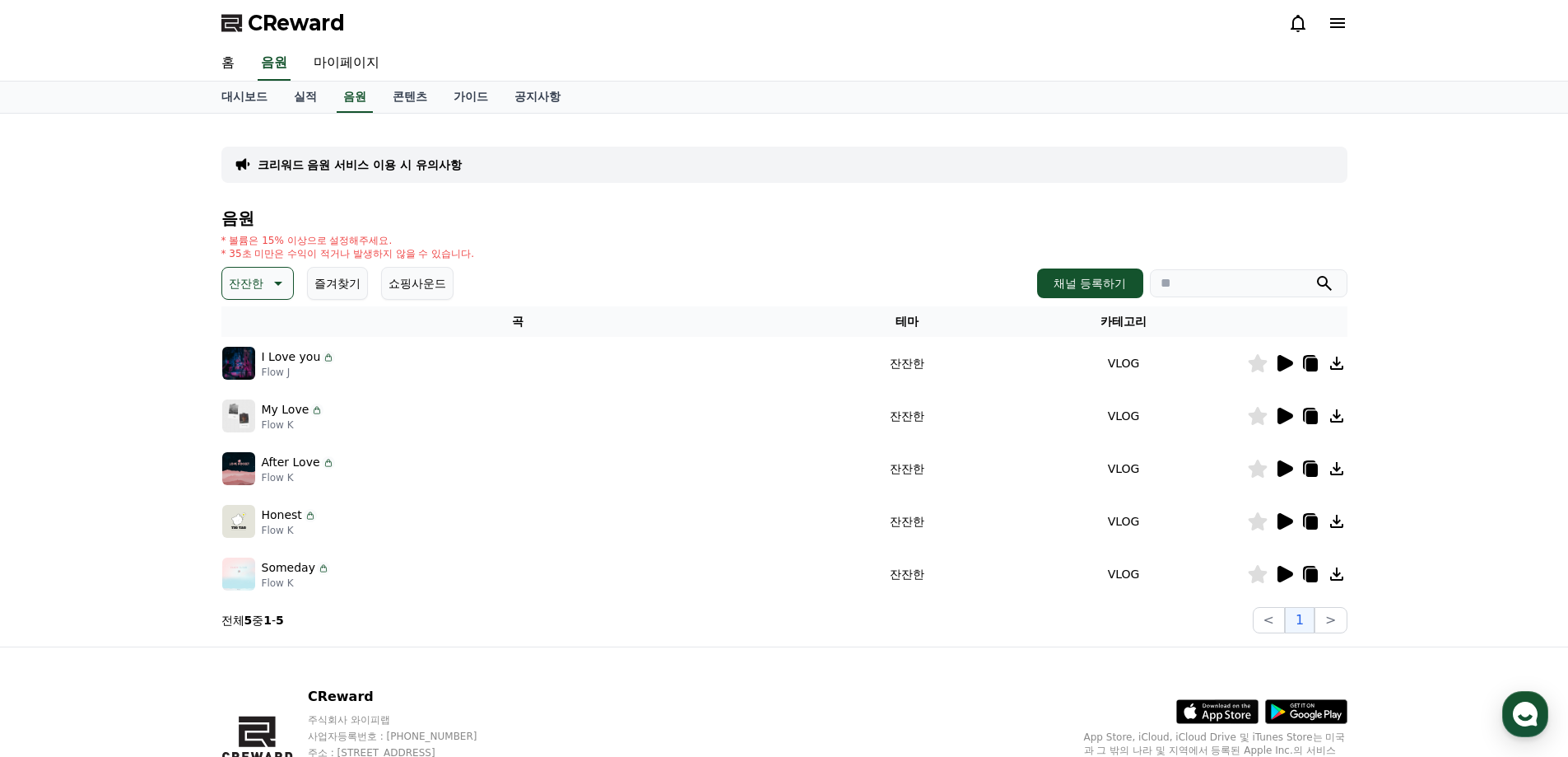
click at [1291, 522] on icon at bounding box center [1285, 521] width 16 height 17
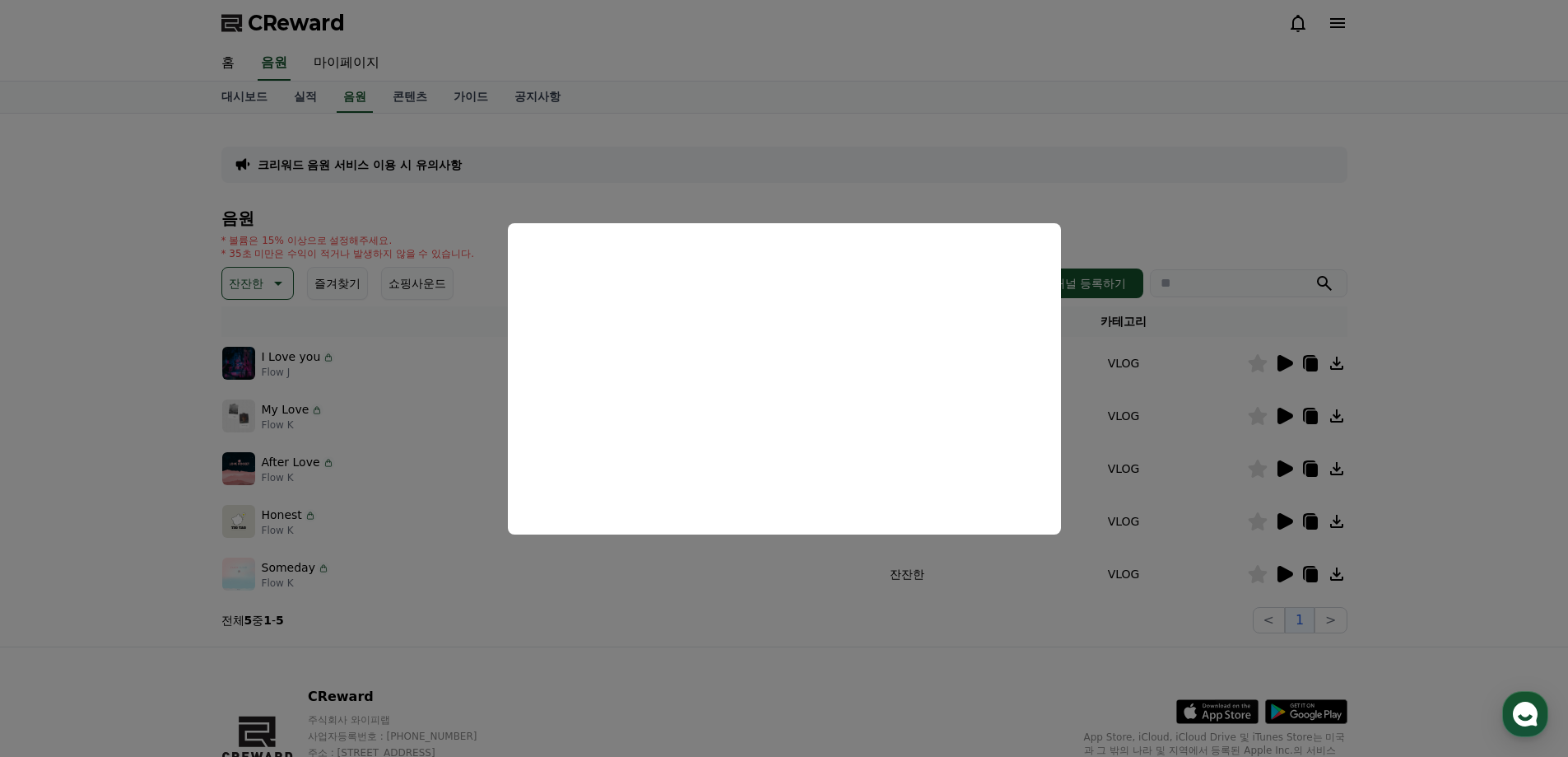
click at [1101, 557] on button "close modal" at bounding box center [784, 378] width 1568 height 757
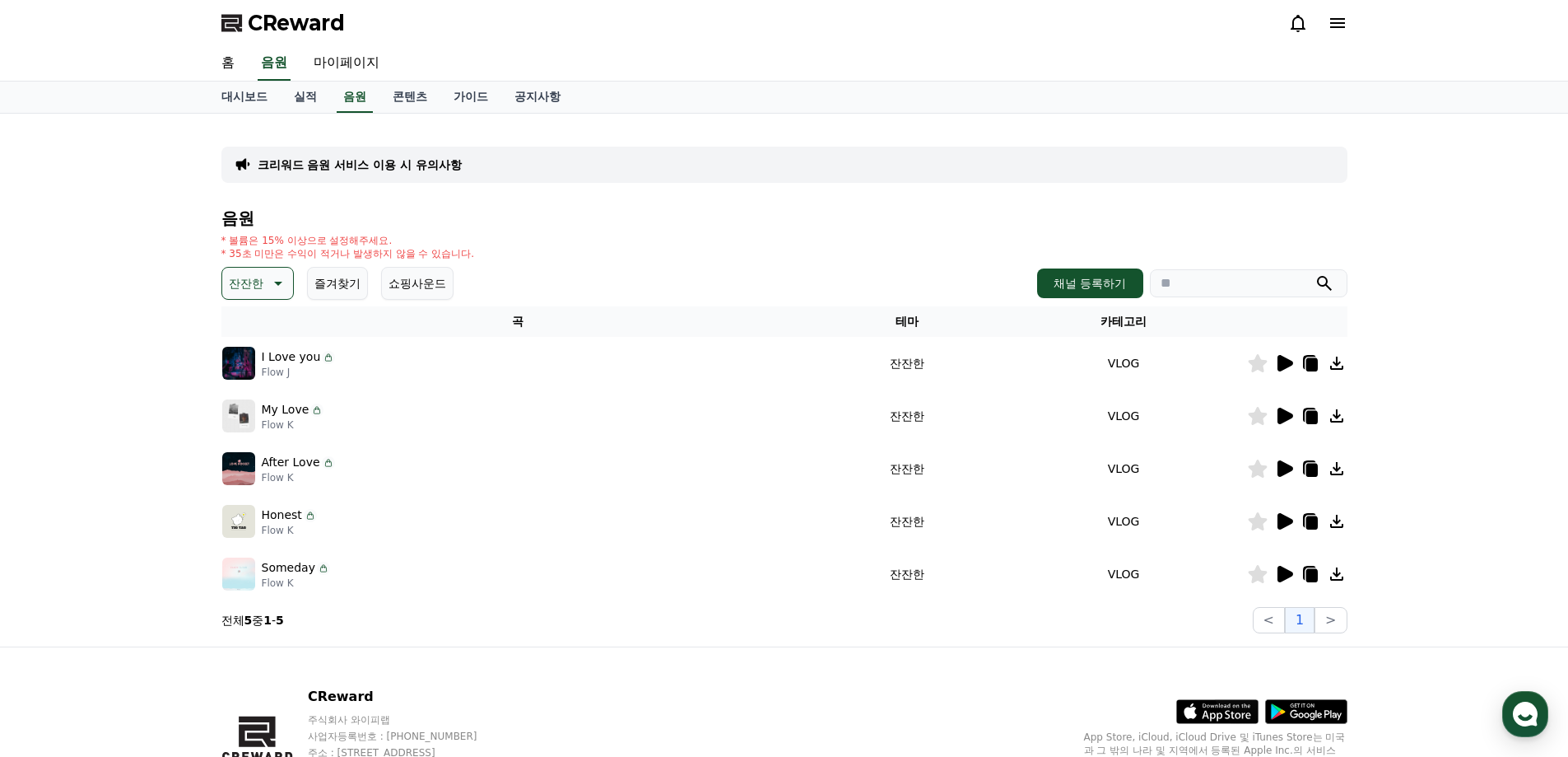
click at [1286, 558] on td at bounding box center [1297, 574] width 101 height 53
click at [1284, 562] on td at bounding box center [1297, 574] width 101 height 53
click at [1278, 572] on icon at bounding box center [1285, 574] width 16 height 17
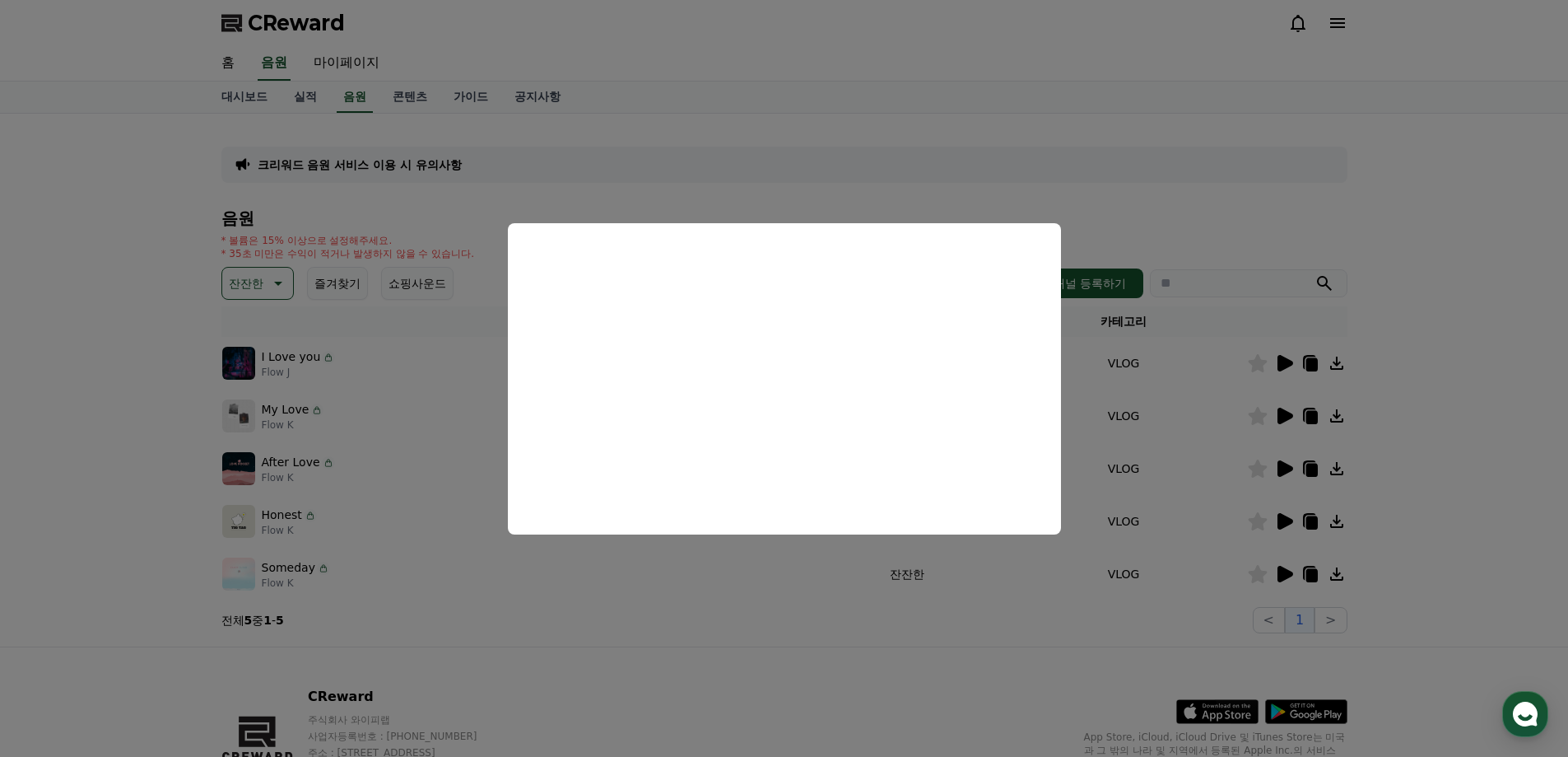
drag, startPoint x: 690, startPoint y: 617, endPoint x: 193, endPoint y: 300, distance: 589.5
click at [683, 615] on button "close modal" at bounding box center [784, 378] width 1568 height 757
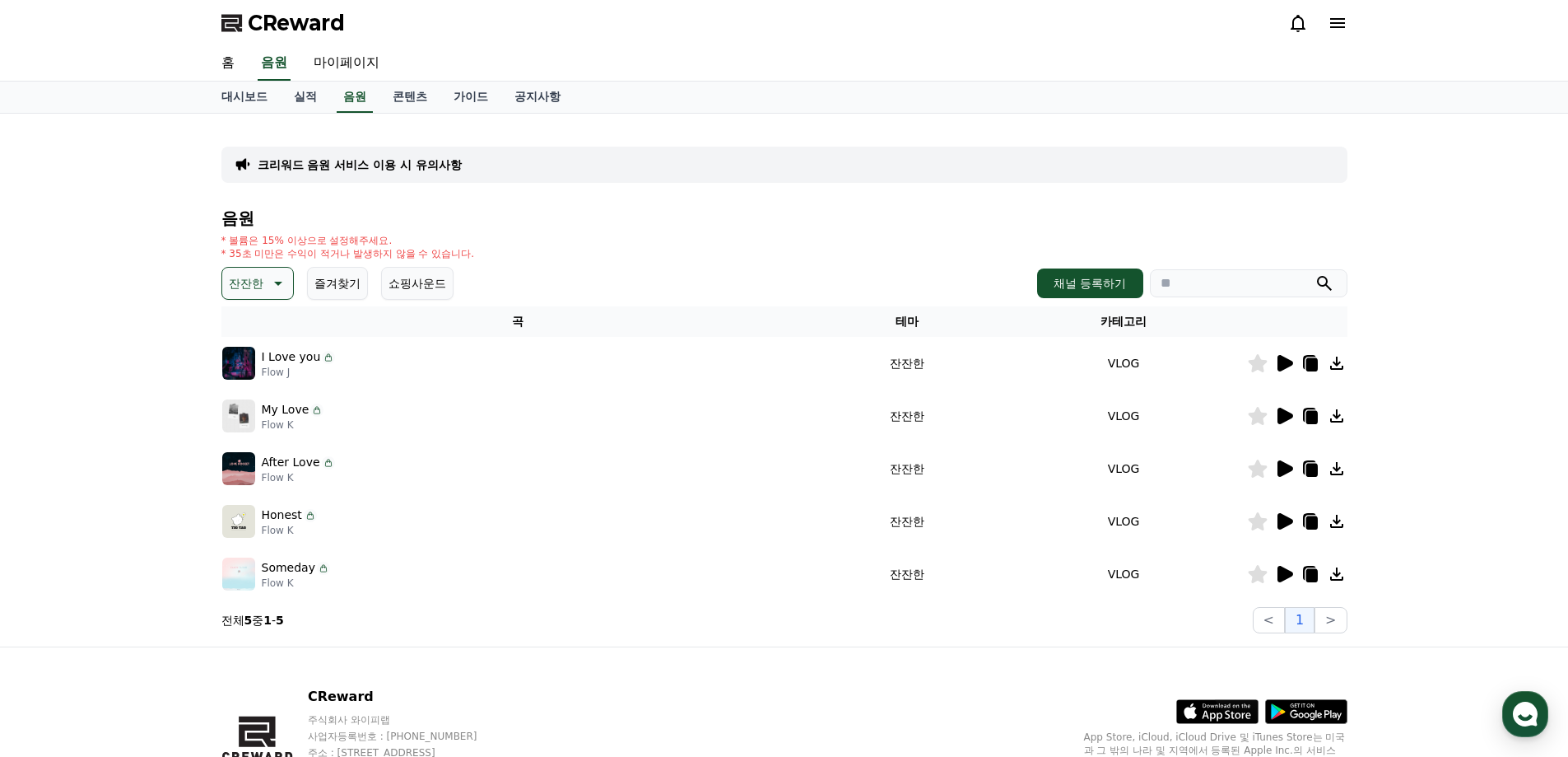
click at [260, 283] on p "잔잔한" at bounding box center [245, 283] width 34 height 23
click at [262, 360] on button "환상적인" at bounding box center [253, 369] width 59 height 36
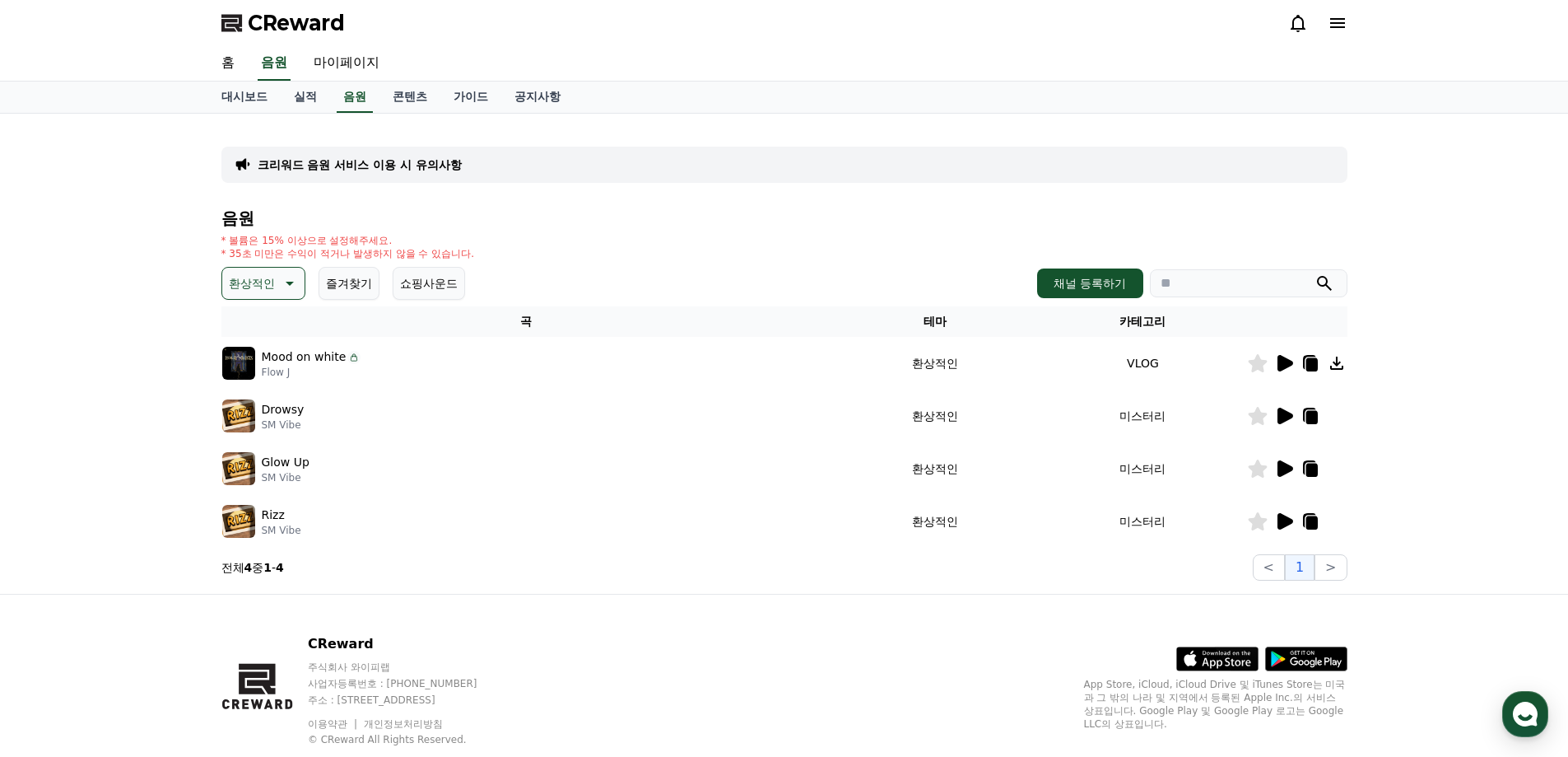
click at [1283, 367] on icon at bounding box center [1285, 363] width 16 height 17
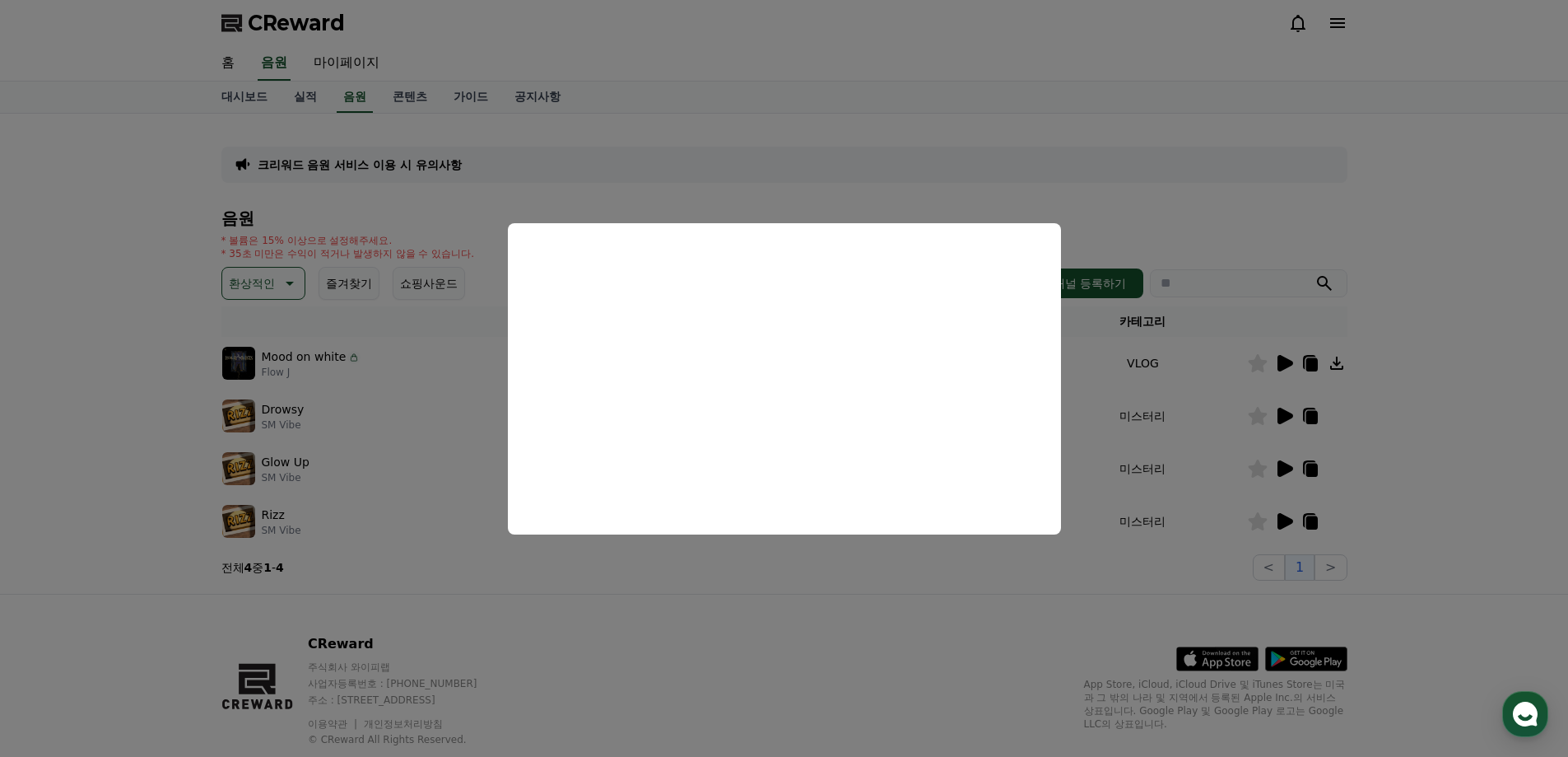
click at [839, 639] on button "close modal" at bounding box center [784, 378] width 1568 height 757
click at [839, 638] on div "CReward 주식회사 와이피랩 사업자등록번호 : [PHONE_NUMBER] 주소 : [STREET_ADDRESS] 이용약관 개인정보처리방침 …" at bounding box center [784, 696] width 1152 height 205
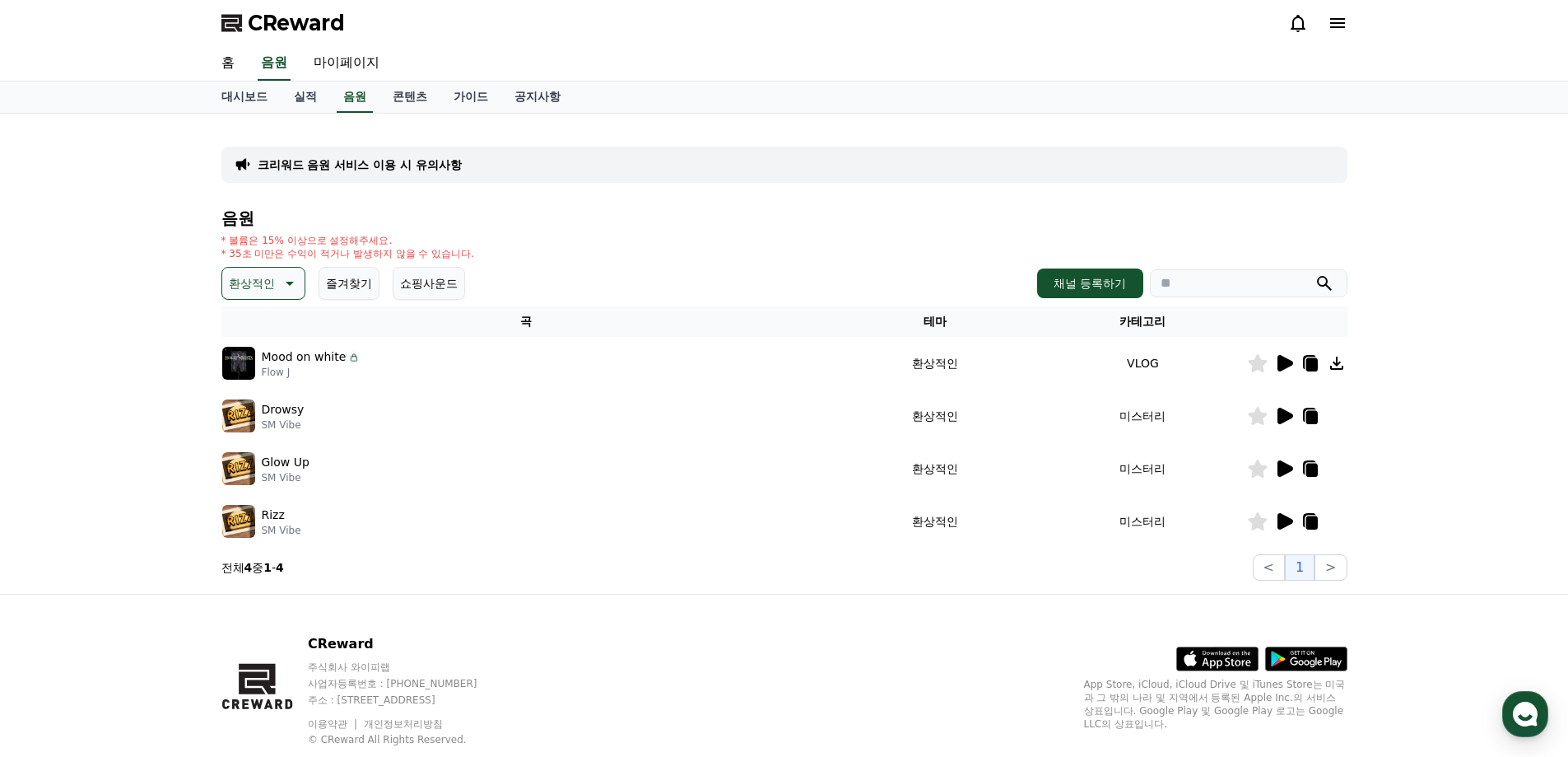
click at [1282, 419] on icon at bounding box center [1285, 416] width 16 height 17
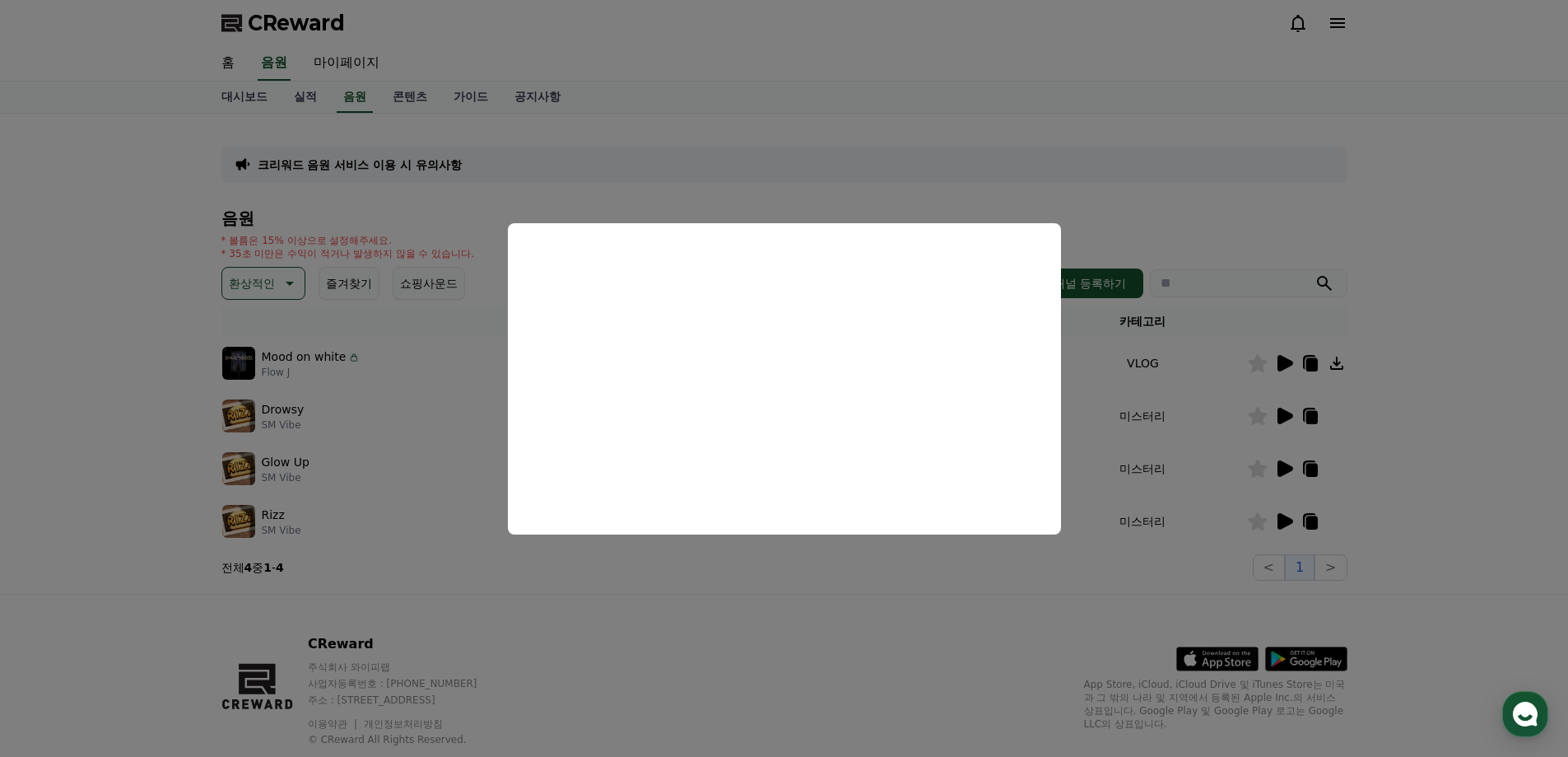
click at [1277, 453] on button "close modal" at bounding box center [784, 378] width 1568 height 757
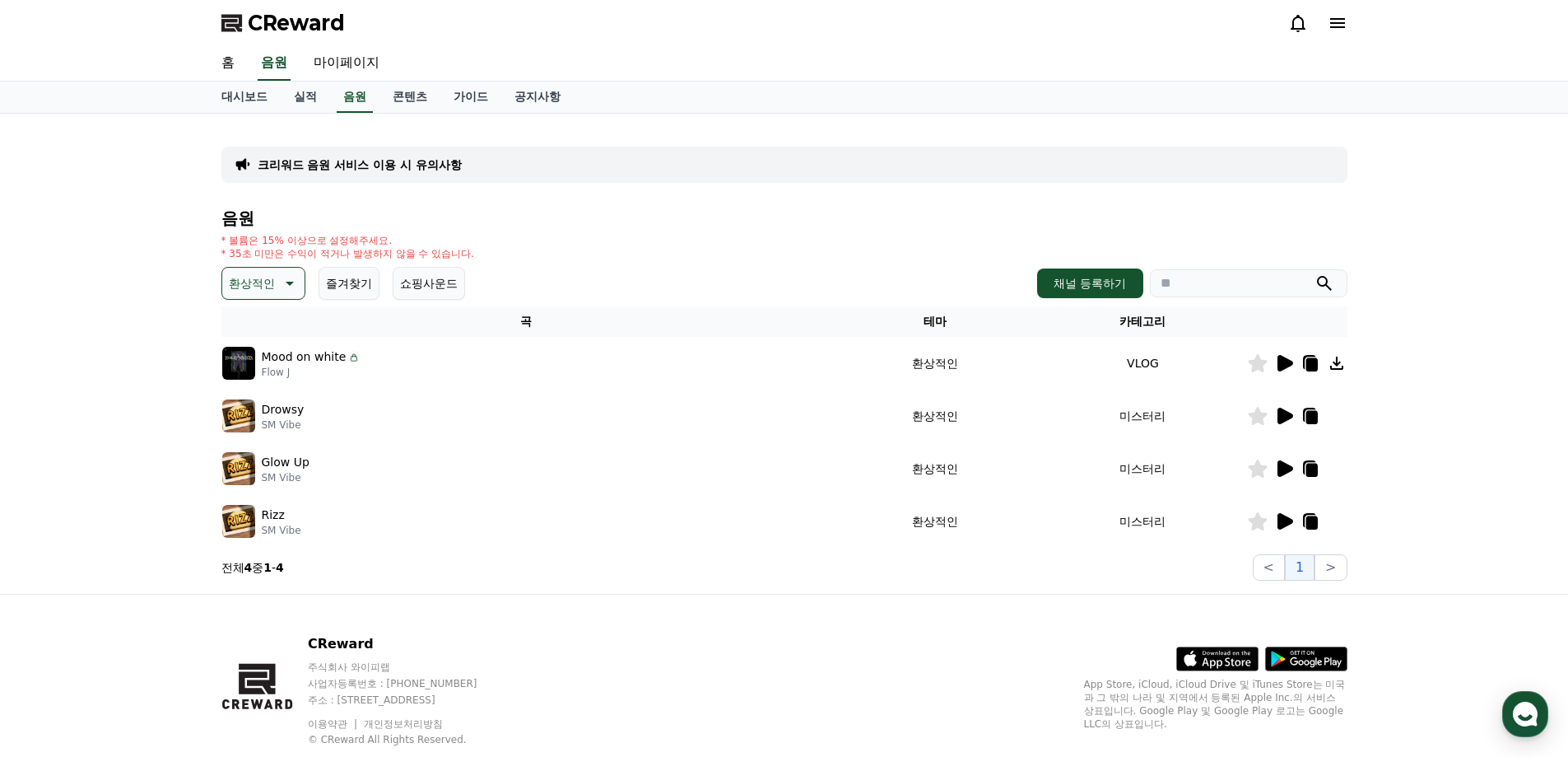
click at [1275, 465] on icon at bounding box center [1283, 468] width 19 height 19
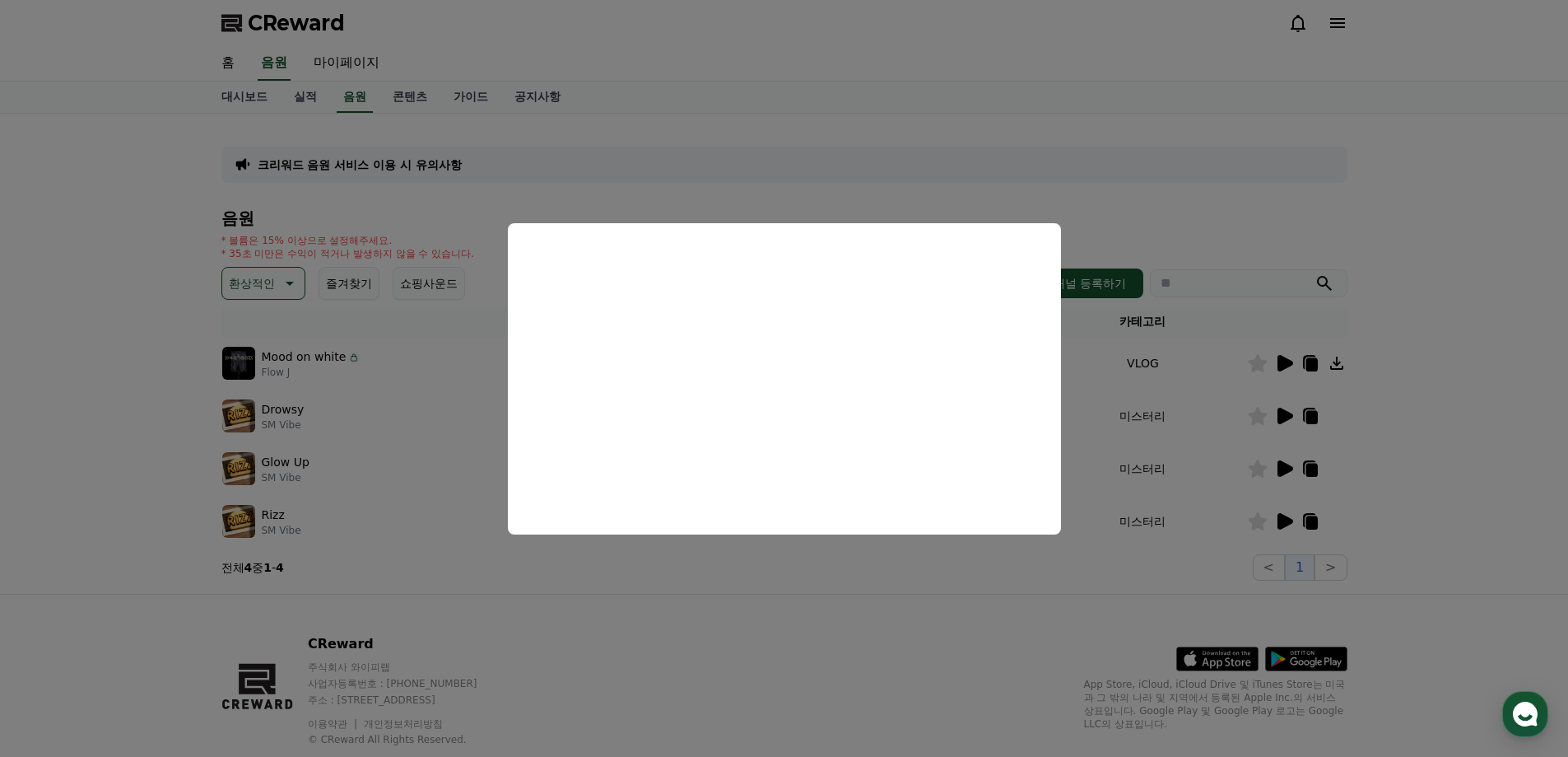
click at [1290, 506] on button "close modal" at bounding box center [784, 378] width 1568 height 757
click at [1284, 529] on icon at bounding box center [1283, 520] width 19 height 19
click at [1283, 527] on button "close modal" at bounding box center [784, 378] width 1568 height 757
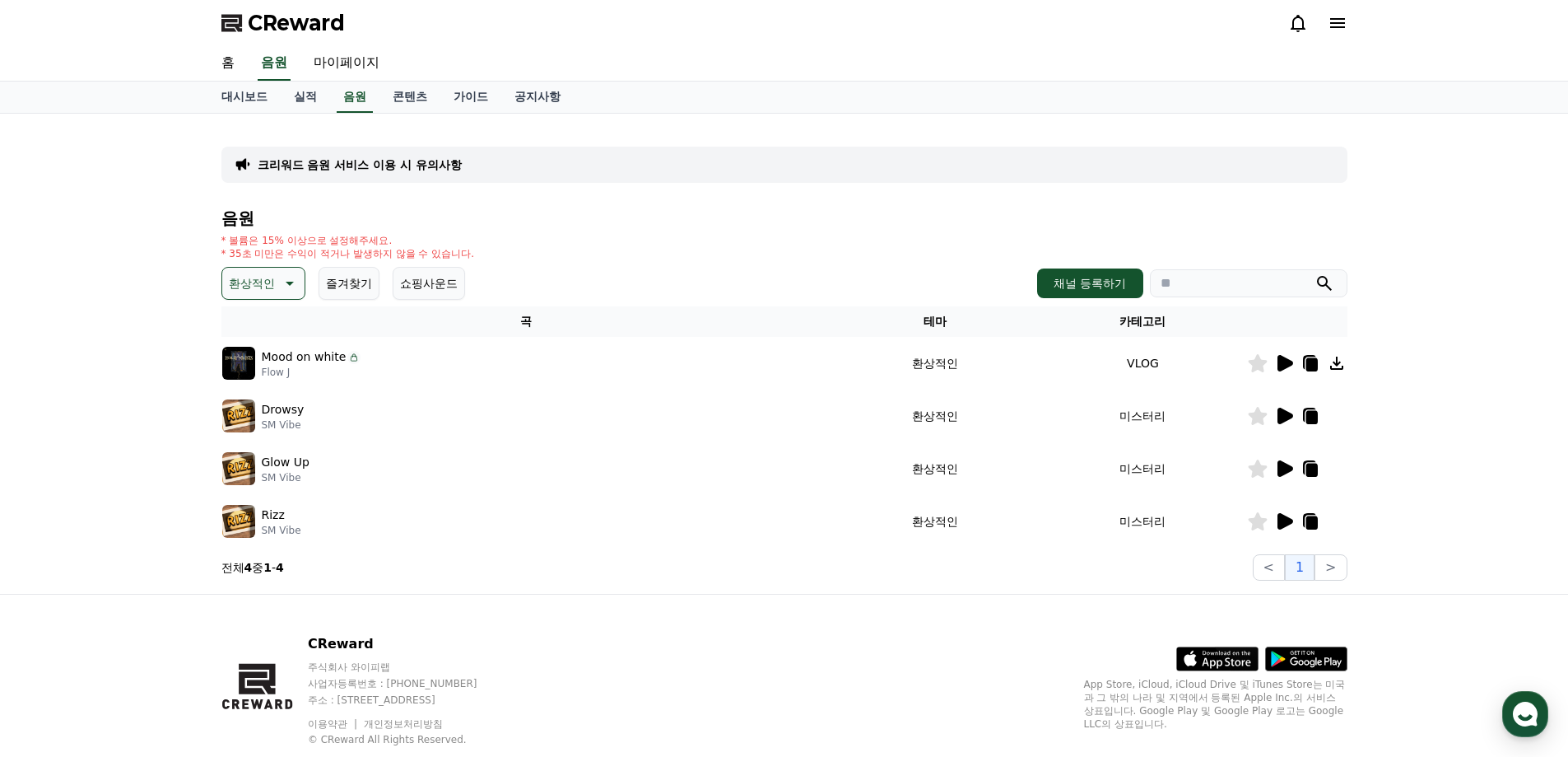
click at [691, 354] on div "Mood on white Flow J" at bounding box center [526, 364] width 609 height 33
click at [1292, 526] on icon at bounding box center [1283, 520] width 19 height 19
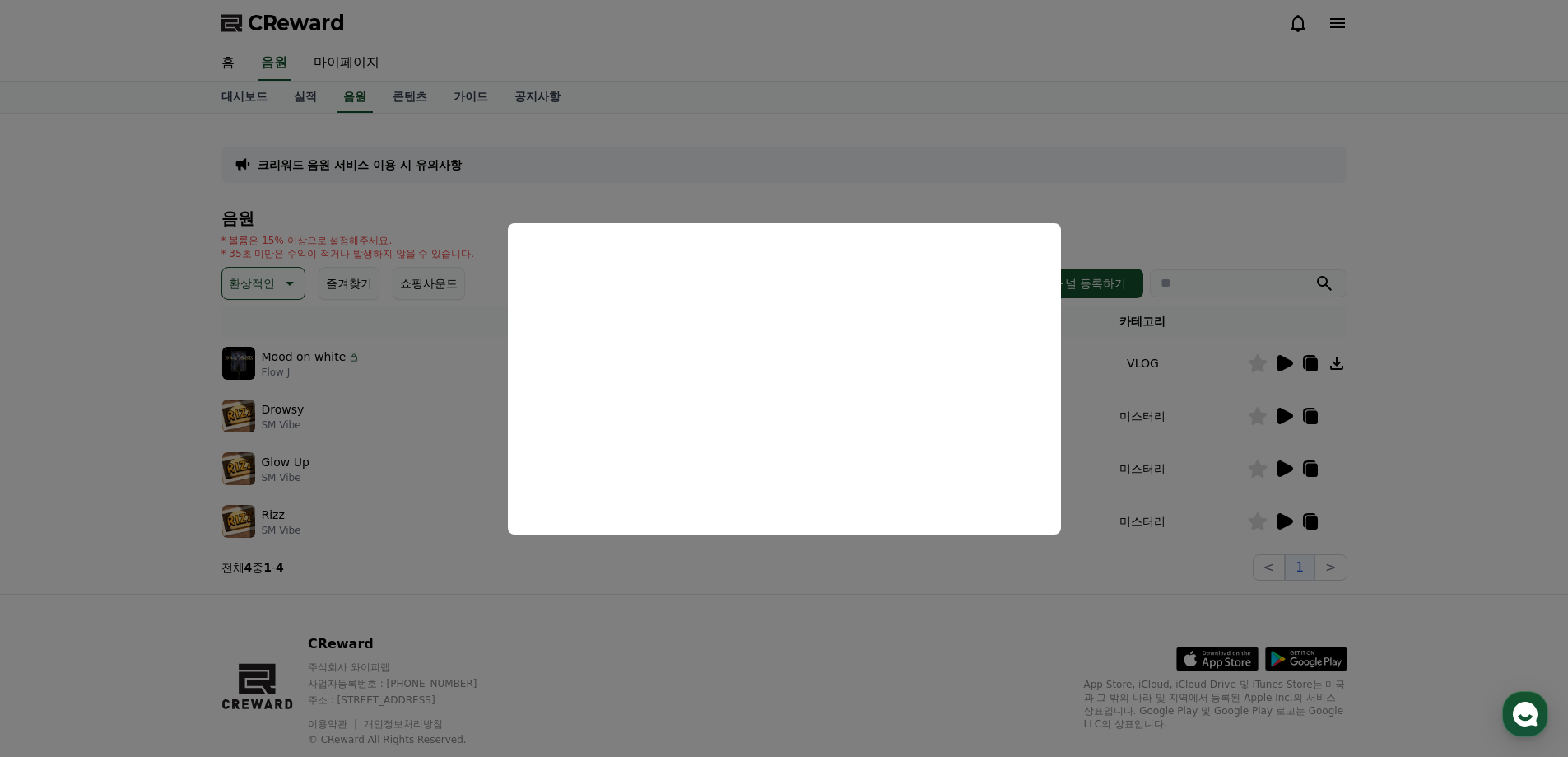
click at [846, 577] on button "close modal" at bounding box center [784, 378] width 1568 height 757
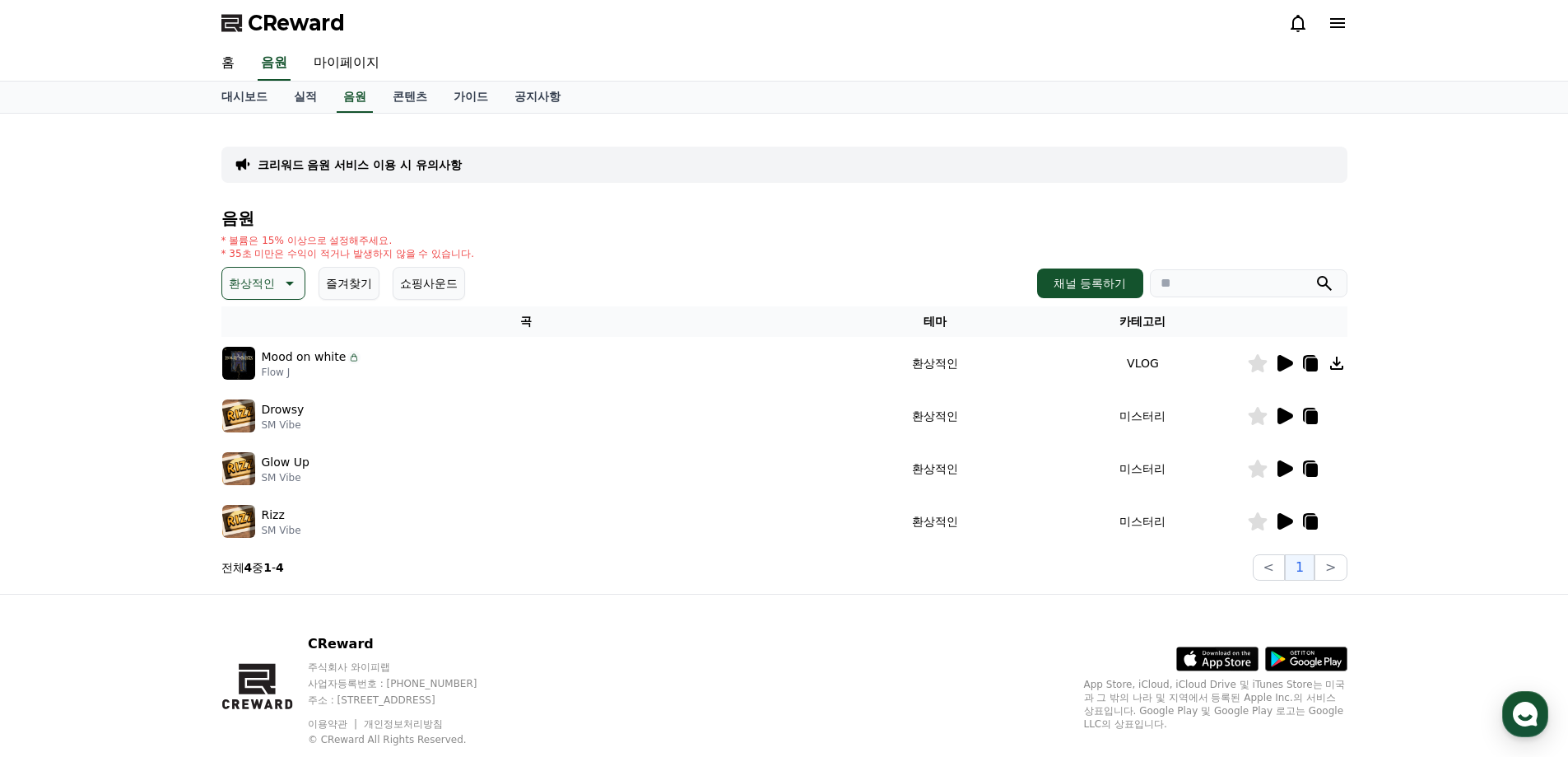
click at [278, 294] on button "환상적인" at bounding box center [263, 283] width 84 height 33
click at [254, 408] on button "호기심" at bounding box center [248, 412] width 48 height 36
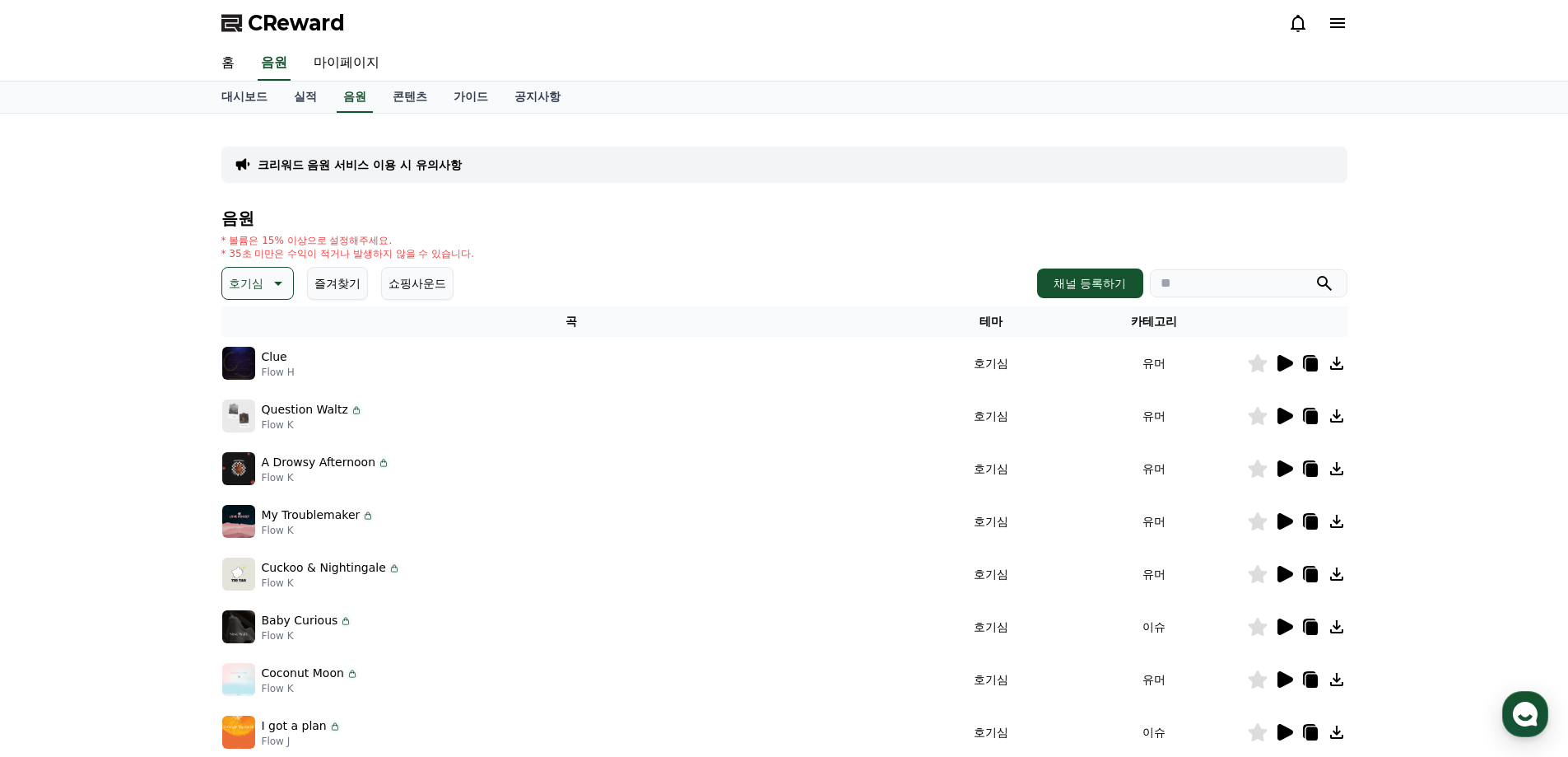
click at [1285, 369] on icon at bounding box center [1283, 363] width 19 height 19
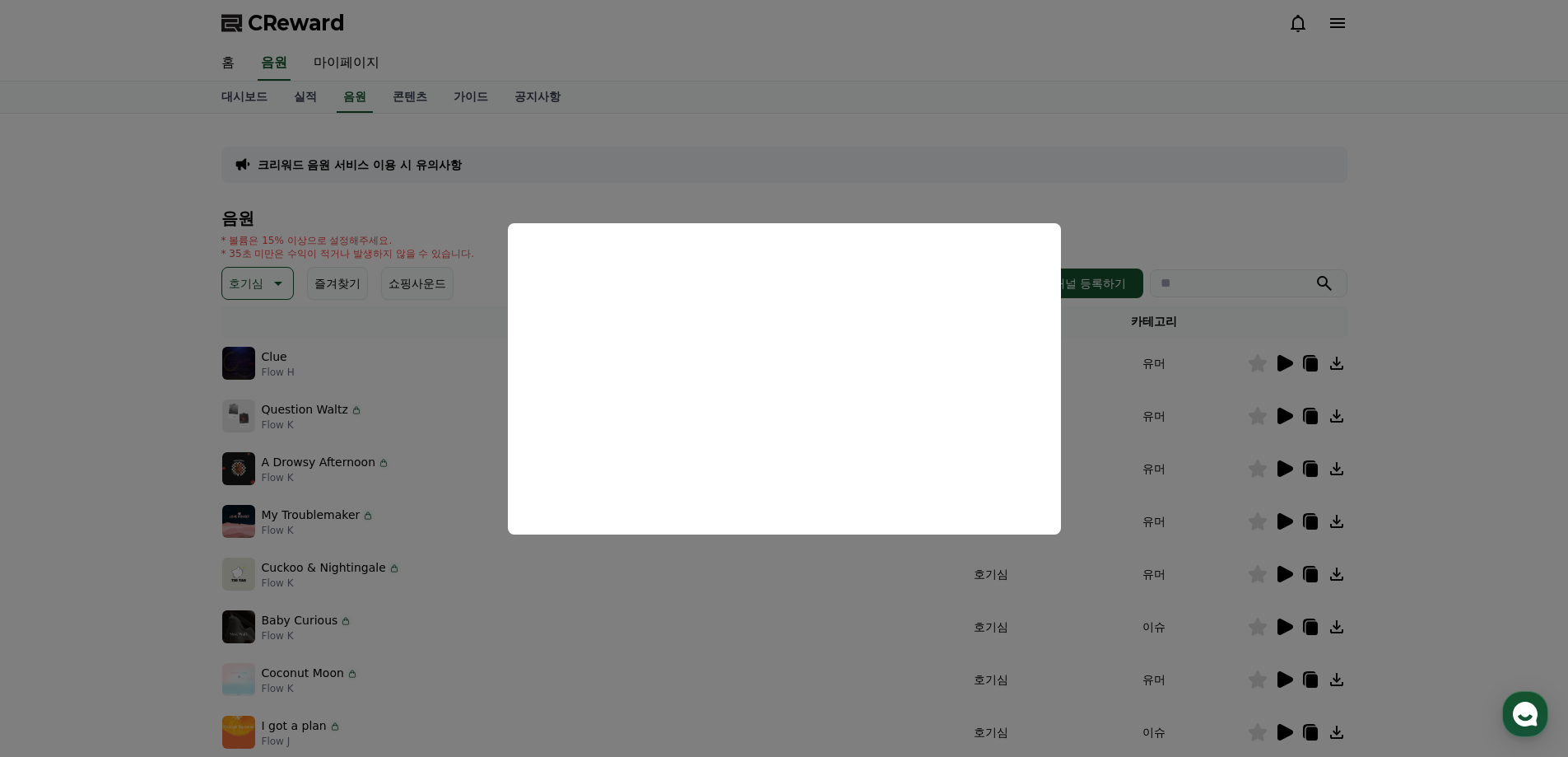
drag, startPoint x: 1453, startPoint y: 368, endPoint x: 1440, endPoint y: 366, distance: 13.2
click at [1452, 368] on button "close modal" at bounding box center [784, 378] width 1568 height 757
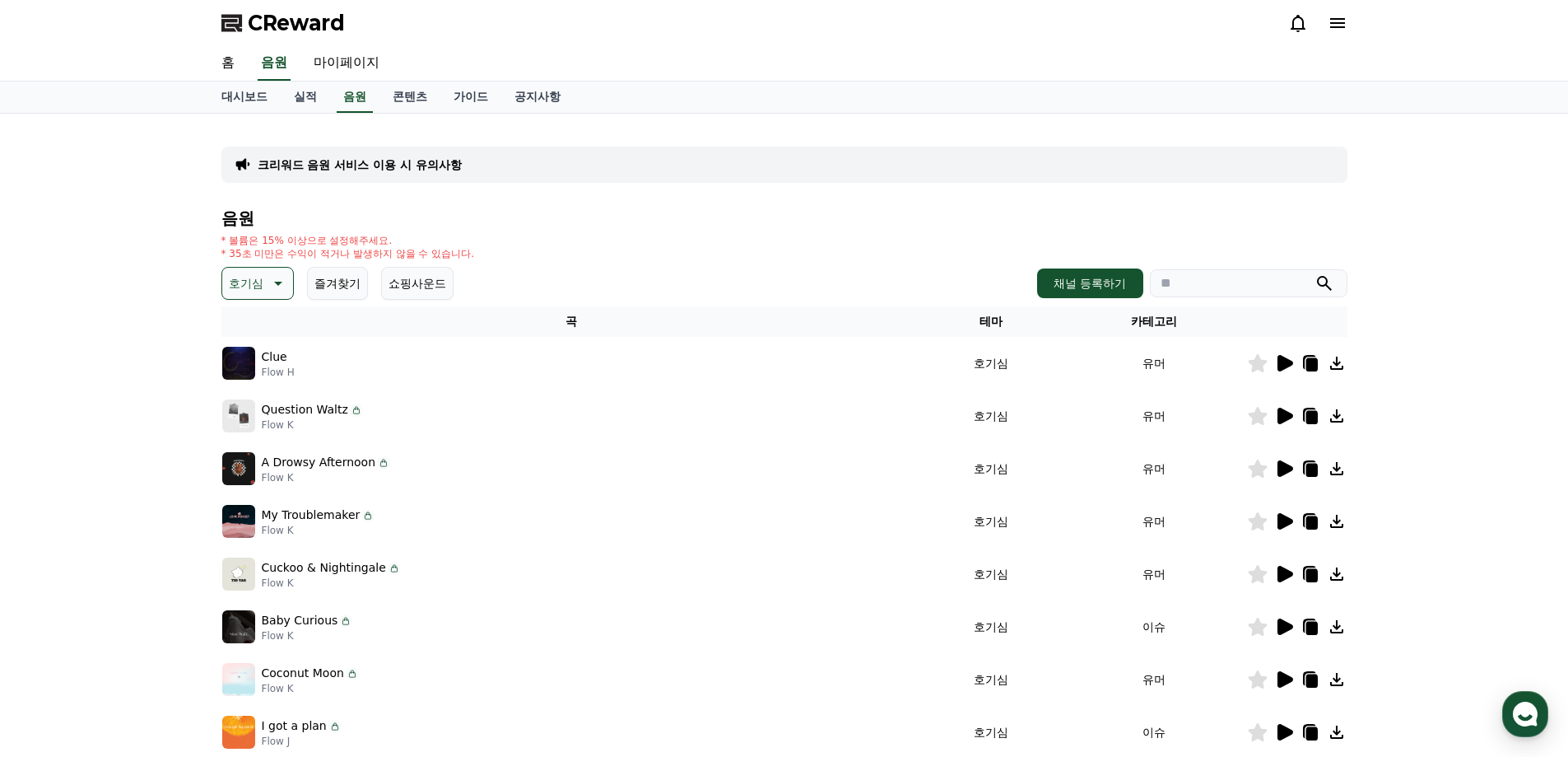
click at [1262, 360] on icon at bounding box center [1257, 364] width 19 height 19
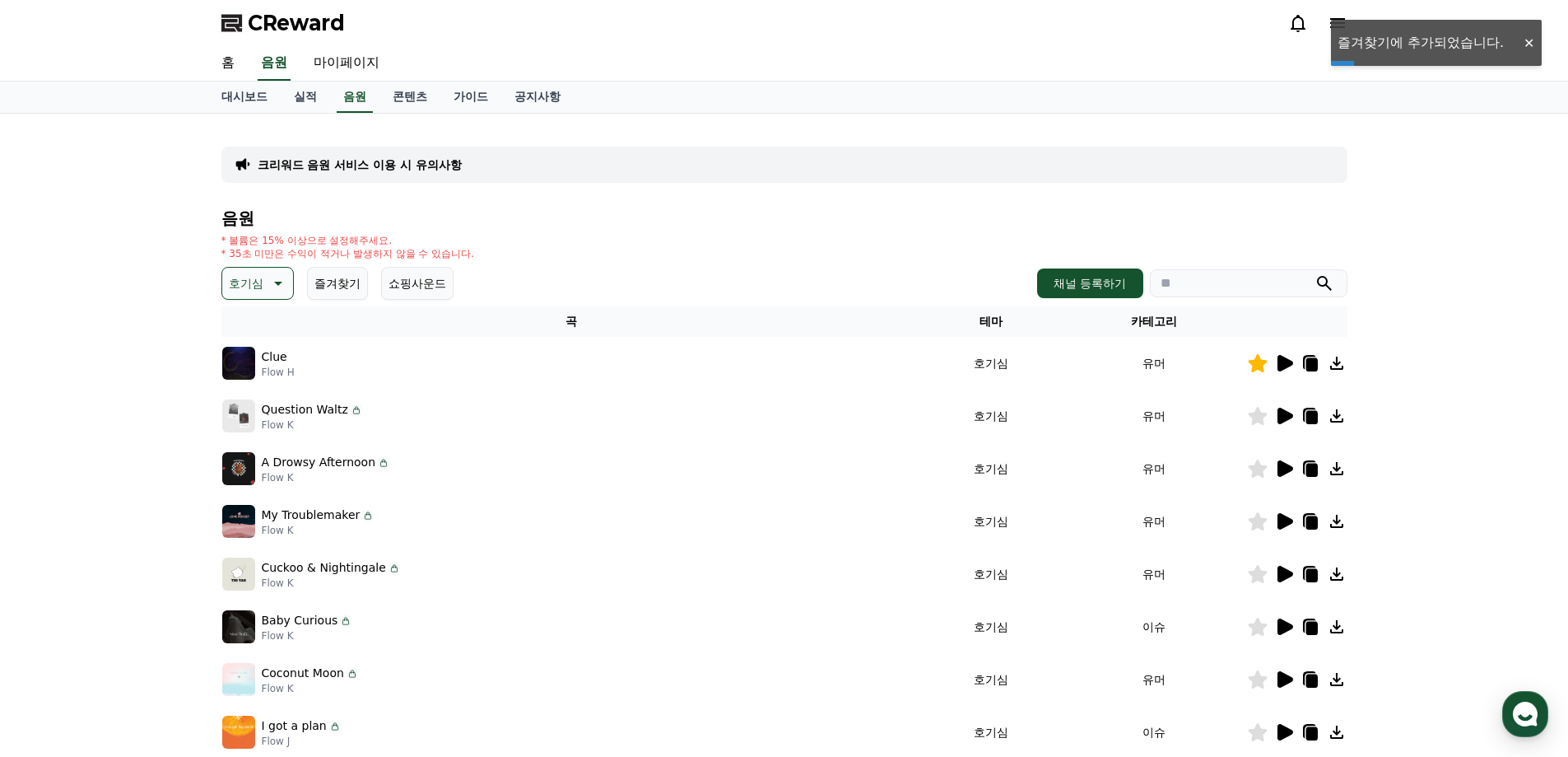
click at [1276, 418] on icon at bounding box center [1283, 416] width 19 height 19
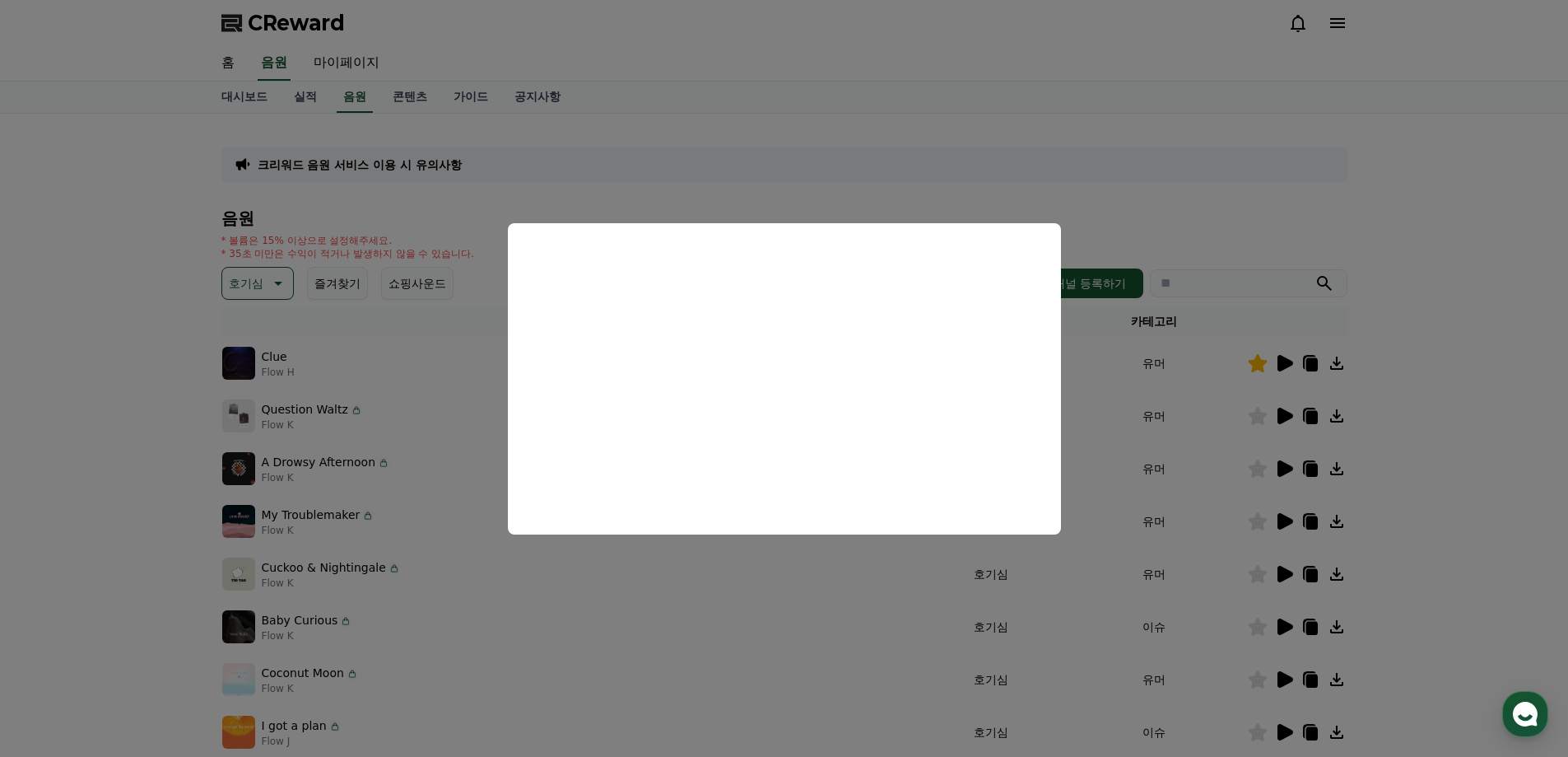
click at [878, 577] on button "close modal" at bounding box center [784, 378] width 1568 height 757
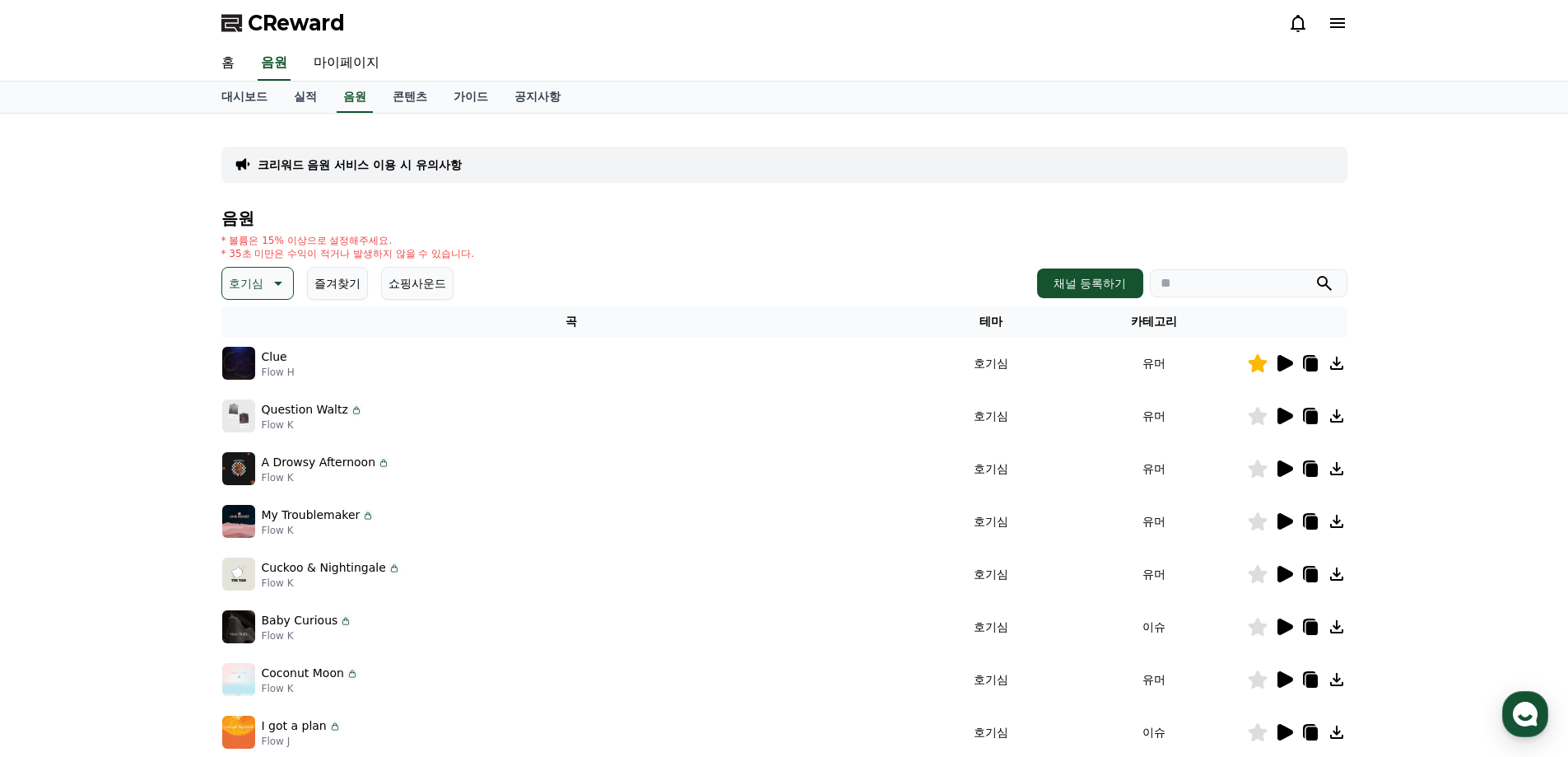
click at [1264, 418] on icon at bounding box center [1257, 416] width 19 height 19
click at [1285, 467] on icon at bounding box center [1285, 468] width 16 height 17
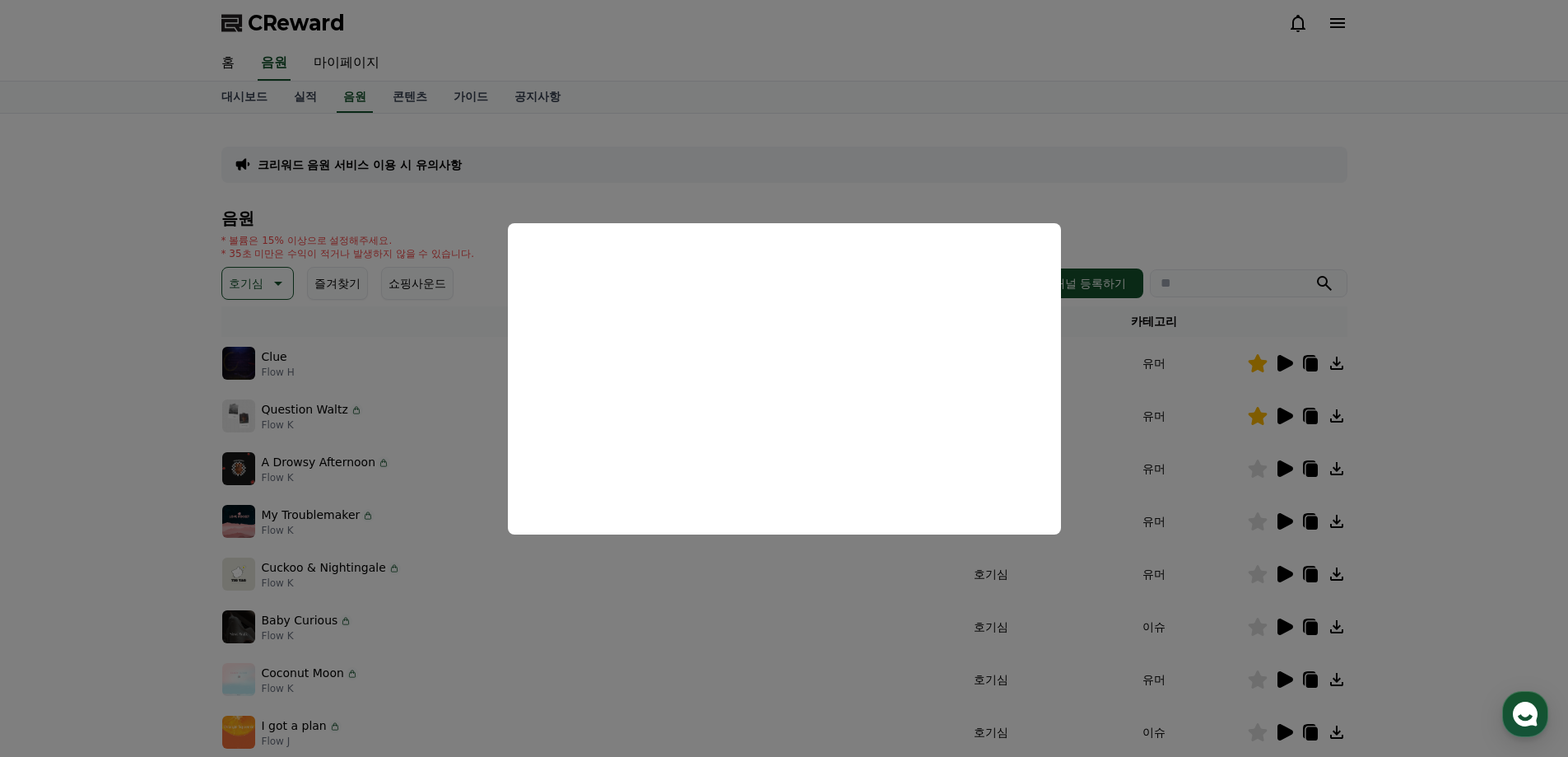
click at [738, 572] on button "close modal" at bounding box center [784, 378] width 1568 height 757
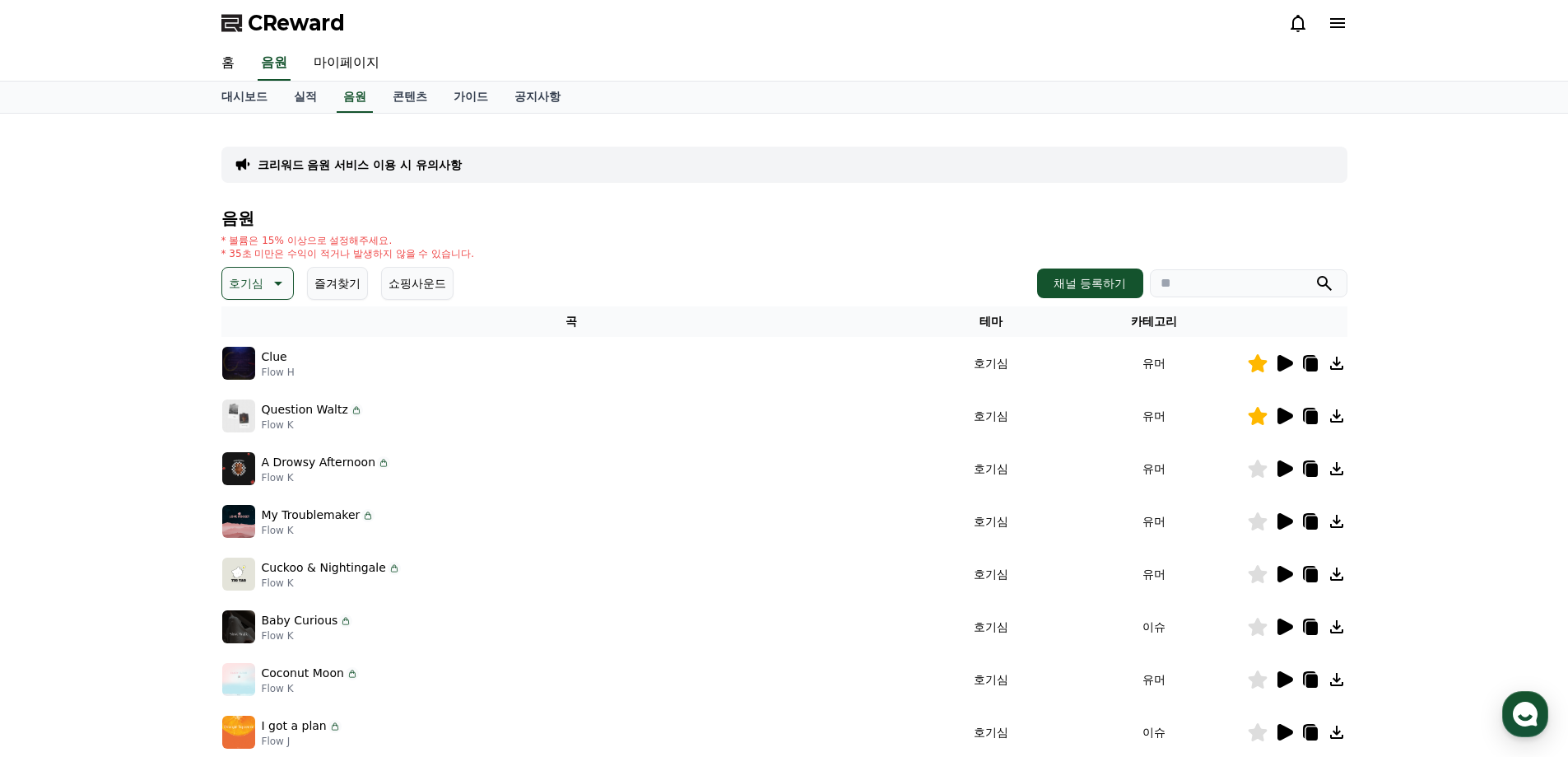
click at [1284, 526] on icon at bounding box center [1285, 521] width 16 height 17
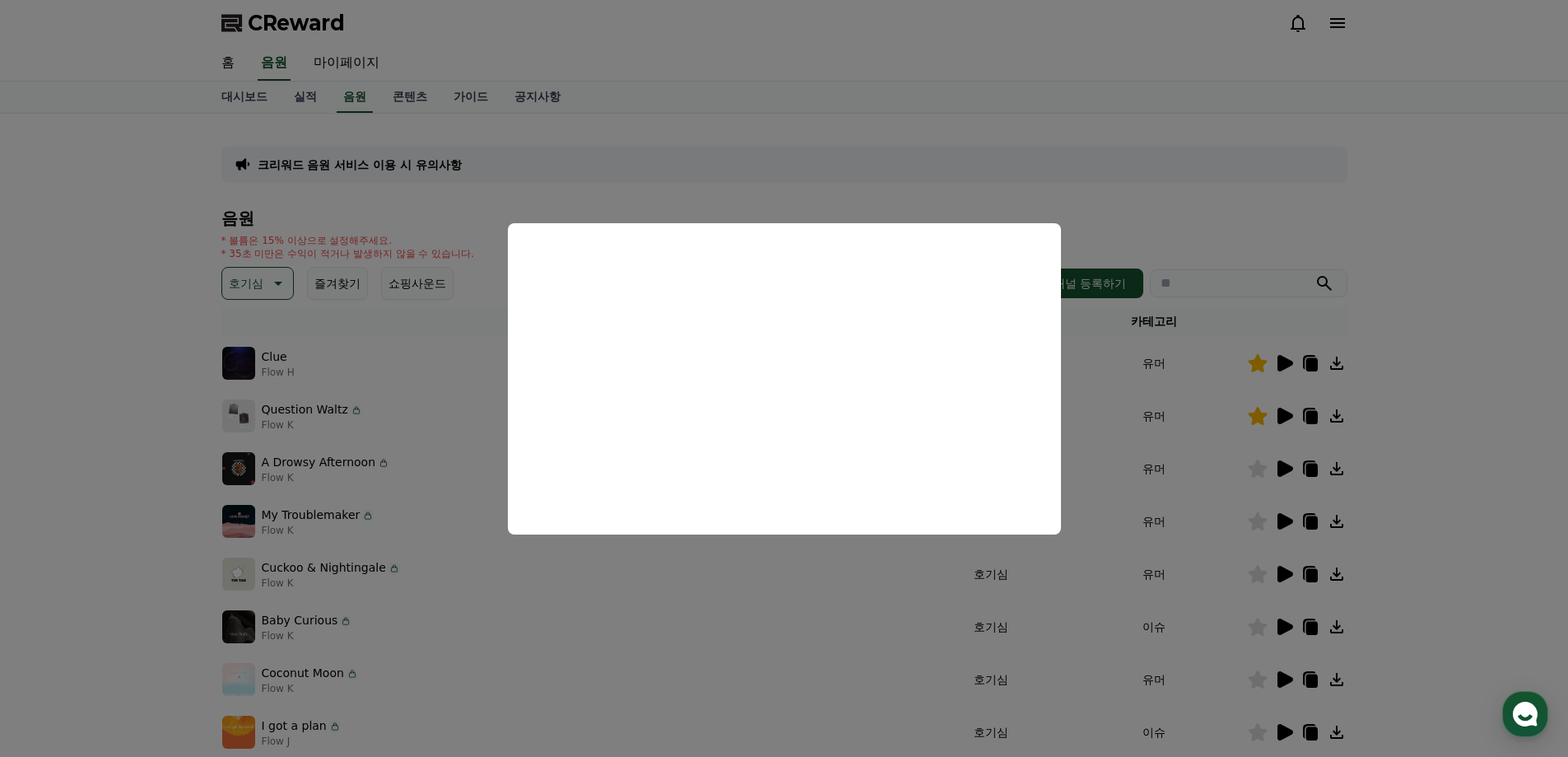
click at [1218, 529] on button "close modal" at bounding box center [784, 378] width 1568 height 757
click at [1258, 522] on icon at bounding box center [1257, 521] width 19 height 19
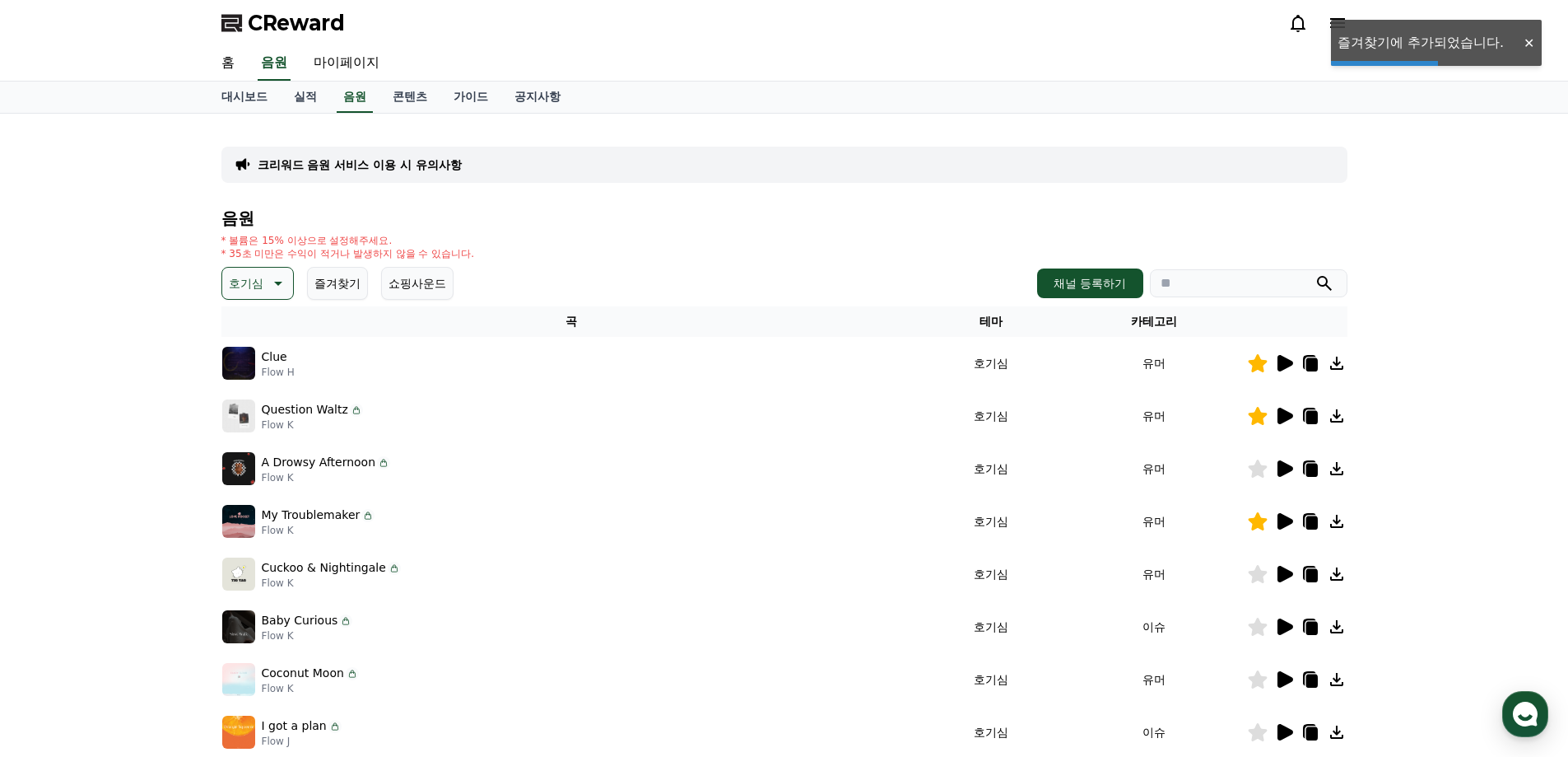
click at [502, 562] on div "Cuckoo & Nightingale Flow K" at bounding box center [571, 574] width 698 height 33
click at [1278, 574] on icon at bounding box center [1285, 574] width 16 height 17
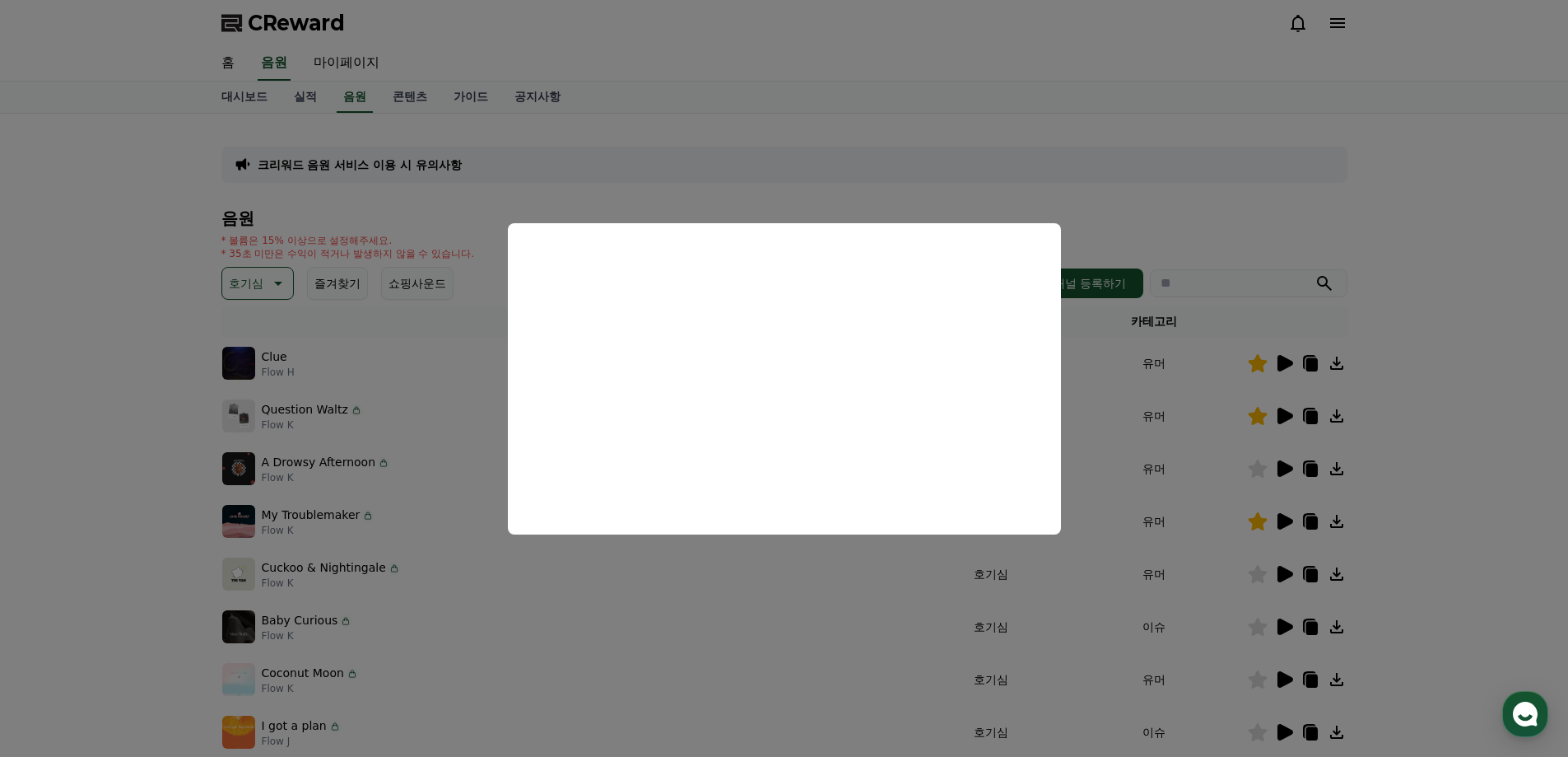
click at [1261, 575] on button "close modal" at bounding box center [784, 378] width 1568 height 757
click at [1261, 576] on icon at bounding box center [1257, 574] width 19 height 19
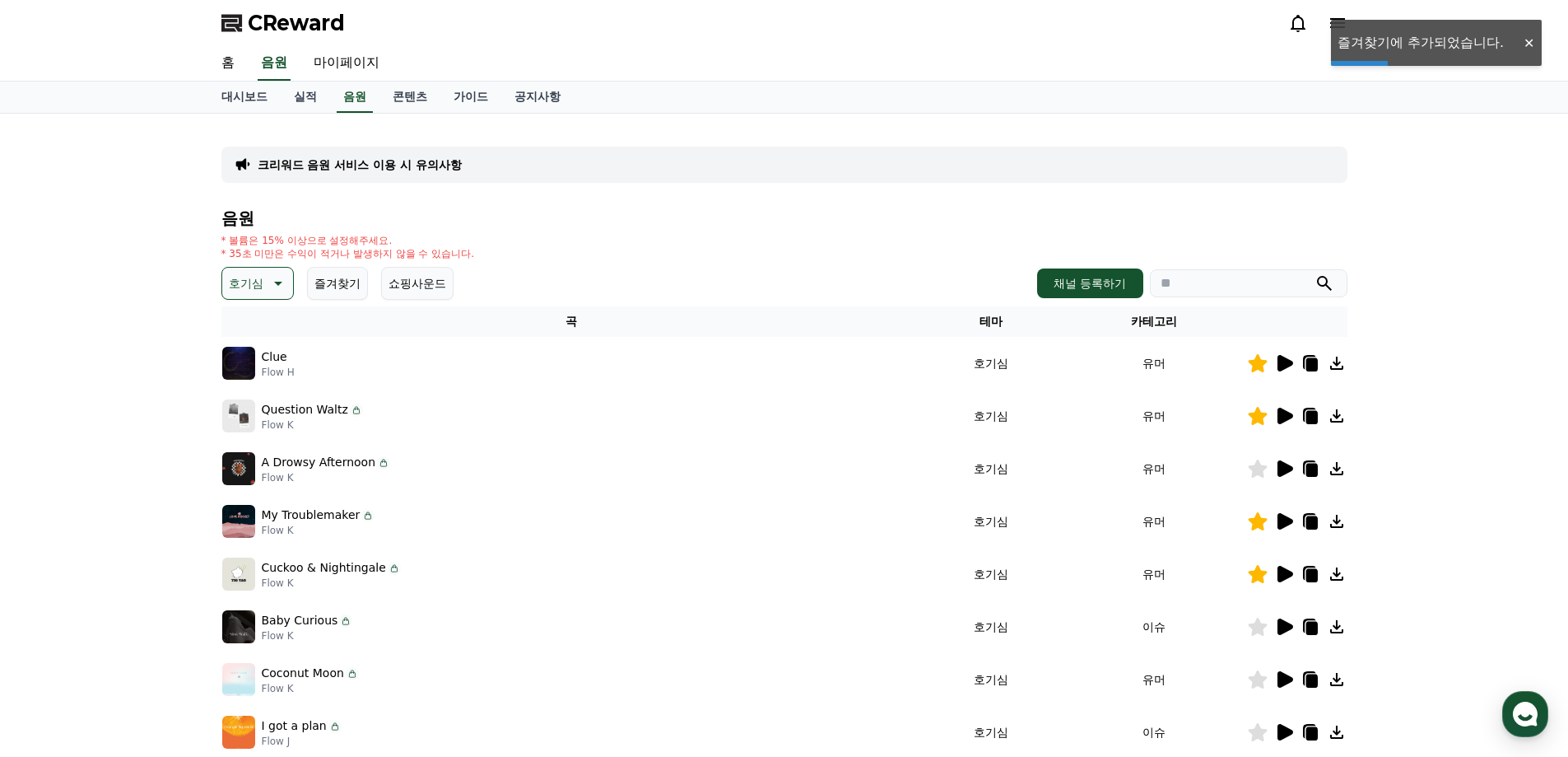
click at [1278, 625] on icon at bounding box center [1285, 627] width 16 height 17
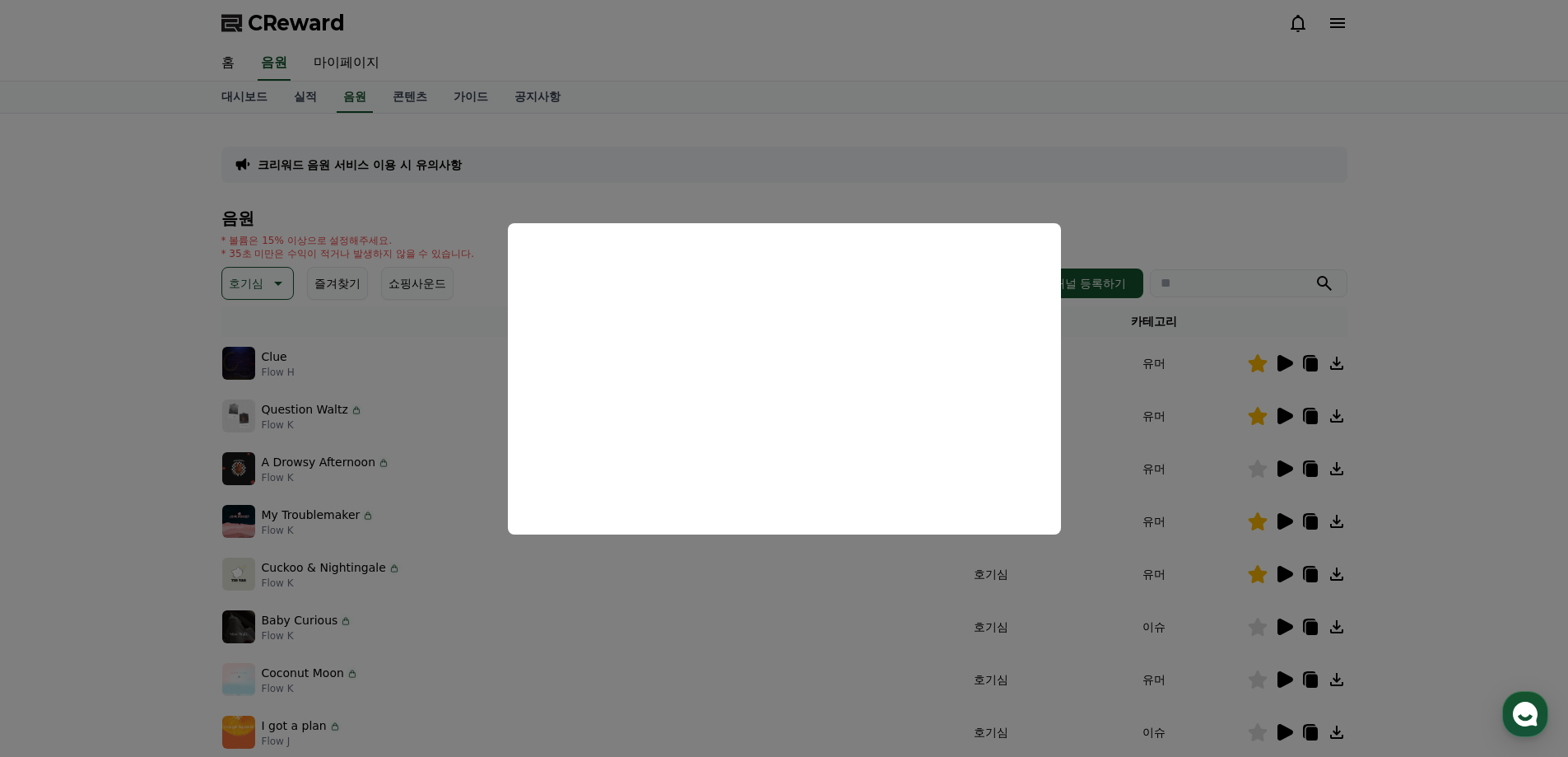
click at [968, 637] on button "close modal" at bounding box center [784, 378] width 1568 height 757
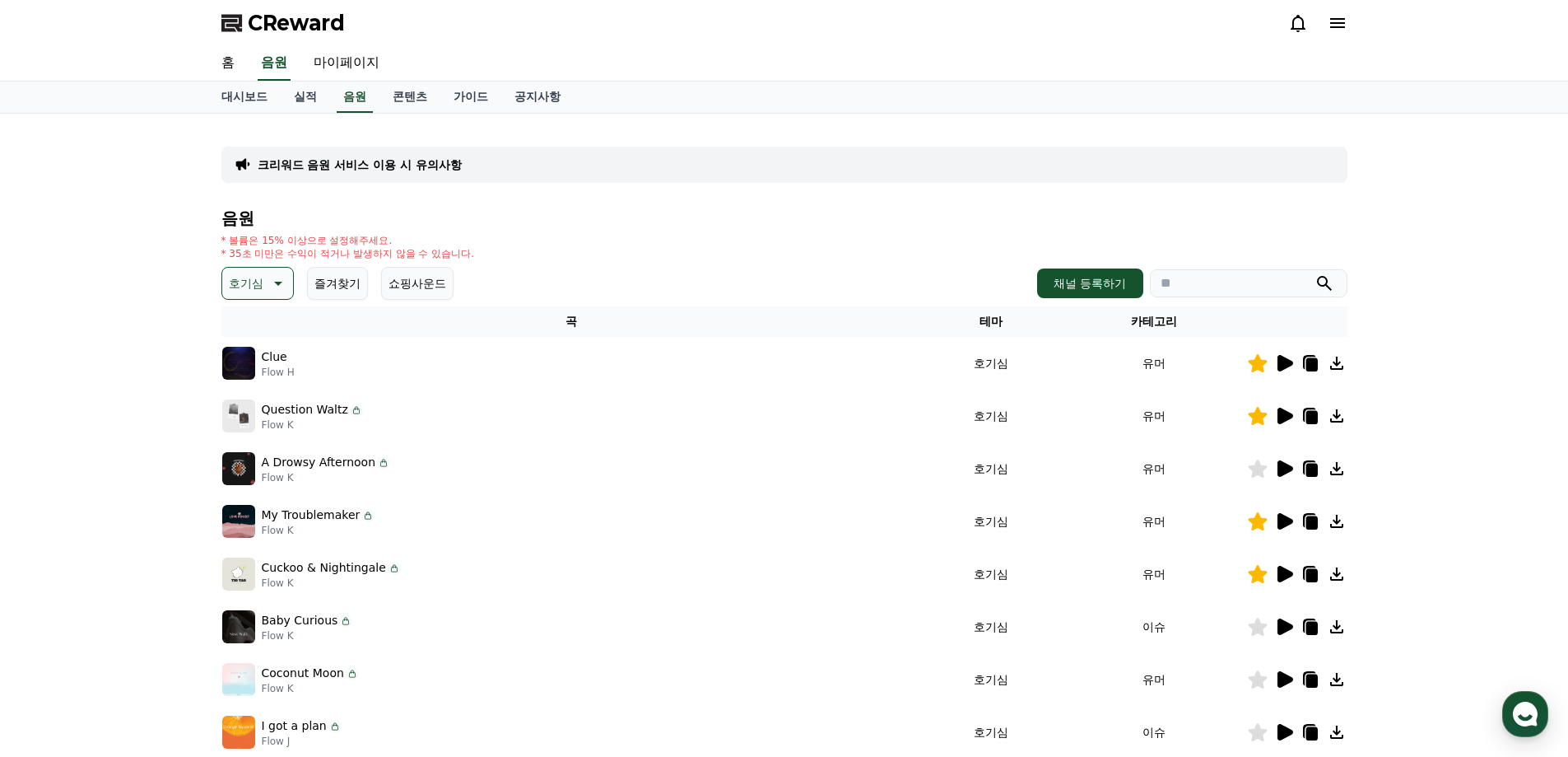
click at [1278, 679] on icon at bounding box center [1285, 679] width 16 height 17
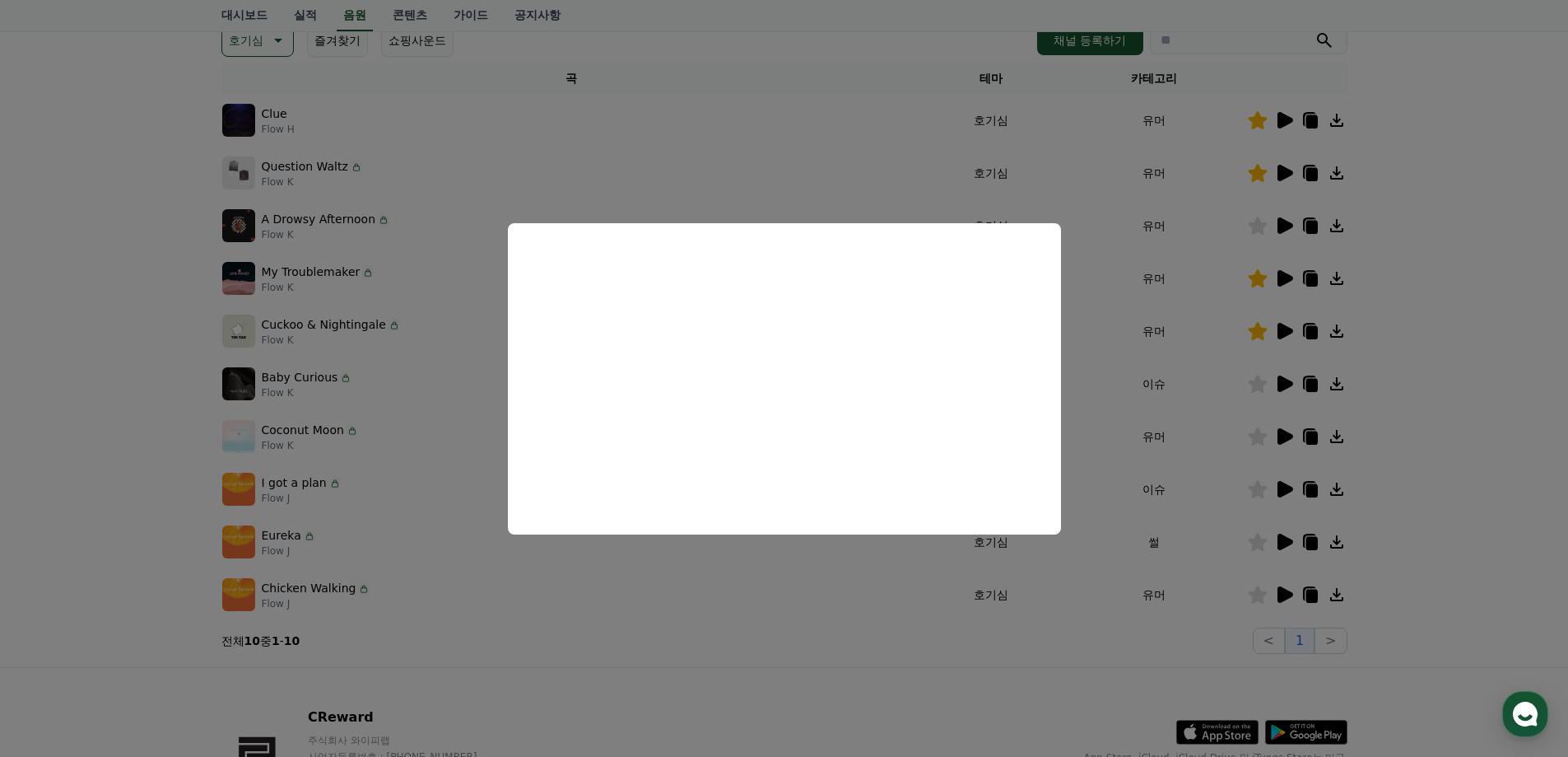
scroll to position [247, 0]
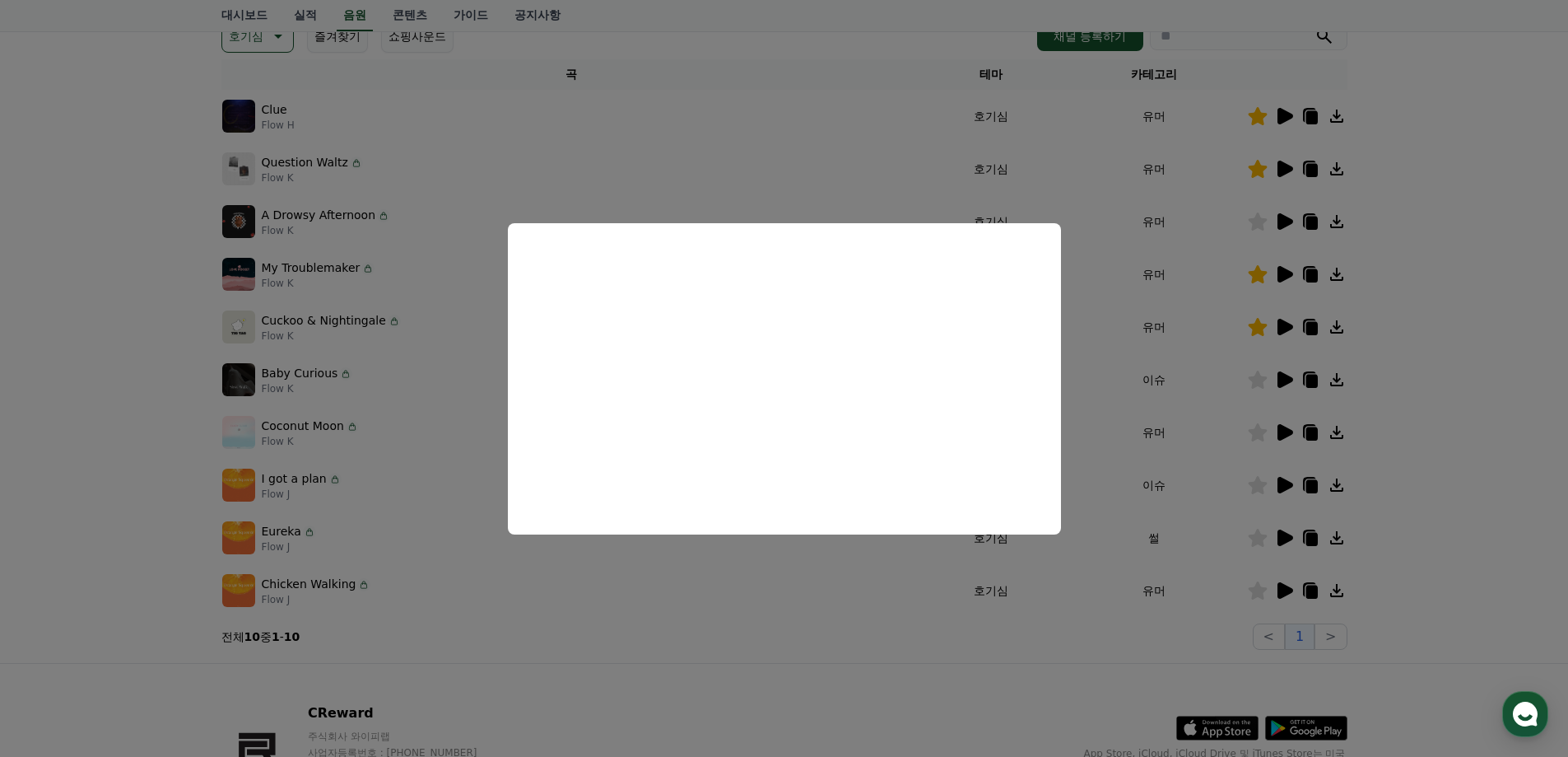
click at [1155, 556] on button "close modal" at bounding box center [784, 378] width 1568 height 757
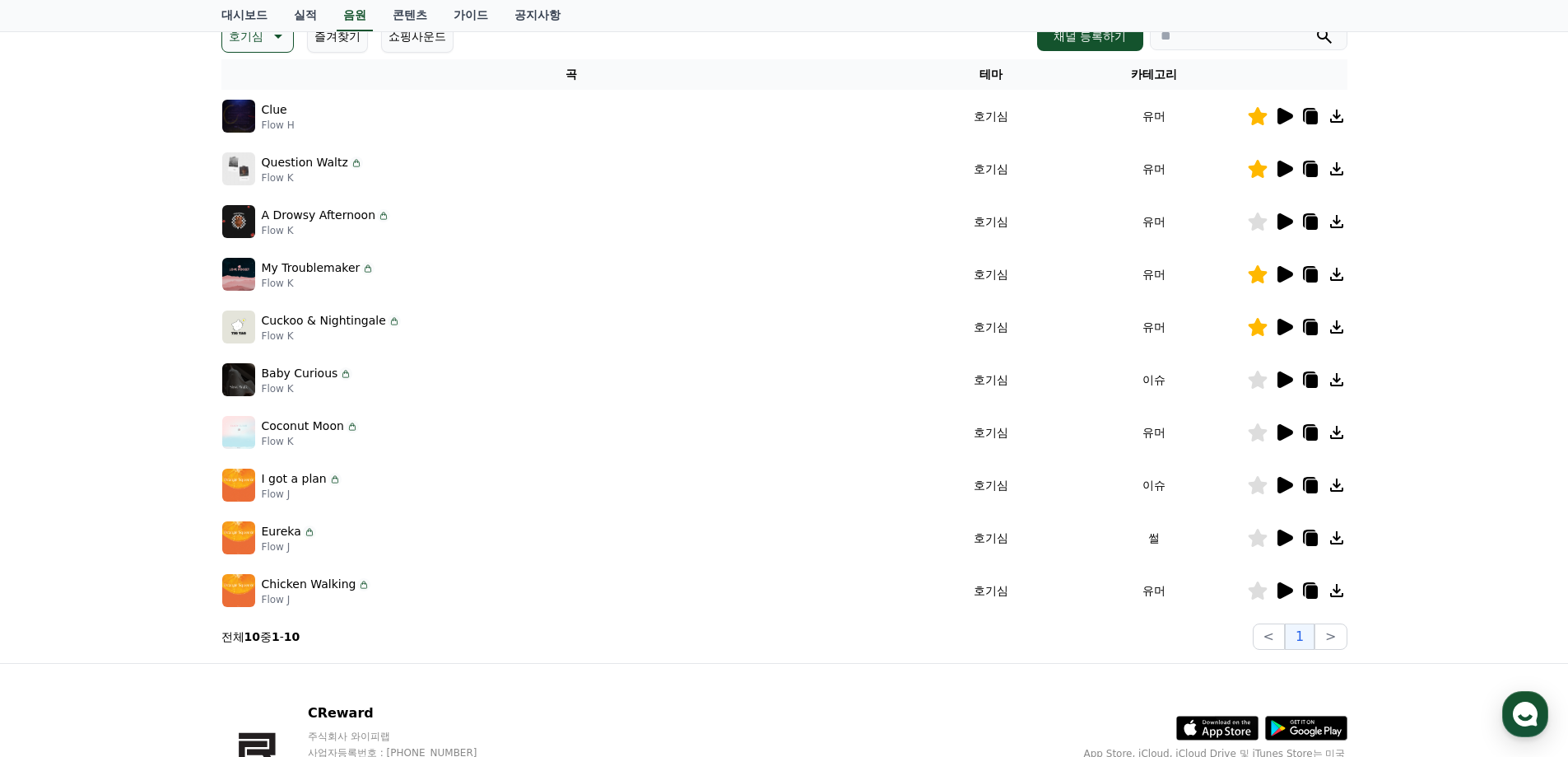
click at [1283, 492] on icon at bounding box center [1283, 484] width 19 height 19
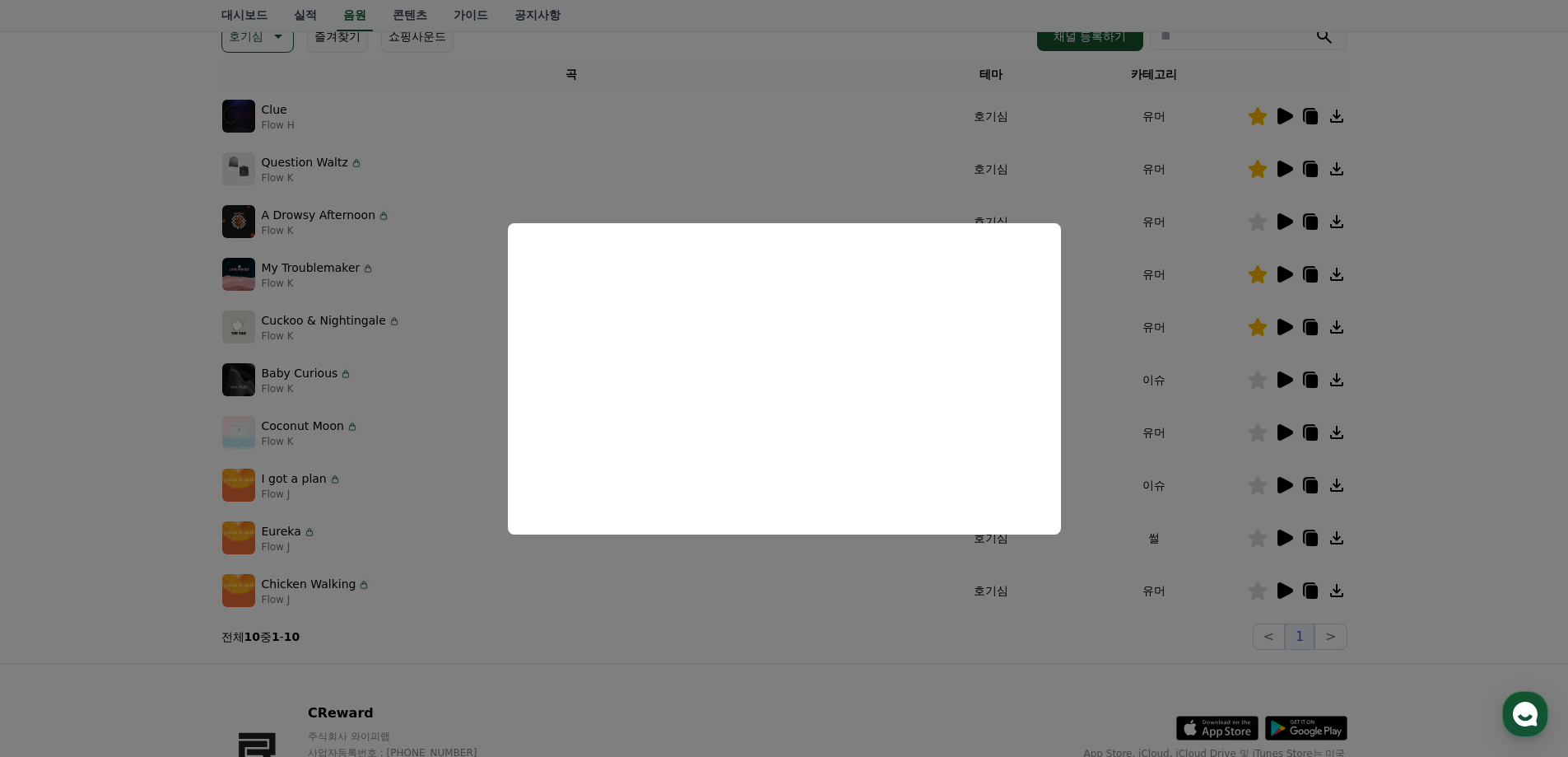
click at [1258, 483] on button "close modal" at bounding box center [784, 378] width 1568 height 757
click at [1258, 483] on icon at bounding box center [1257, 485] width 19 height 19
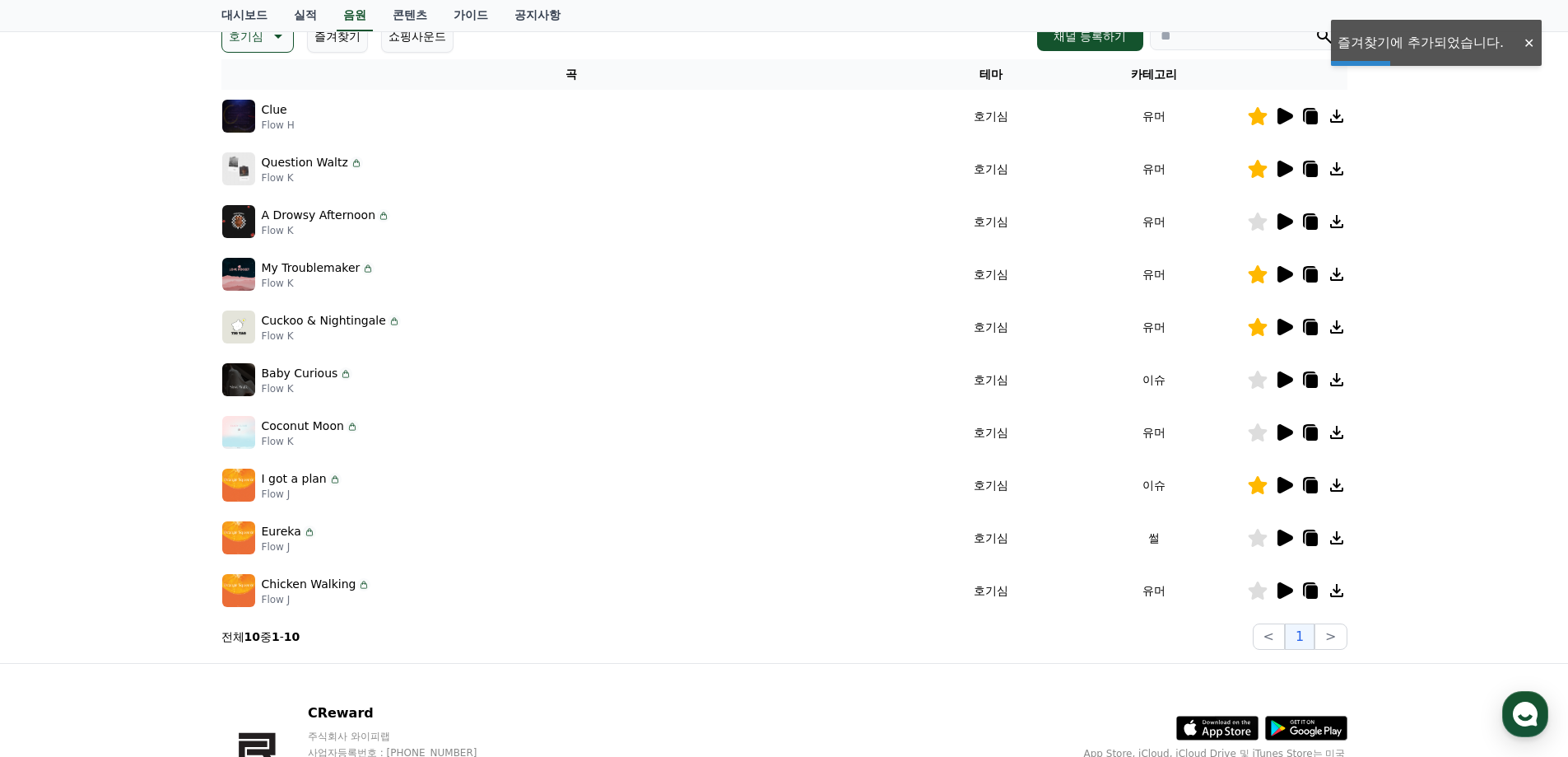
click at [1286, 541] on icon at bounding box center [1285, 538] width 16 height 17
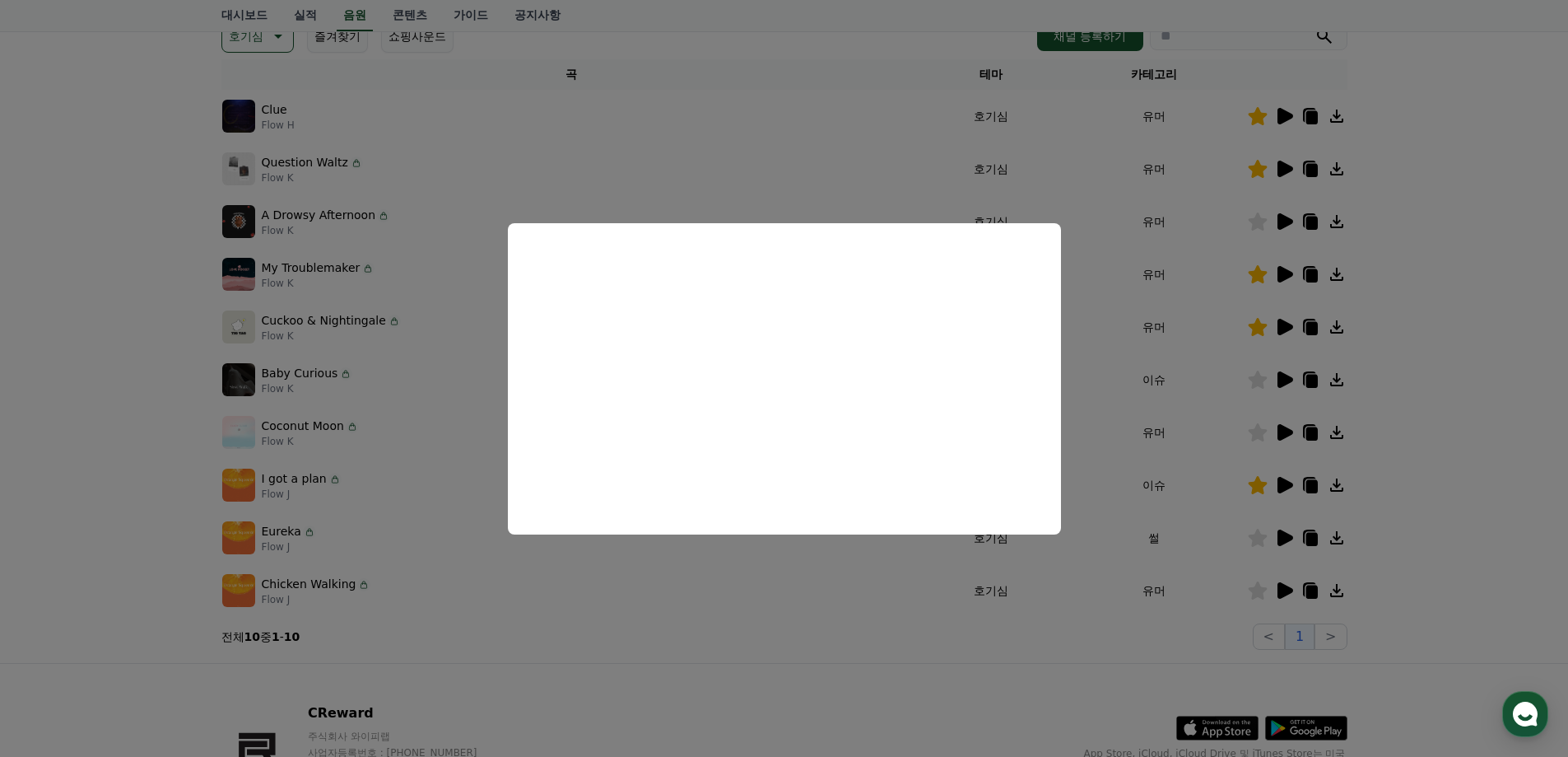
click at [739, 607] on button "close modal" at bounding box center [784, 378] width 1568 height 757
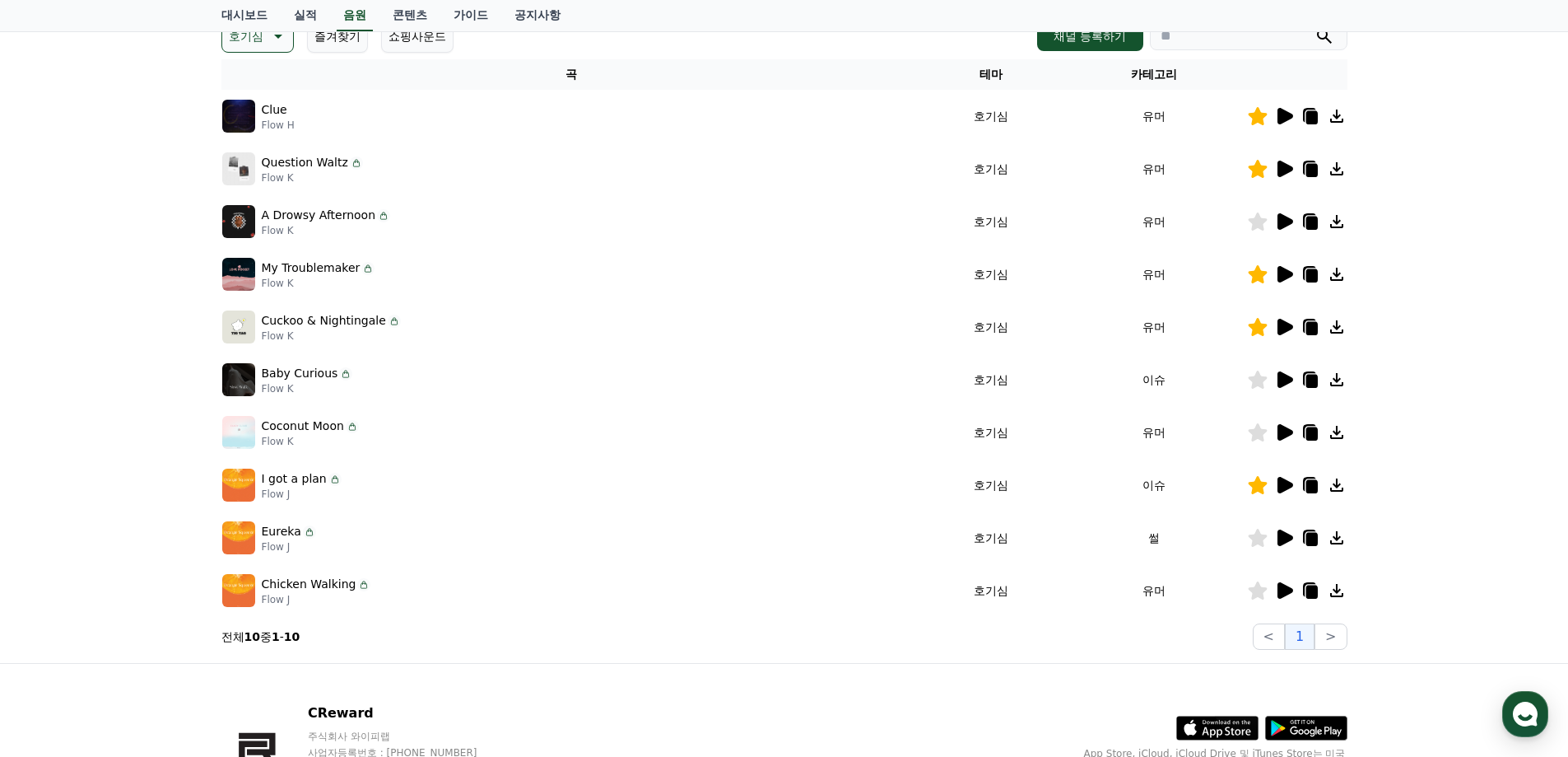
click at [1275, 488] on icon at bounding box center [1283, 484] width 19 height 19
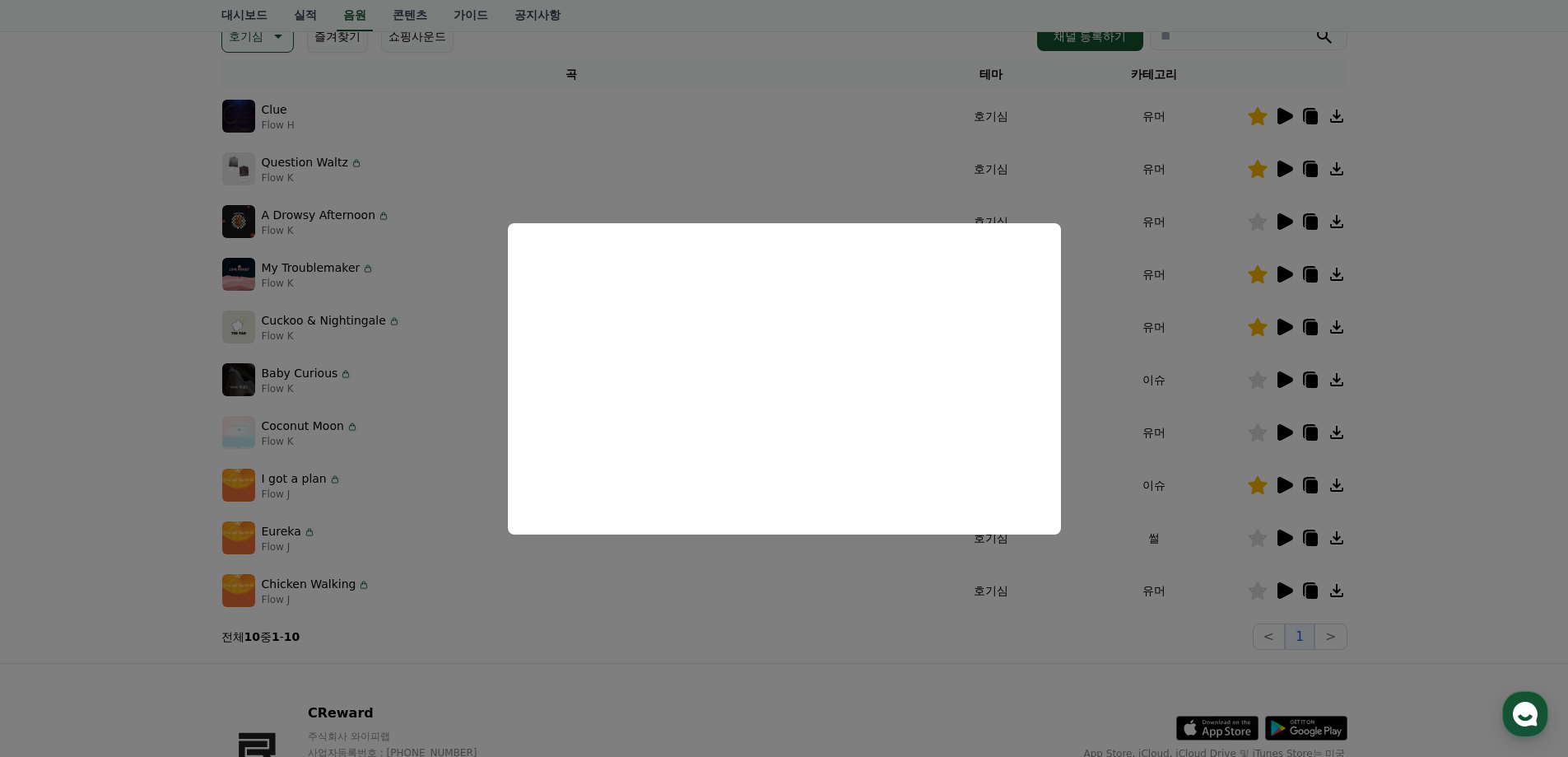
click at [747, 658] on button "close modal" at bounding box center [784, 378] width 1568 height 757
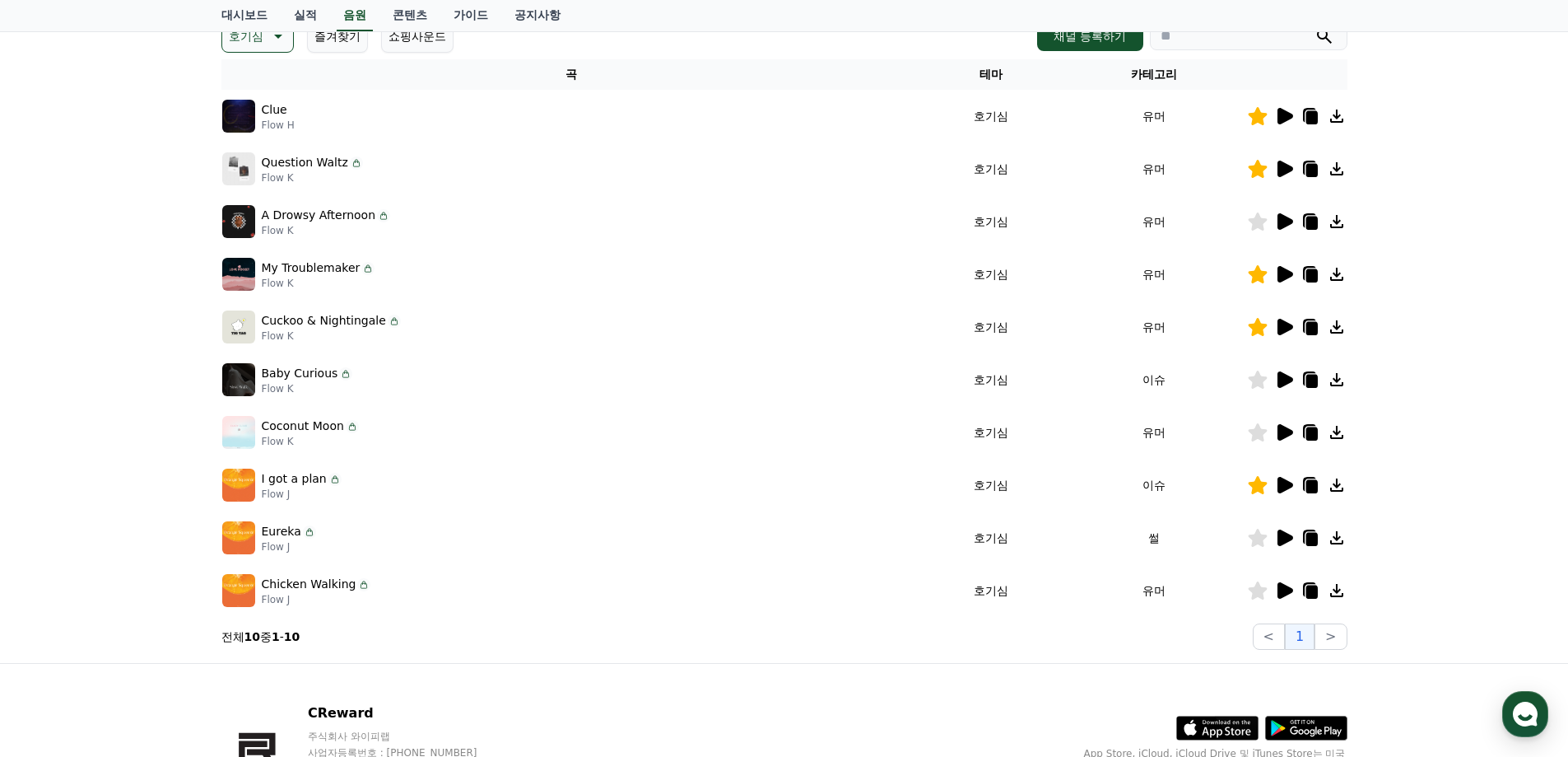
click at [1285, 589] on icon at bounding box center [1285, 590] width 16 height 17
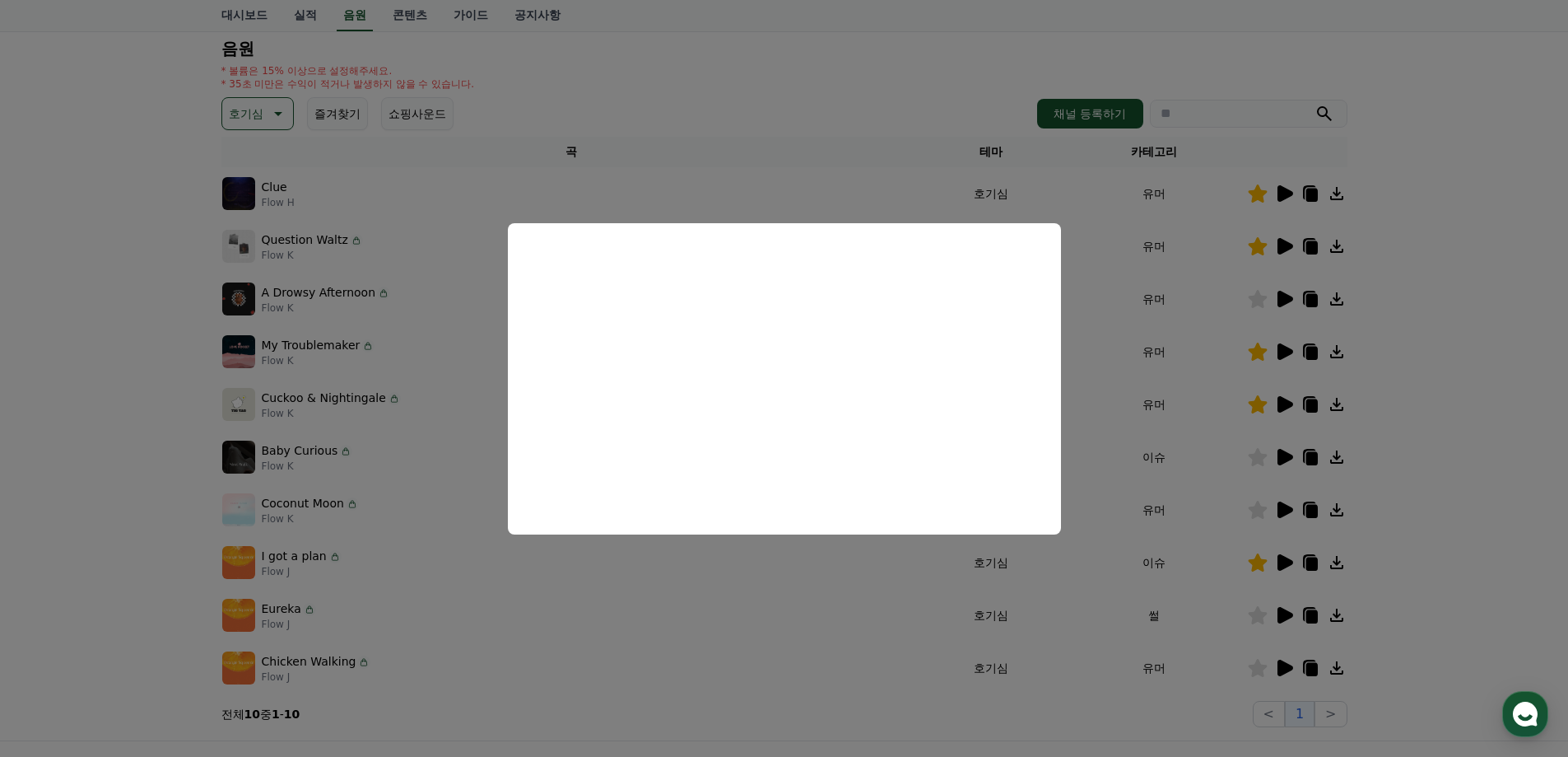
scroll to position [82, 0]
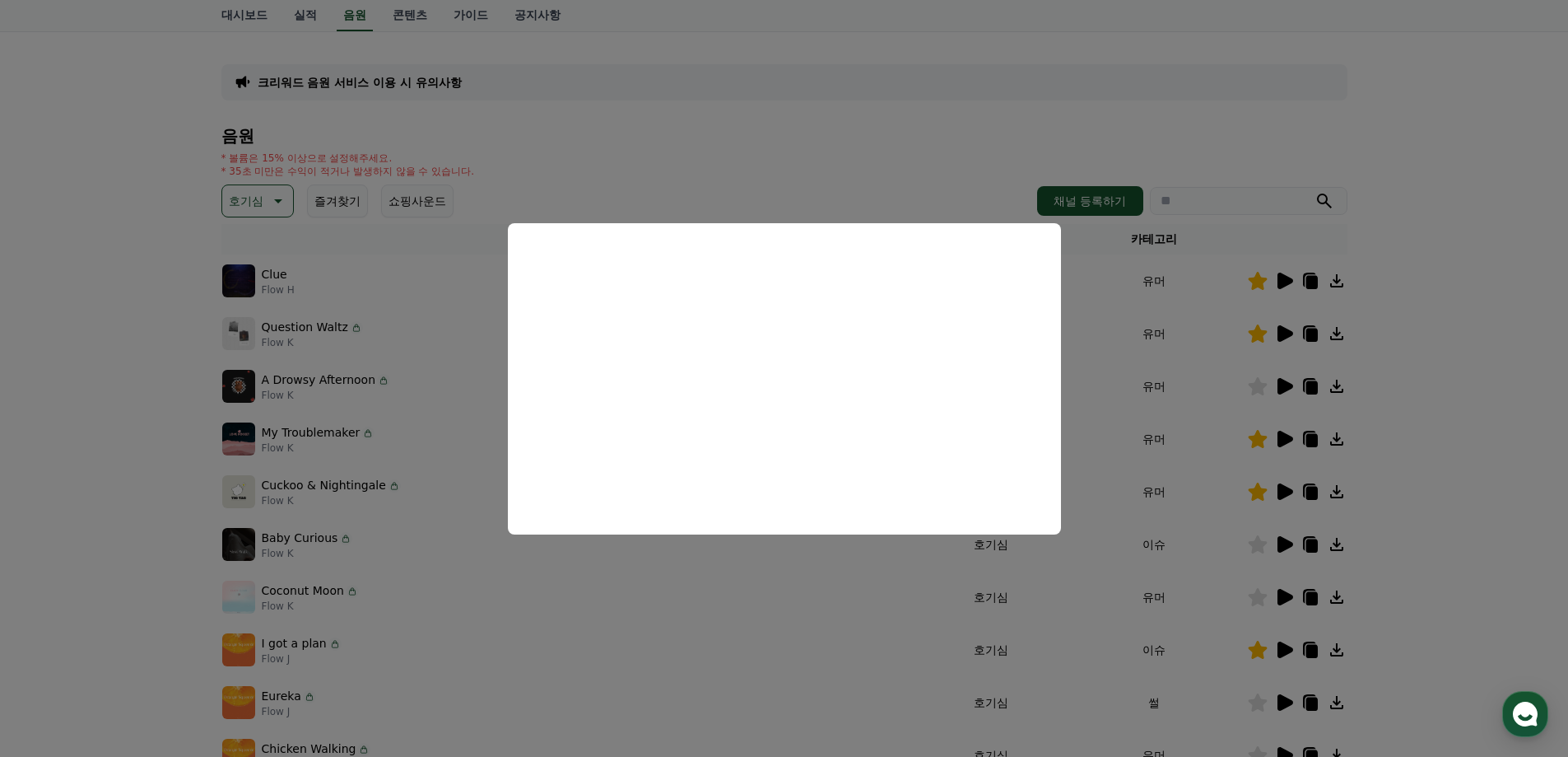
click at [1219, 79] on button "close modal" at bounding box center [784, 378] width 1568 height 757
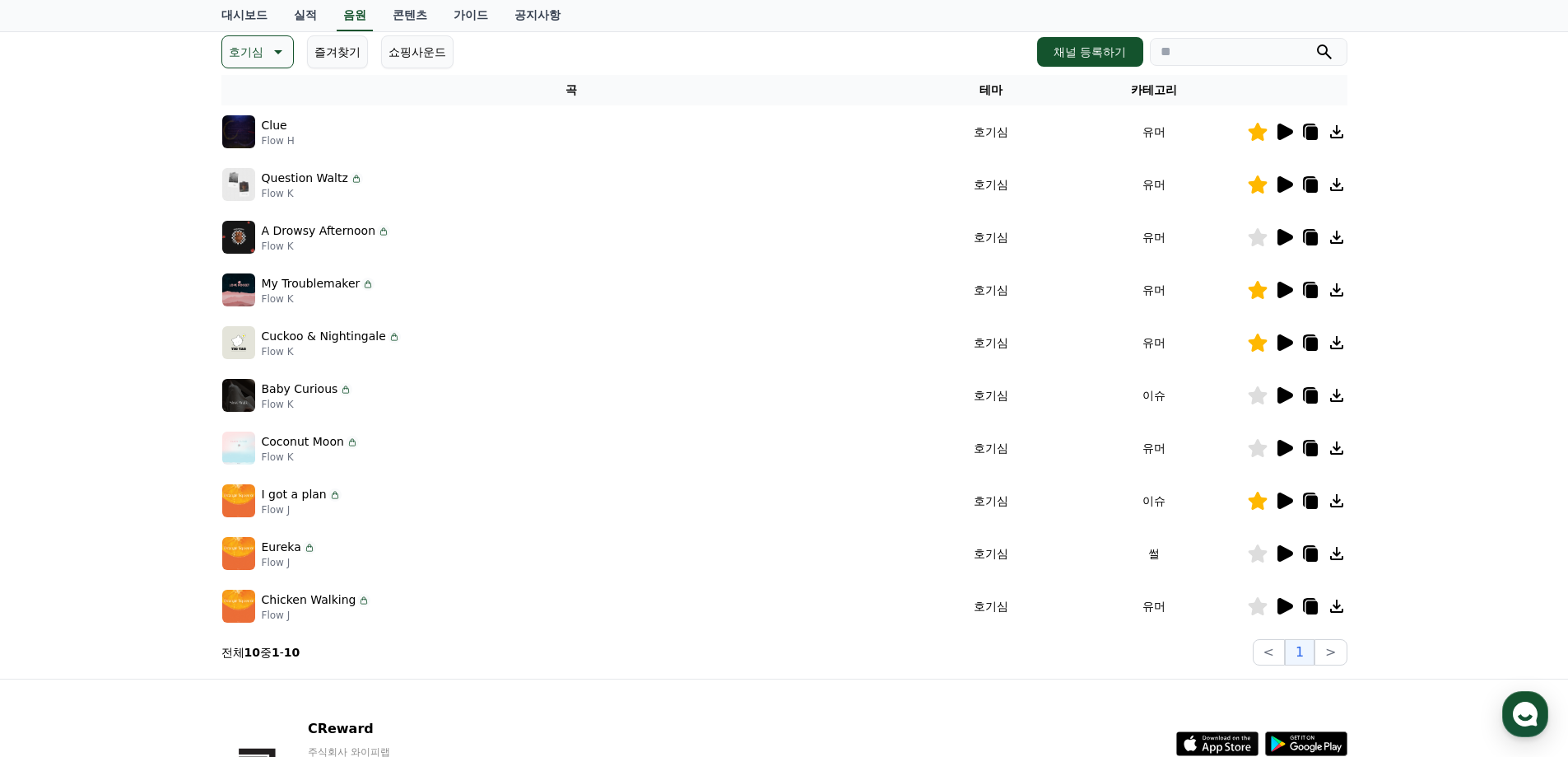
scroll to position [358, 0]
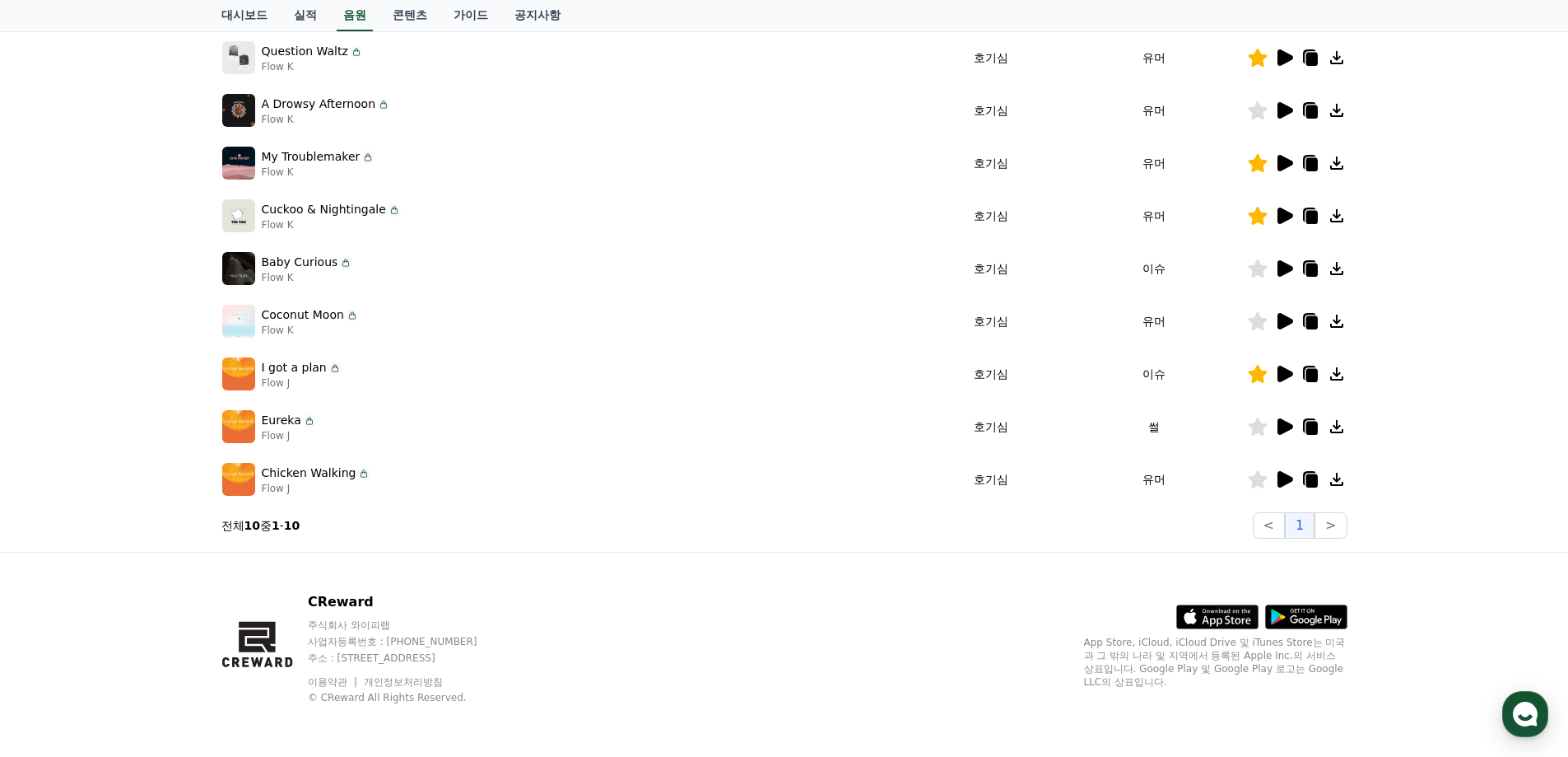
click at [1281, 371] on icon at bounding box center [1285, 374] width 16 height 17
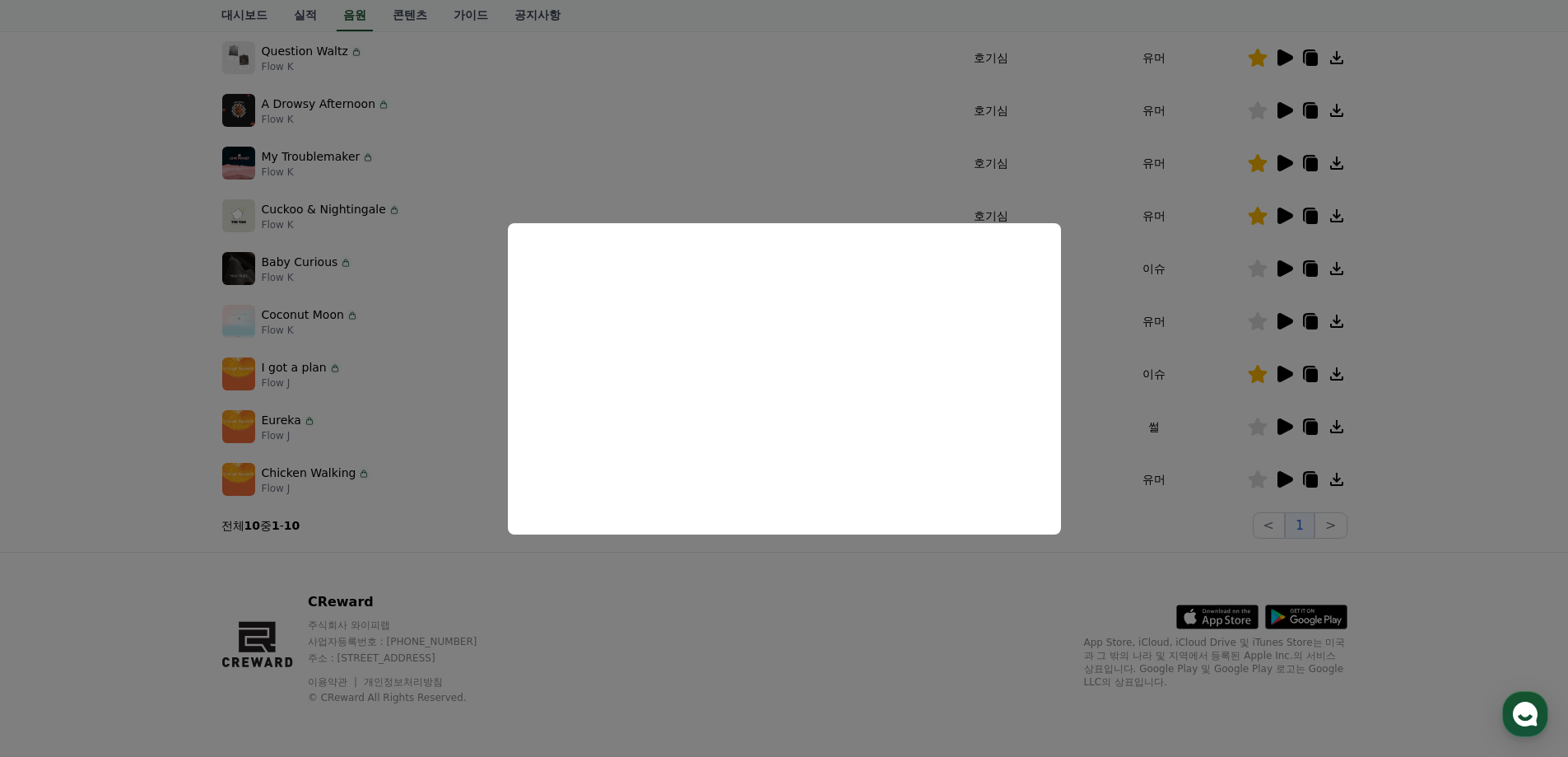
click at [653, 134] on button "close modal" at bounding box center [784, 378] width 1568 height 757
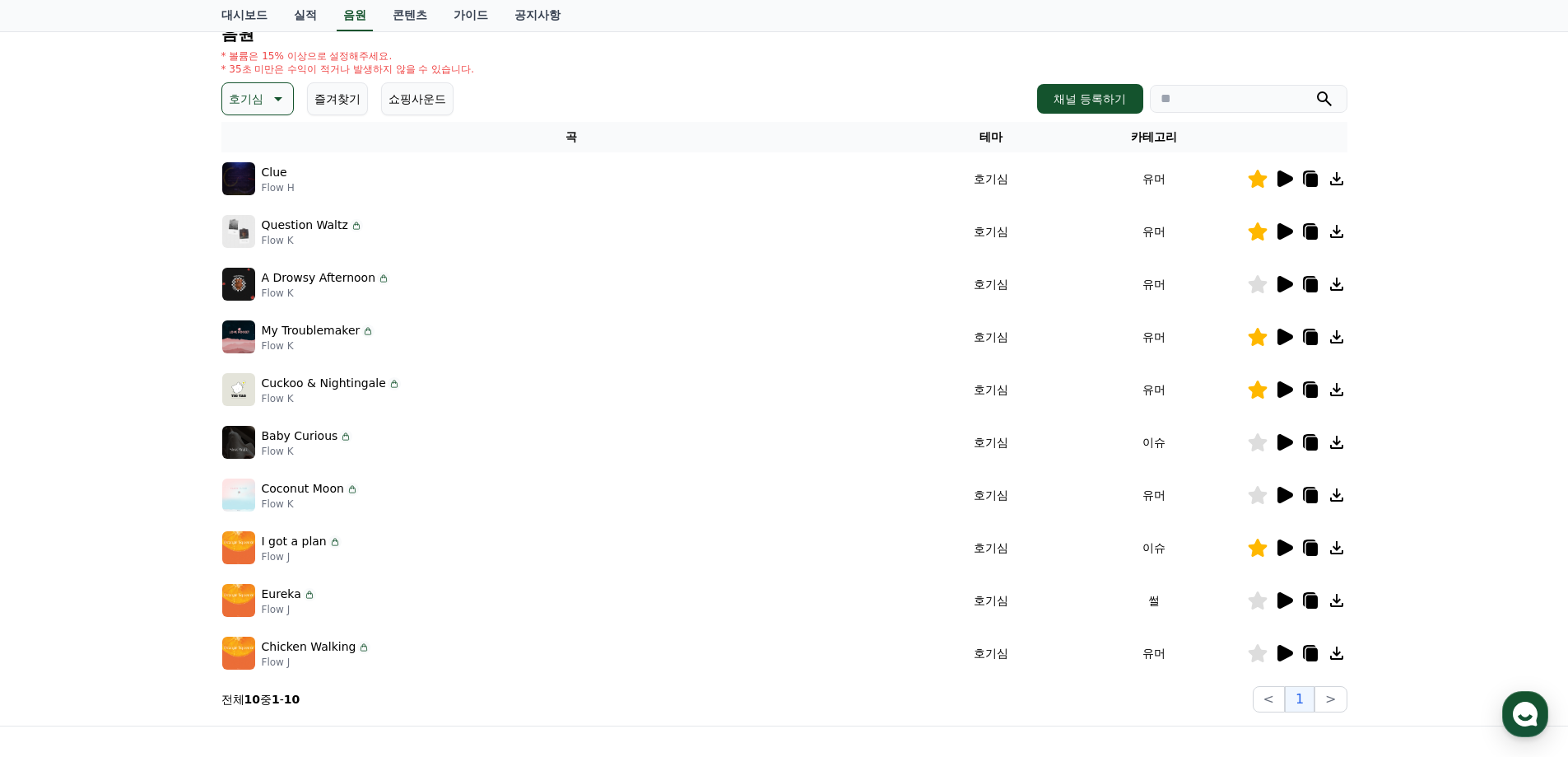
scroll to position [0, 0]
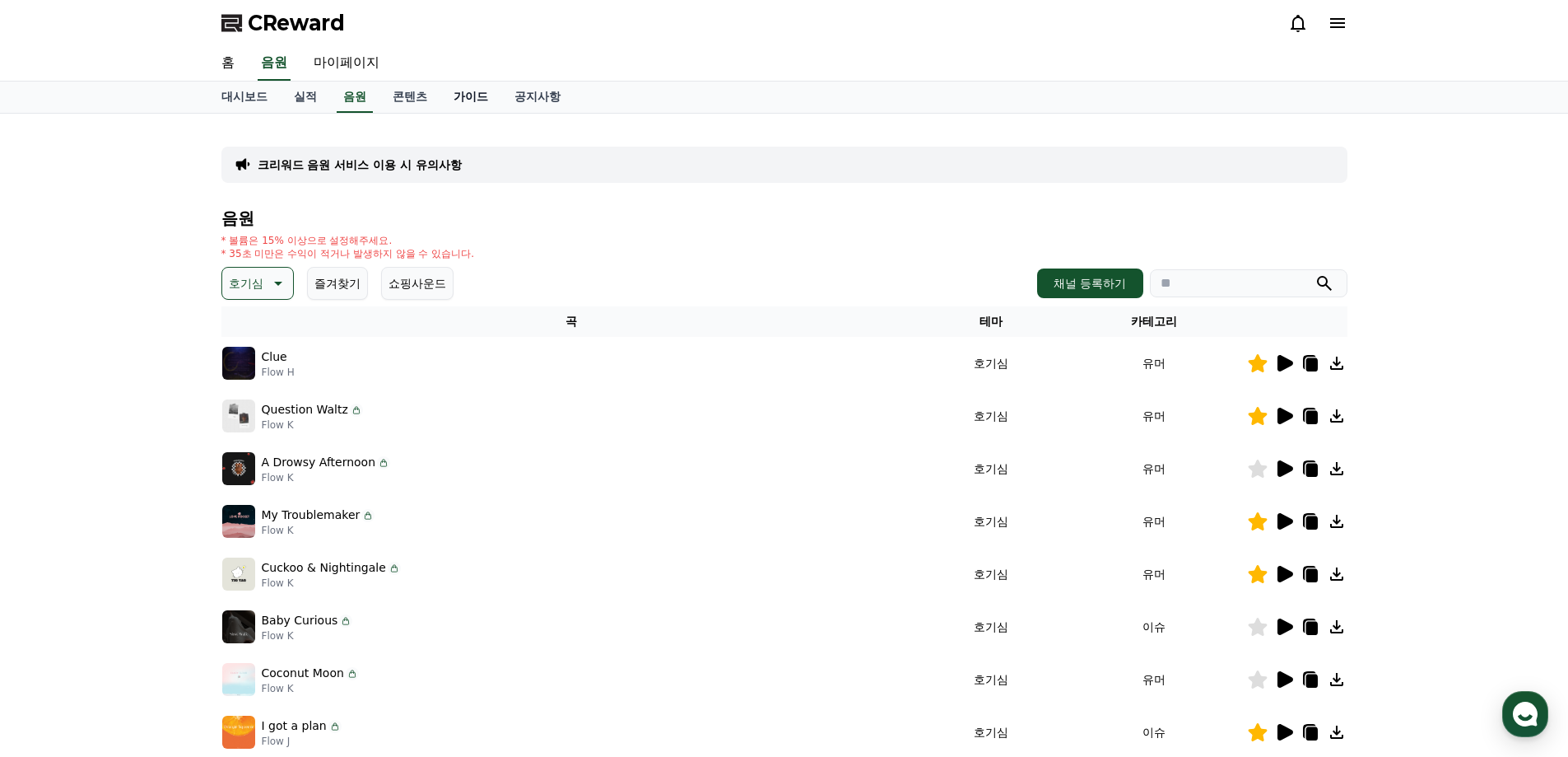
click at [475, 90] on link "가이드" at bounding box center [471, 97] width 61 height 31
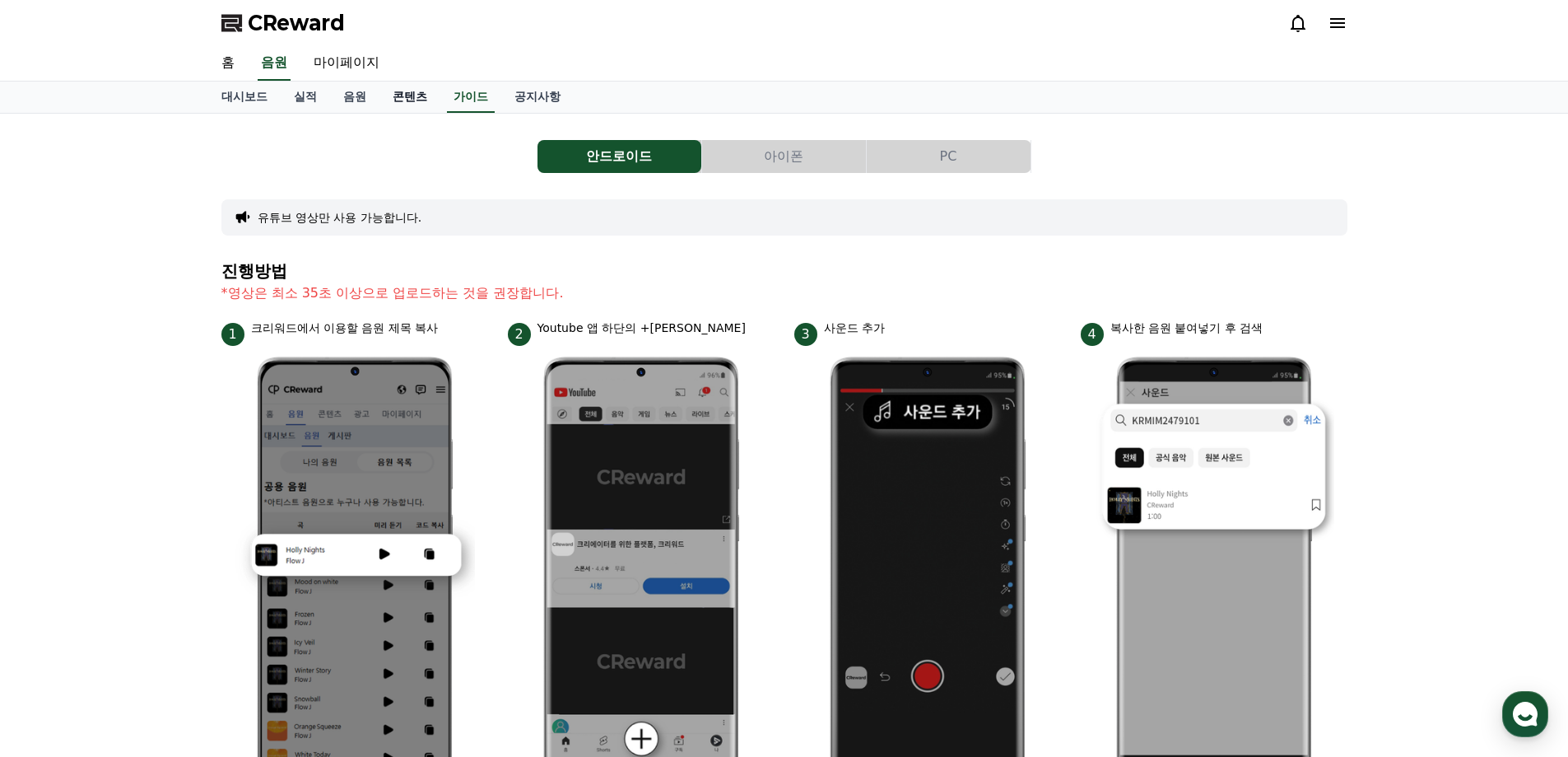
click at [433, 101] on link "콘텐츠" at bounding box center [410, 97] width 61 height 31
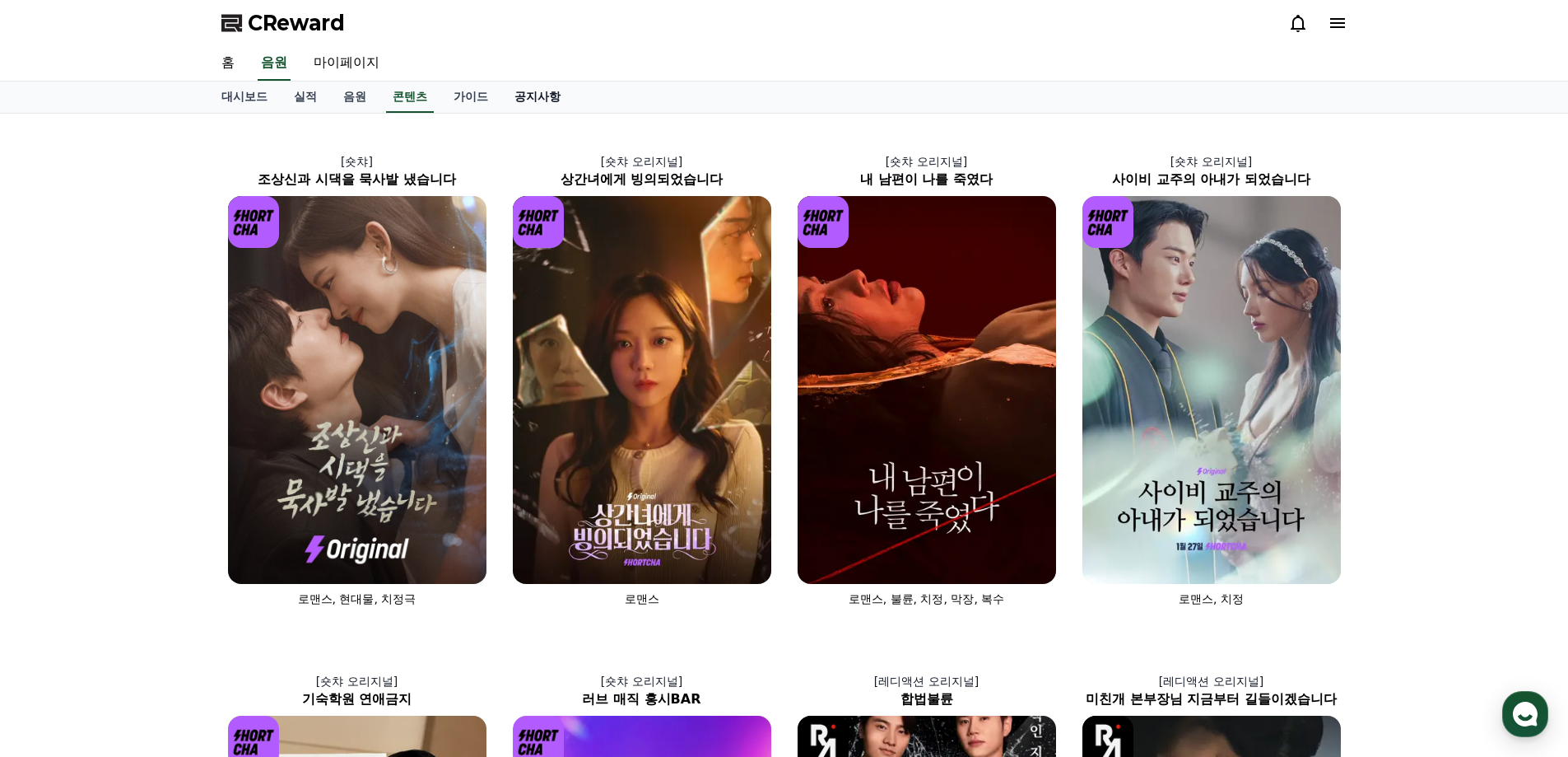
click at [543, 93] on link "공지사항" at bounding box center [537, 97] width 72 height 31
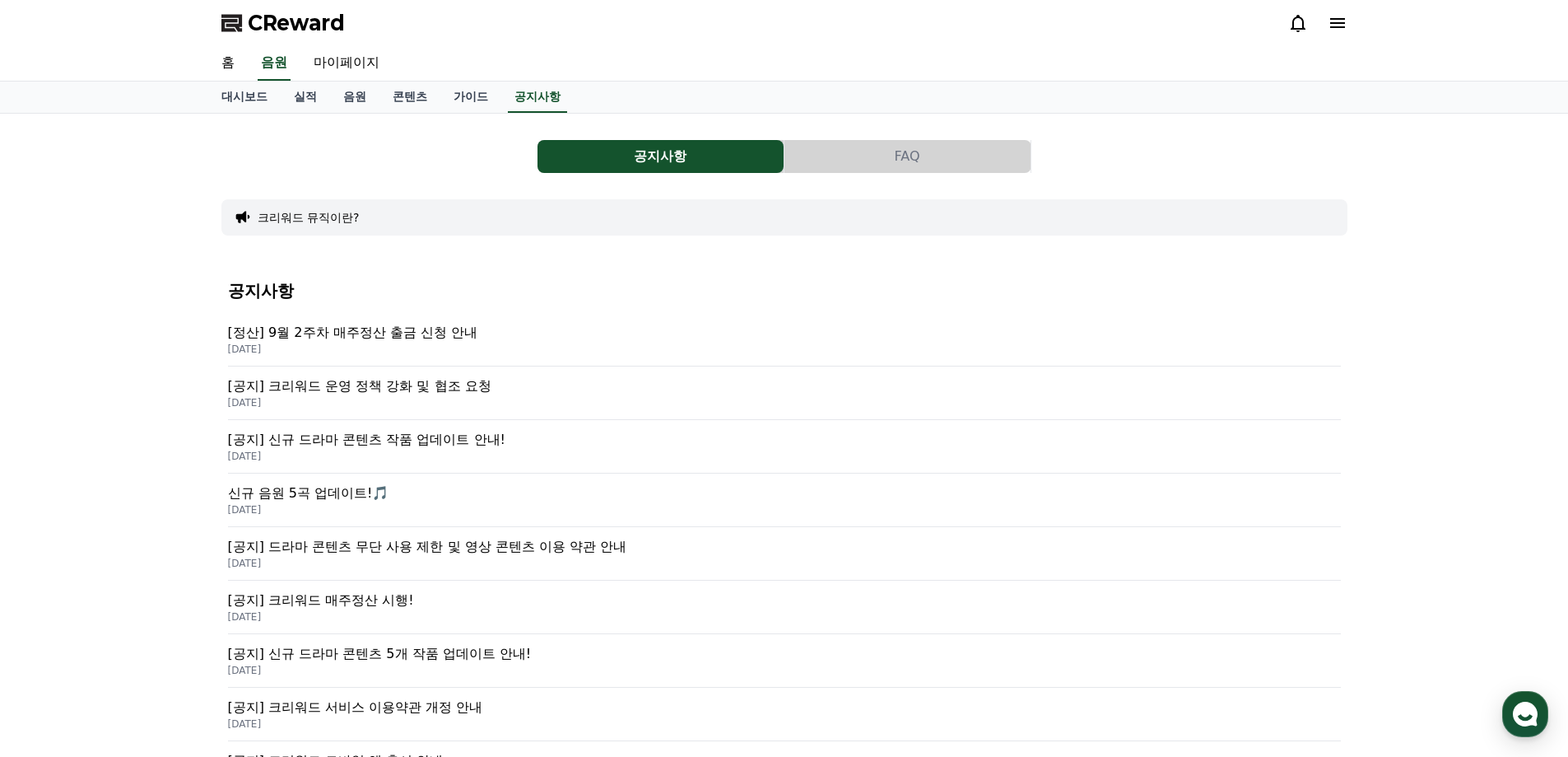
click at [426, 383] on p "[공지] 크리워드 운영 정책 강화 및 협조 요청" at bounding box center [784, 386] width 1113 height 19
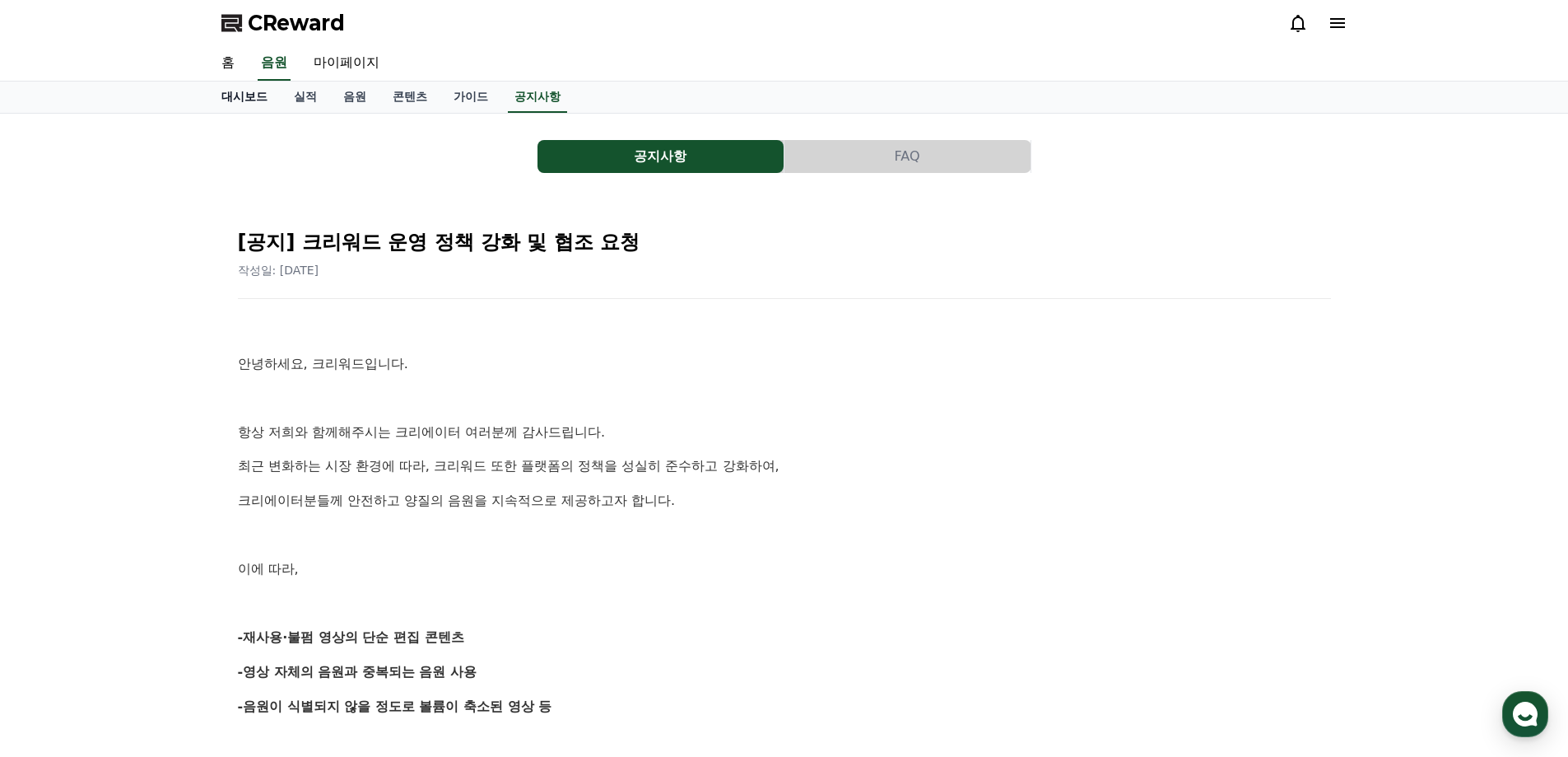
click at [249, 103] on link "대시보드" at bounding box center [244, 97] width 72 height 31
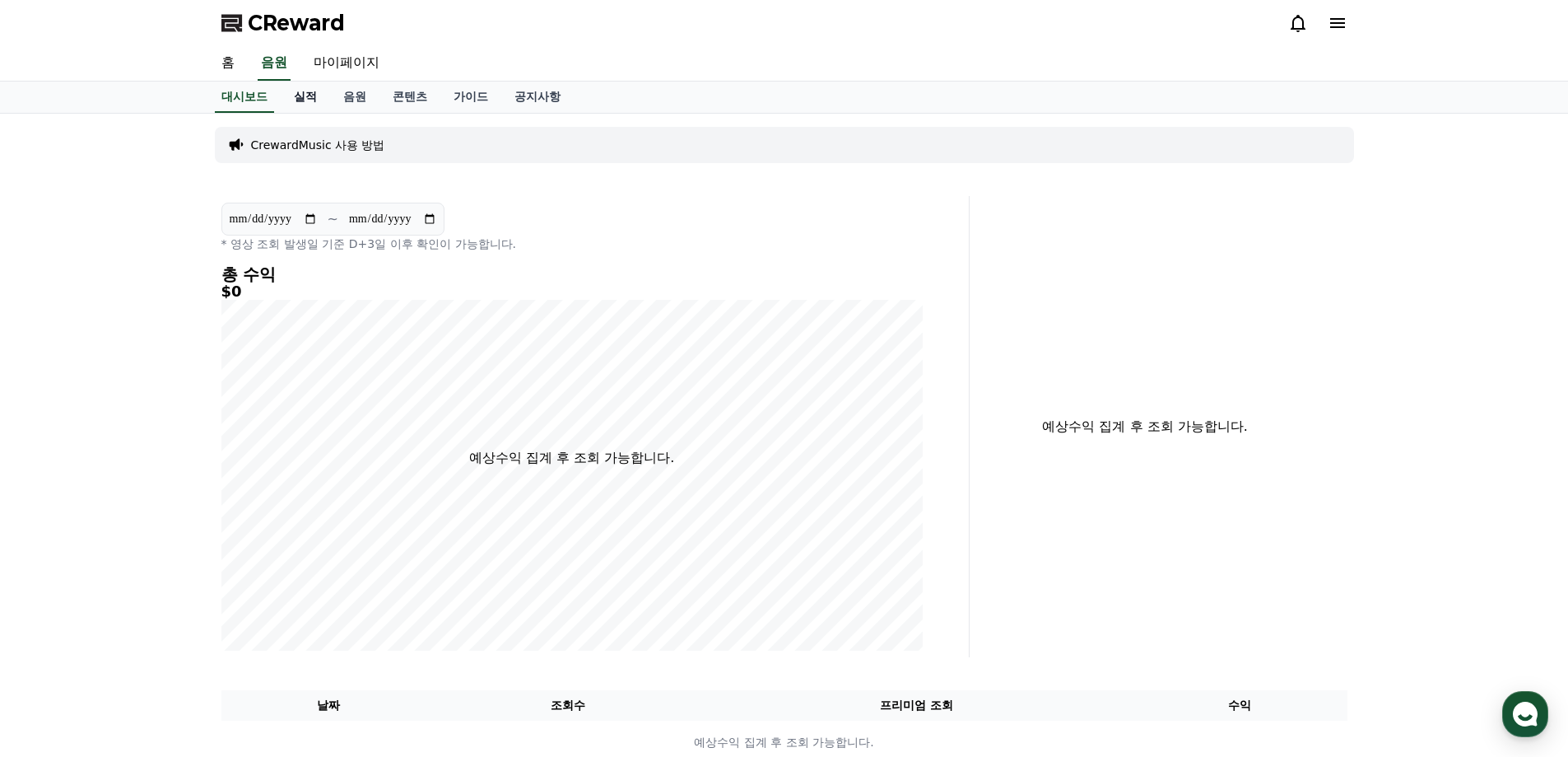
click at [298, 93] on link "실적" at bounding box center [304, 97] width 49 height 31
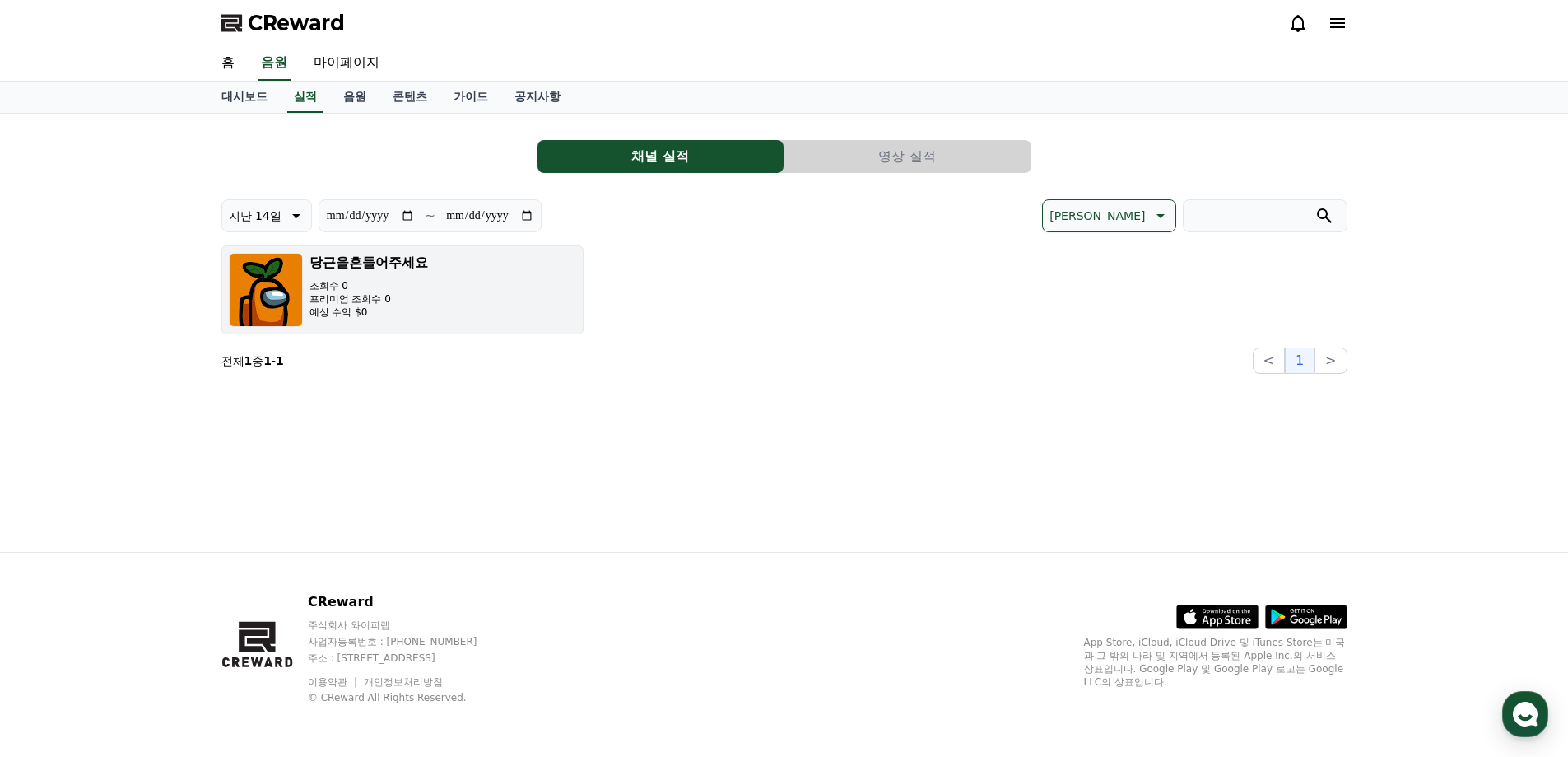
click at [405, 296] on p "프리미엄 조회수 0" at bounding box center [369, 299] width 118 height 13
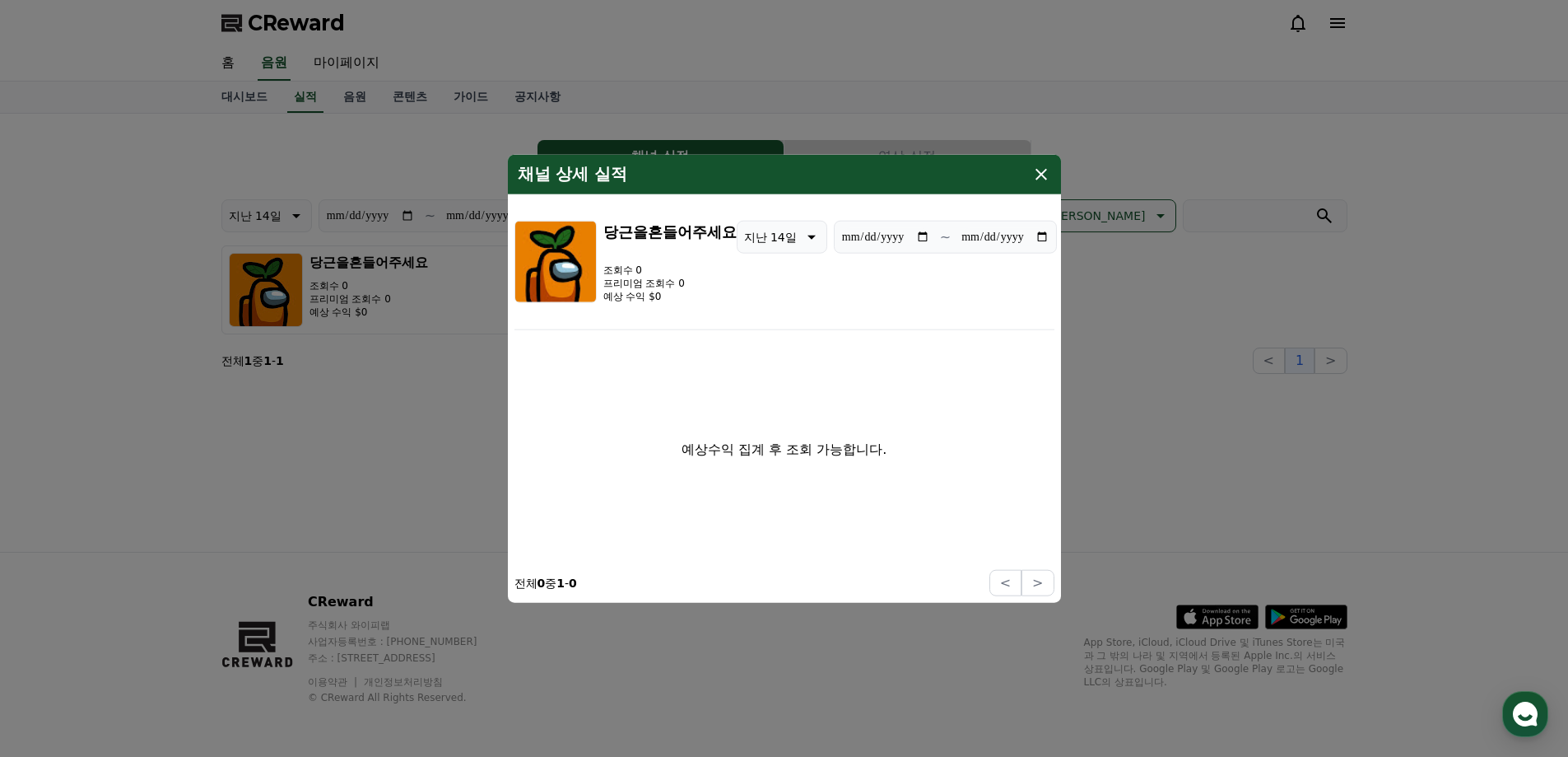
drag, startPoint x: 904, startPoint y: 344, endPoint x: 942, endPoint y: 316, distance: 47.2
click at [906, 344] on div "예상수익 집계 후 조회 가능합니다." at bounding box center [784, 450] width 540 height 228
click at [1038, 171] on icon "modal" at bounding box center [1041, 173] width 11 height 11
drag, startPoint x: 1084, startPoint y: 438, endPoint x: 1072, endPoint y: 440, distance: 12.2
click at [1083, 440] on div "**********" at bounding box center [784, 332] width 1152 height 438
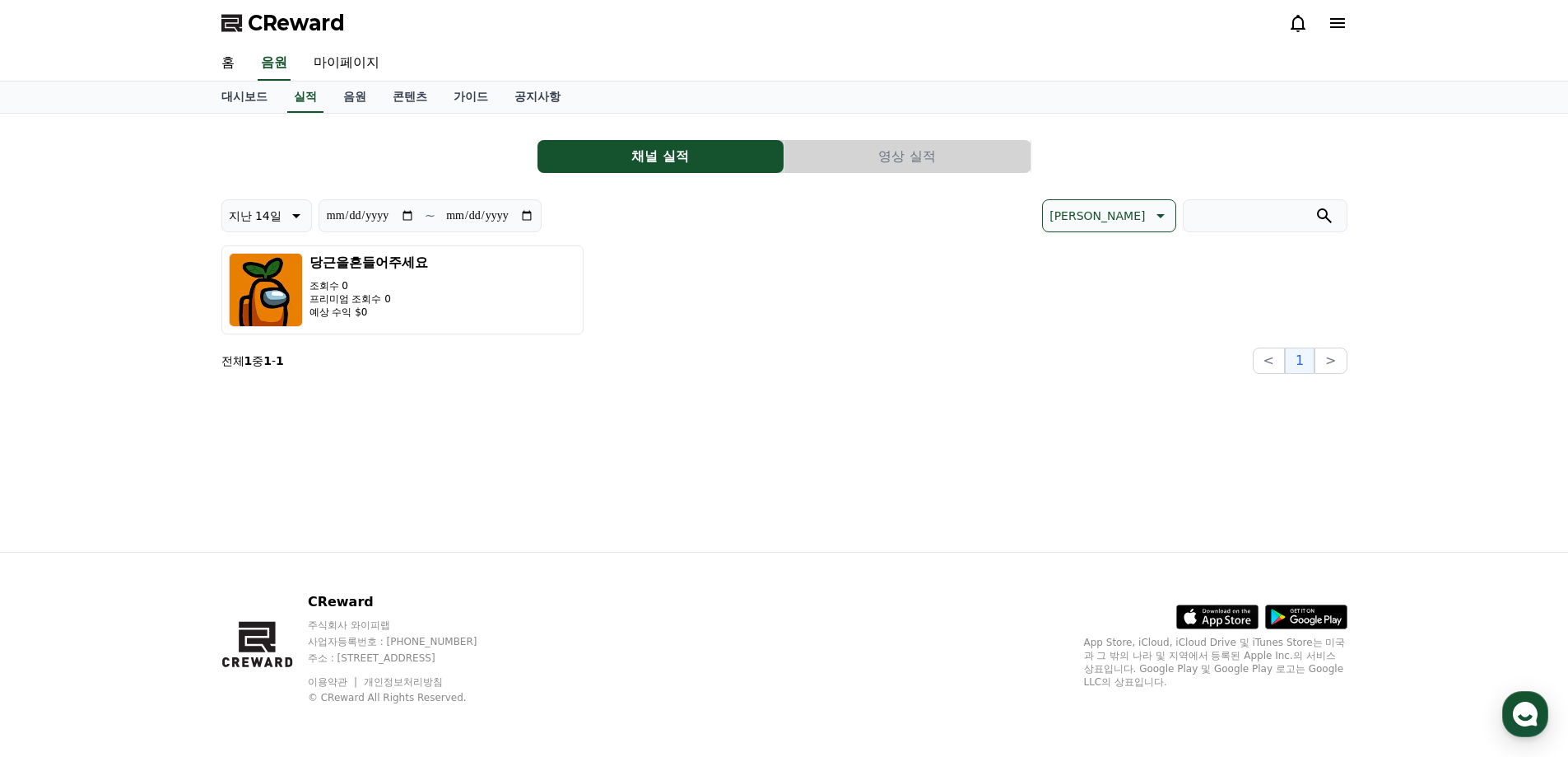
click at [985, 488] on div "**********" at bounding box center [784, 332] width 1152 height 438
